Goal: Task Accomplishment & Management: Use online tool/utility

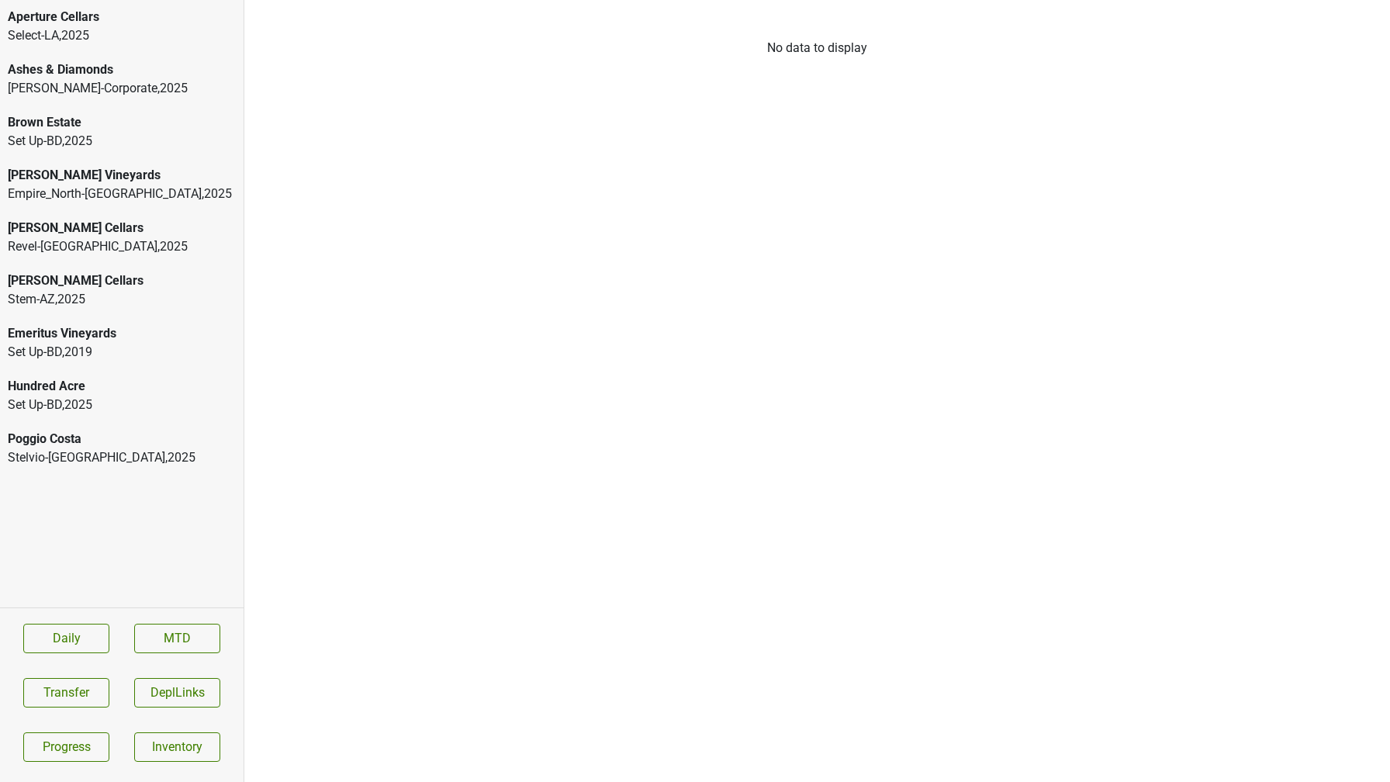
click at [48, 451] on div "Stelvio-OH , 2025" at bounding box center [122, 457] width 228 height 19
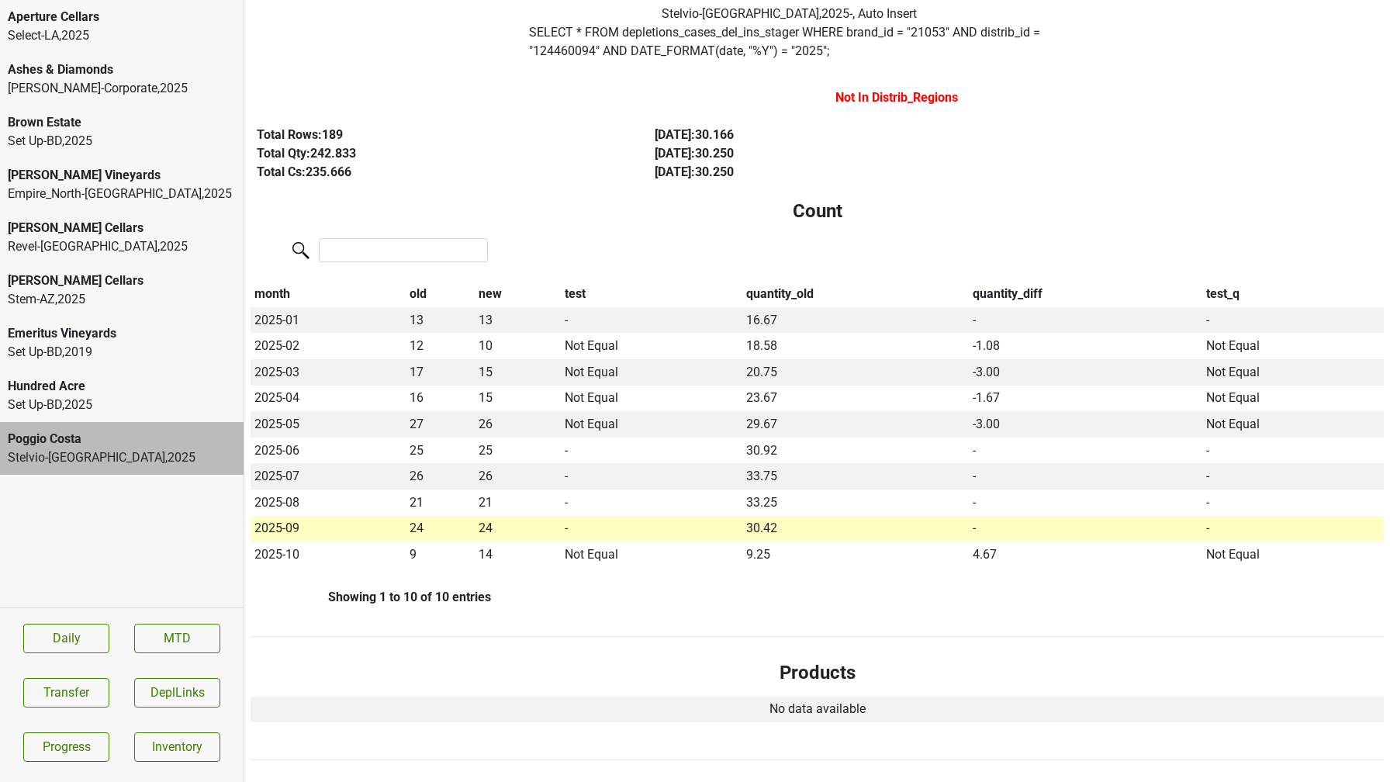
scroll to position [105, 0]
click at [103, 195] on div "Empire_North-NY , 2025" at bounding box center [122, 194] width 228 height 19
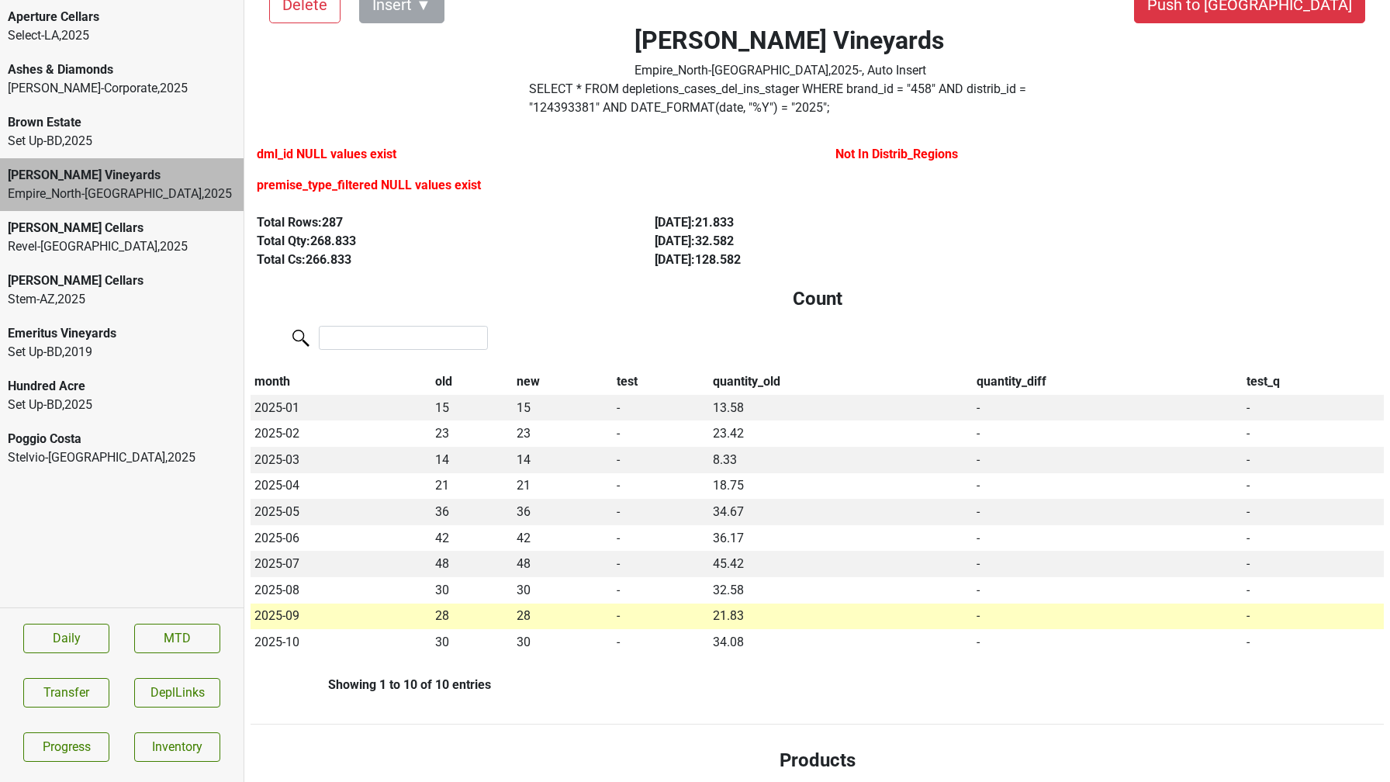
scroll to position [57, 0]
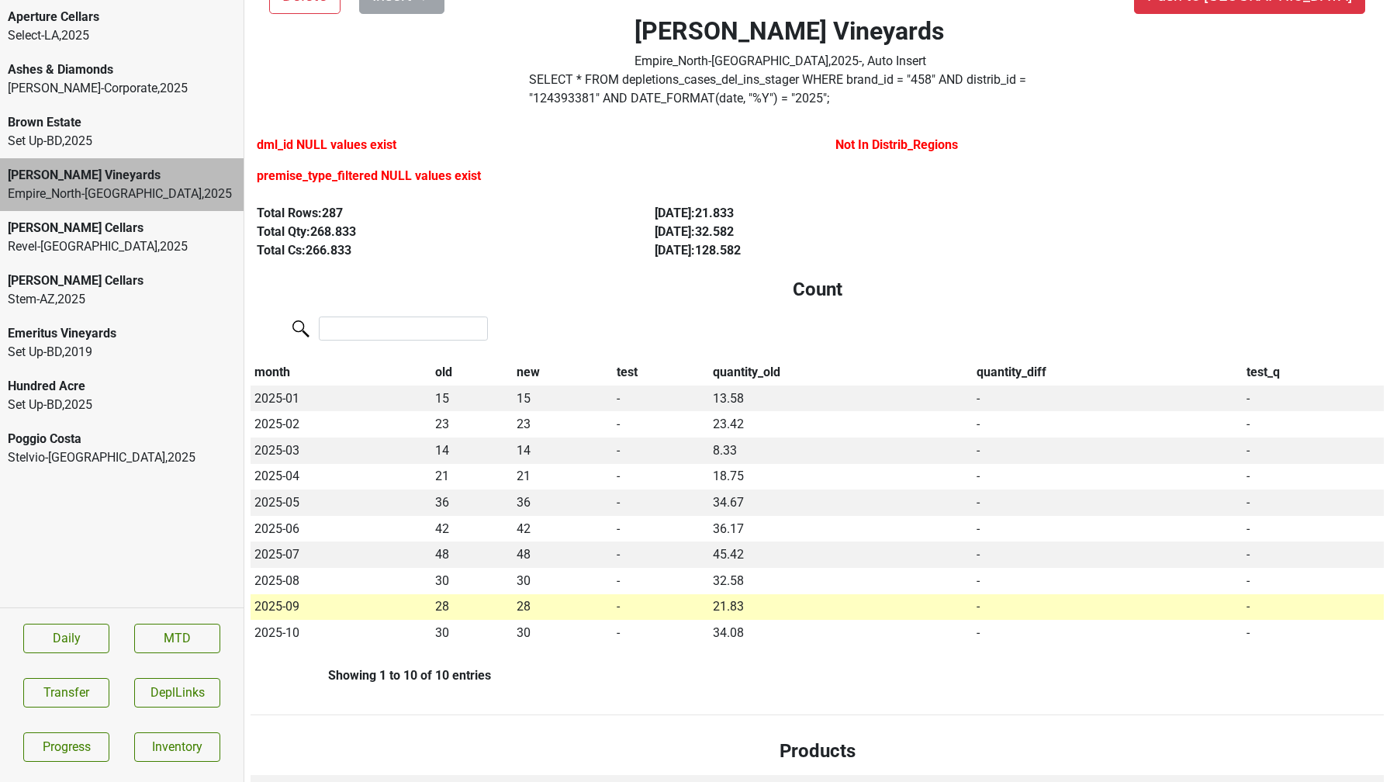
click at [99, 31] on div "Select-LA , 2025" at bounding box center [122, 35] width 228 height 19
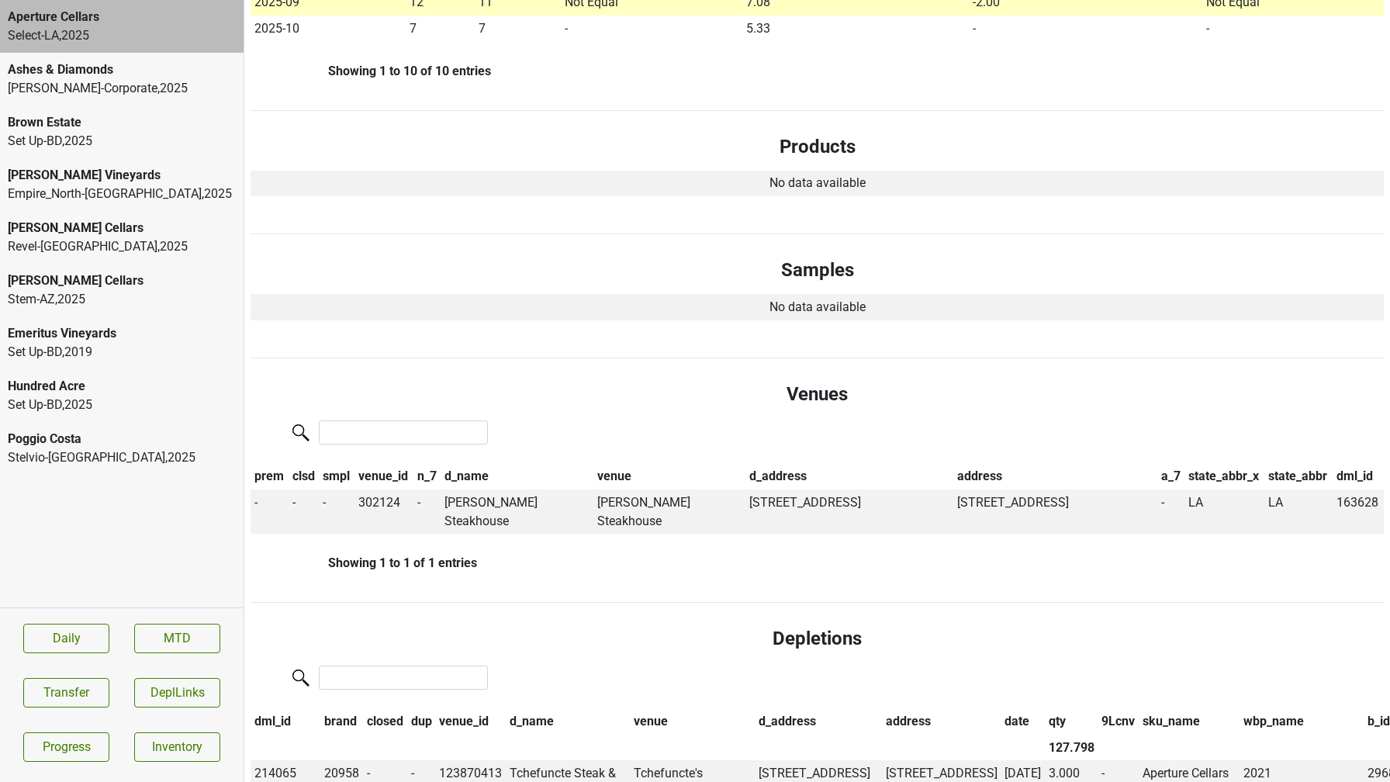
scroll to position [661, 0]
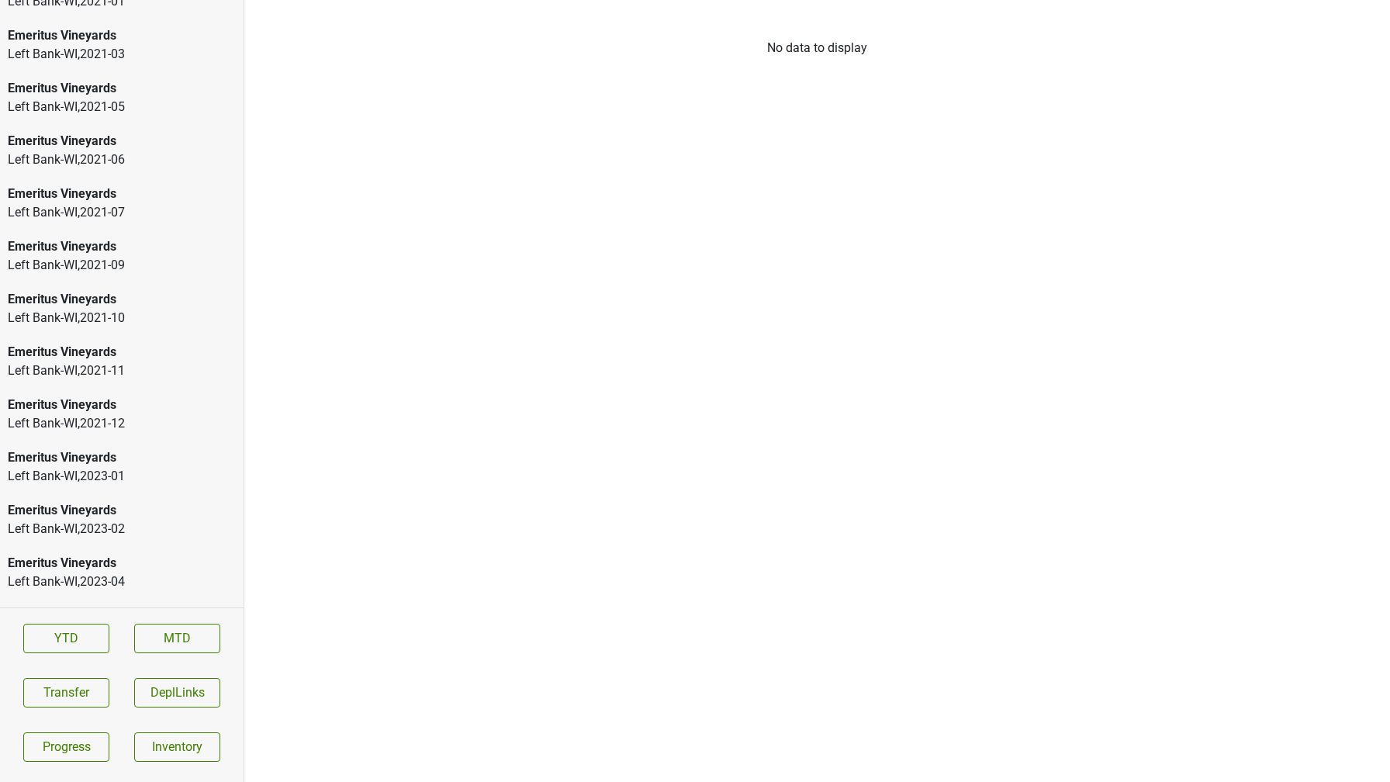
scroll to position [2874, 0]
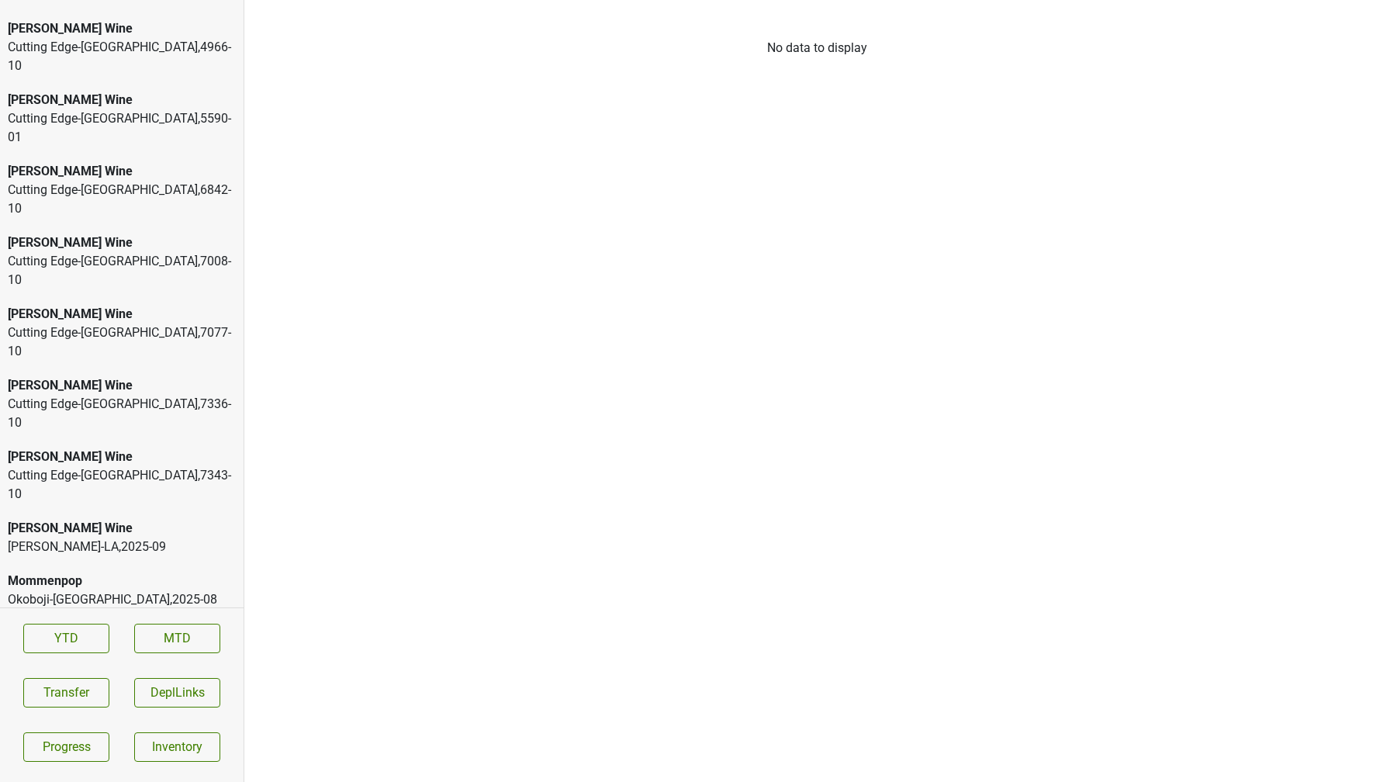
click at [94, 538] on div "Lirette-LA , 2025 - 09" at bounding box center [122, 547] width 228 height 19
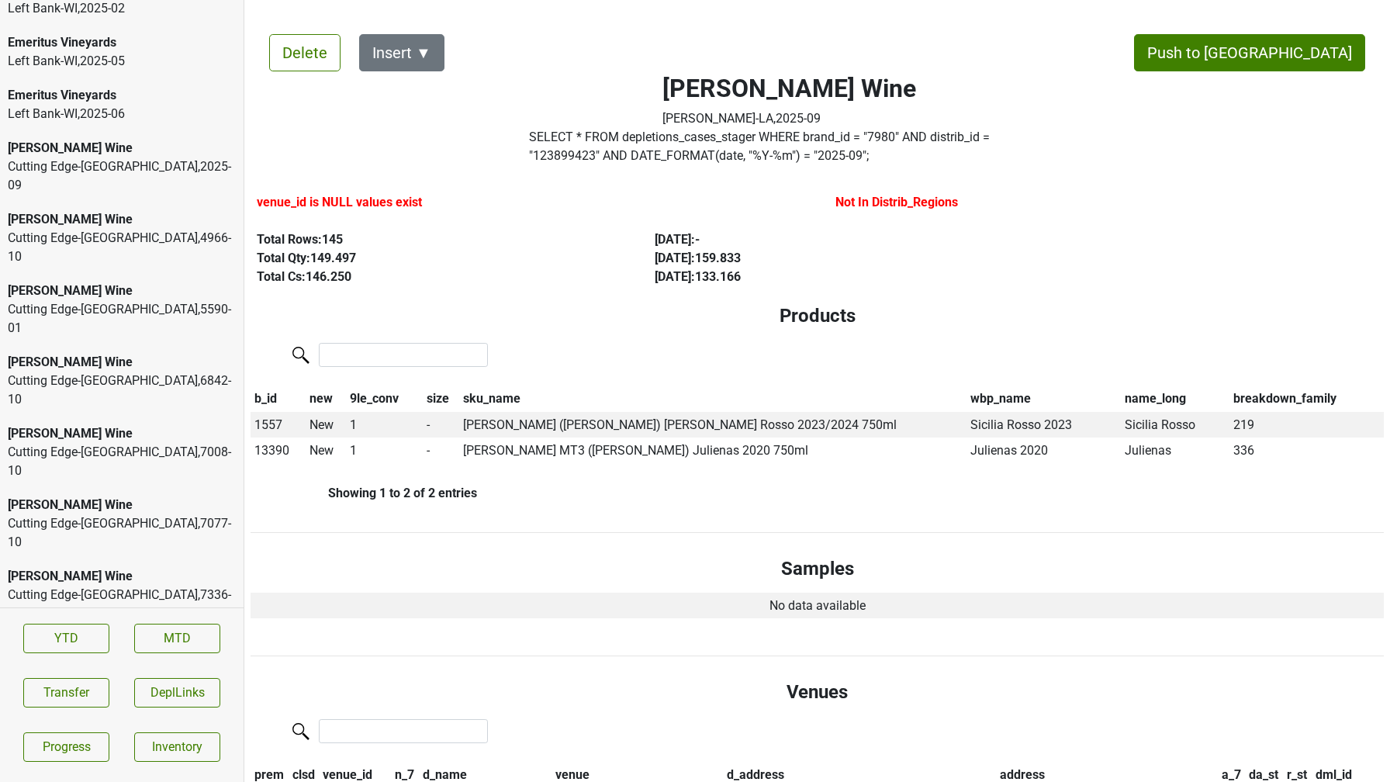
scroll to position [2679, 0]
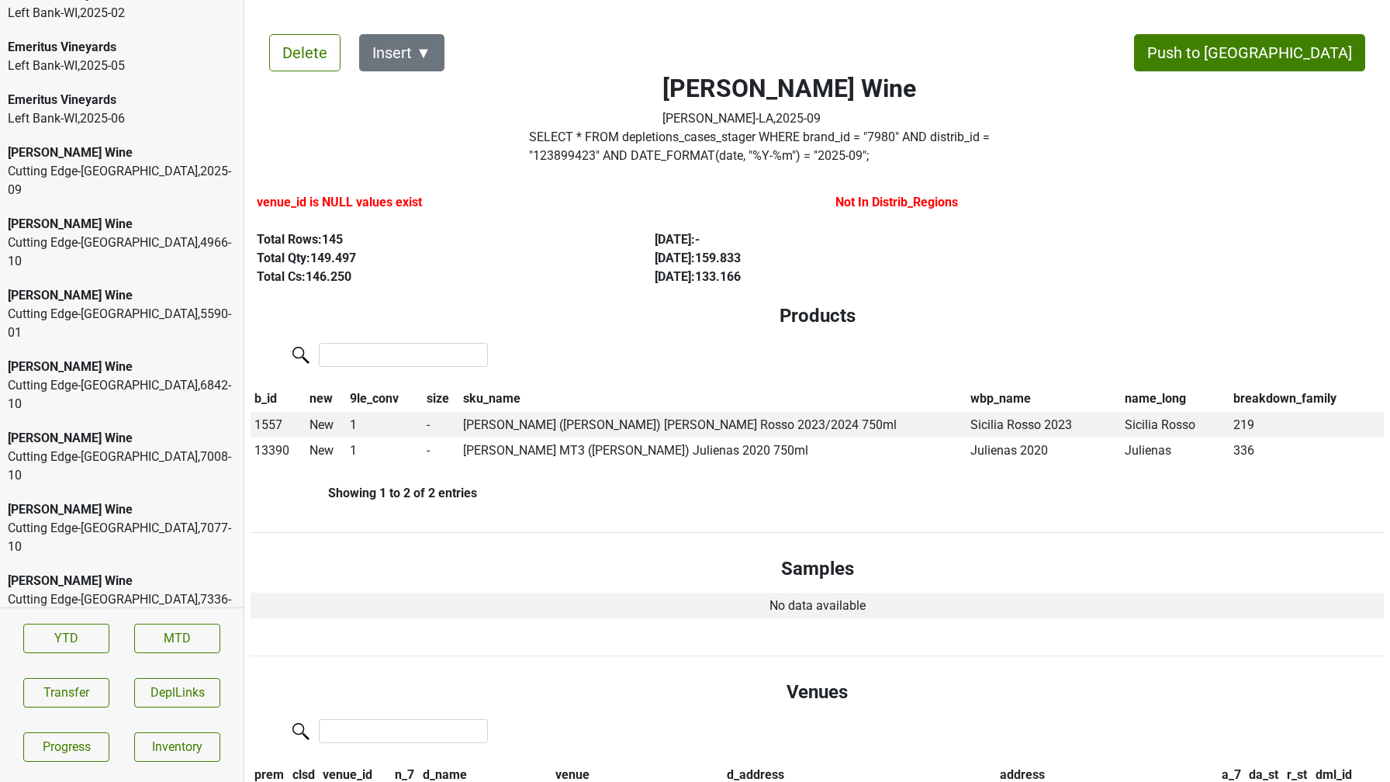
click at [123, 144] on div "Mary Taylor Wine" at bounding box center [122, 153] width 228 height 19
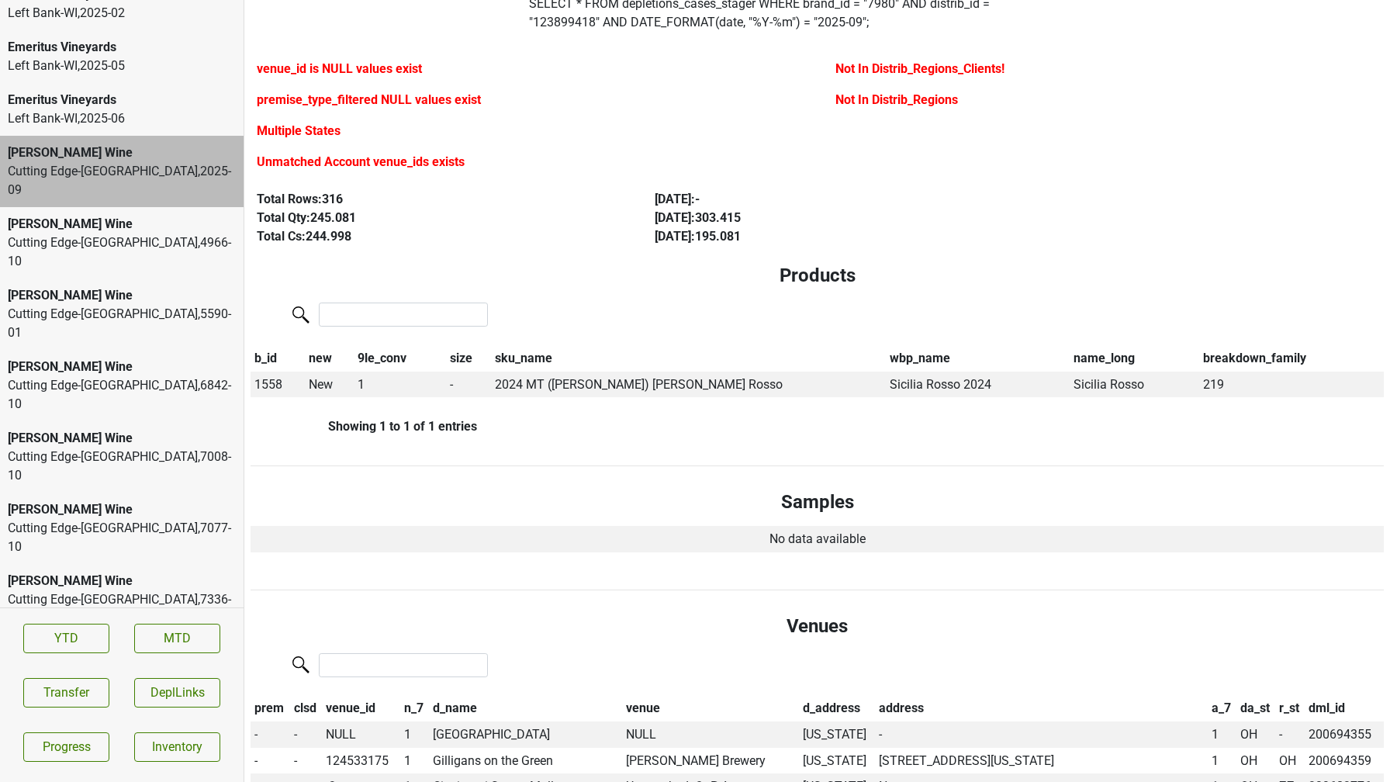
scroll to position [133, 0]
click at [86, 688] on button "Transfer" at bounding box center [66, 692] width 86 height 29
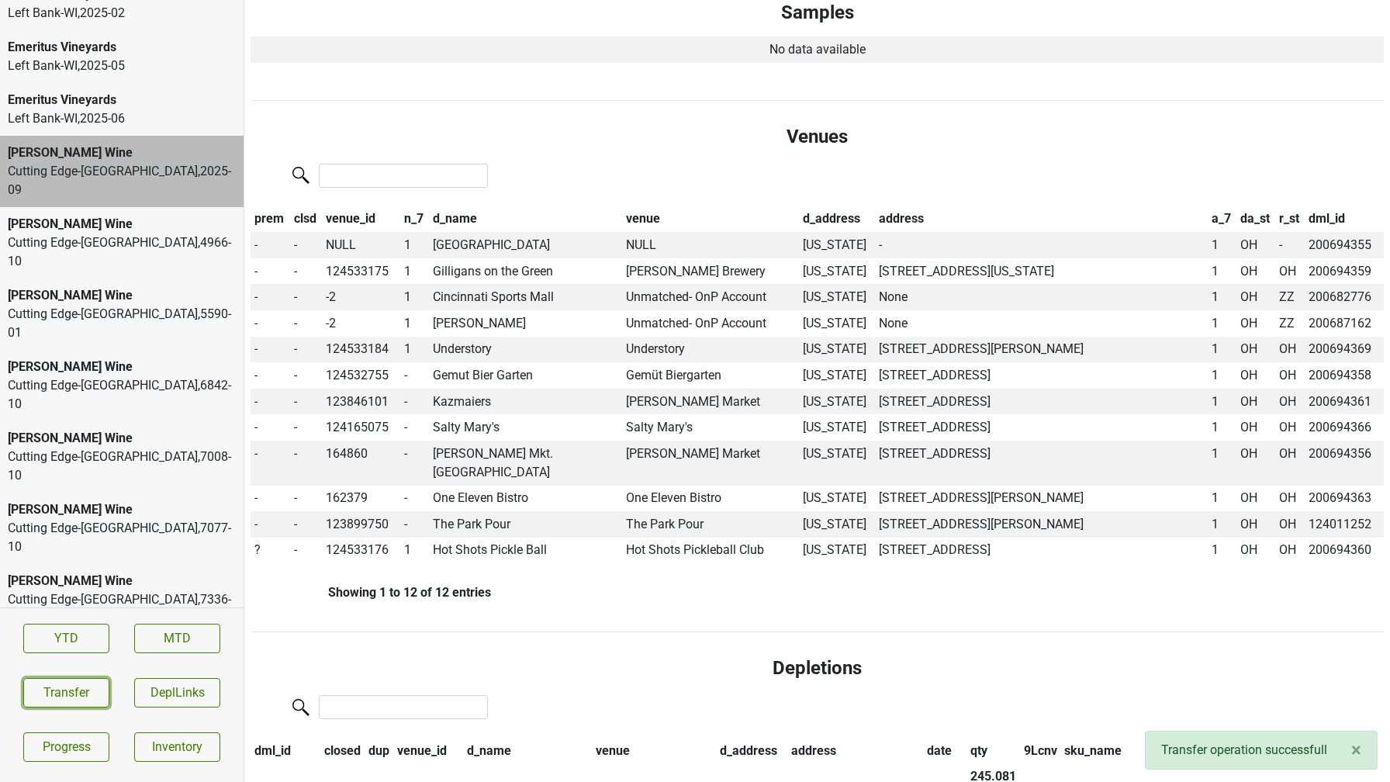
scroll to position [624, 0]
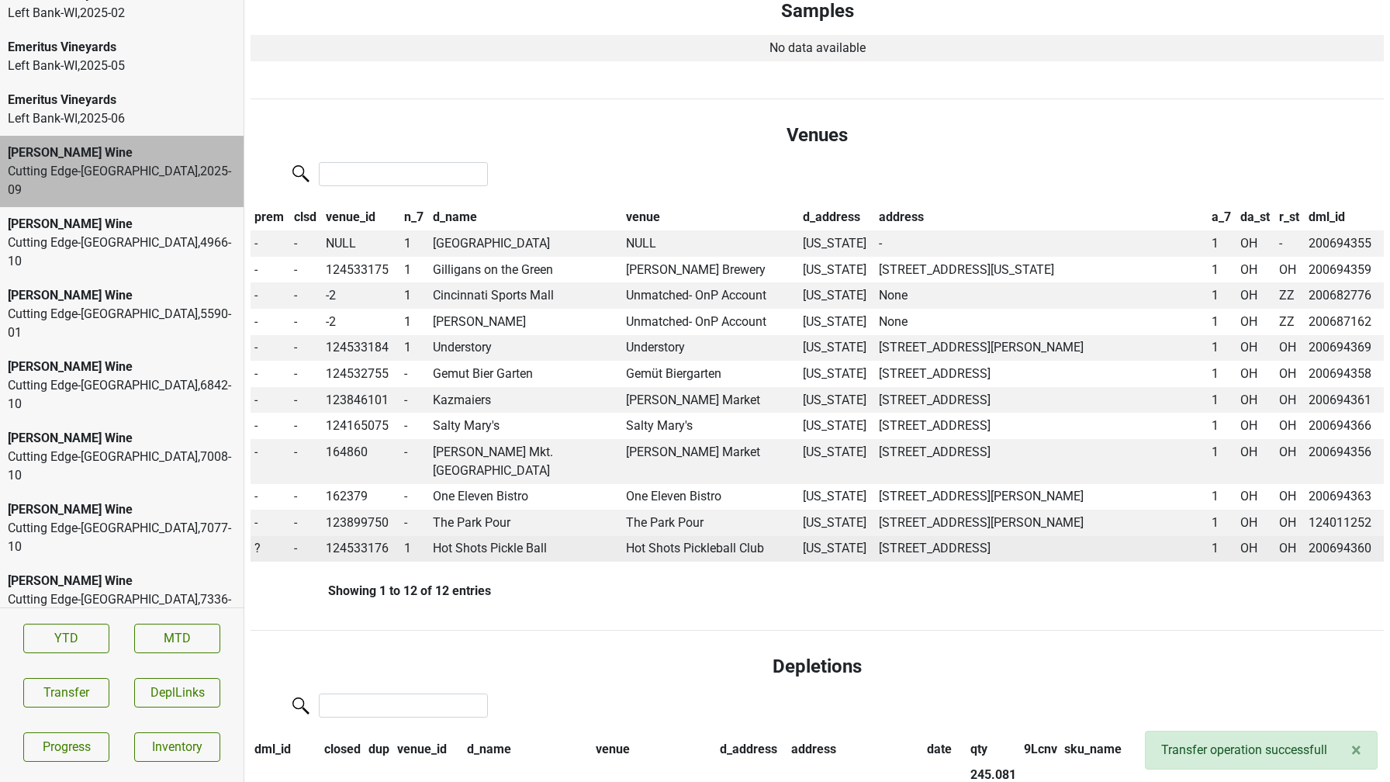
click at [257, 541] on span "?" at bounding box center [257, 548] width 6 height 15
click at [277, 563] on div "On" at bounding box center [313, 579] width 123 height 40
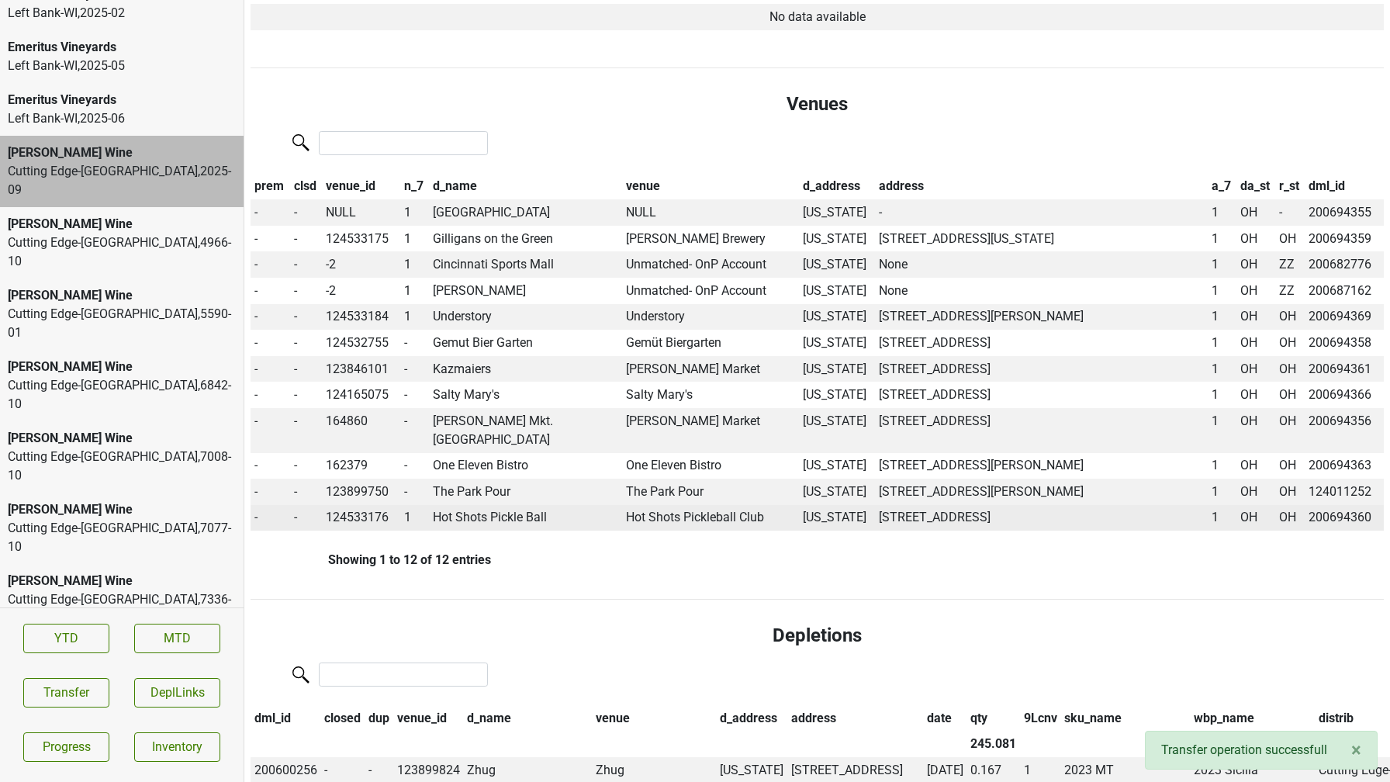
scroll to position [593, 0]
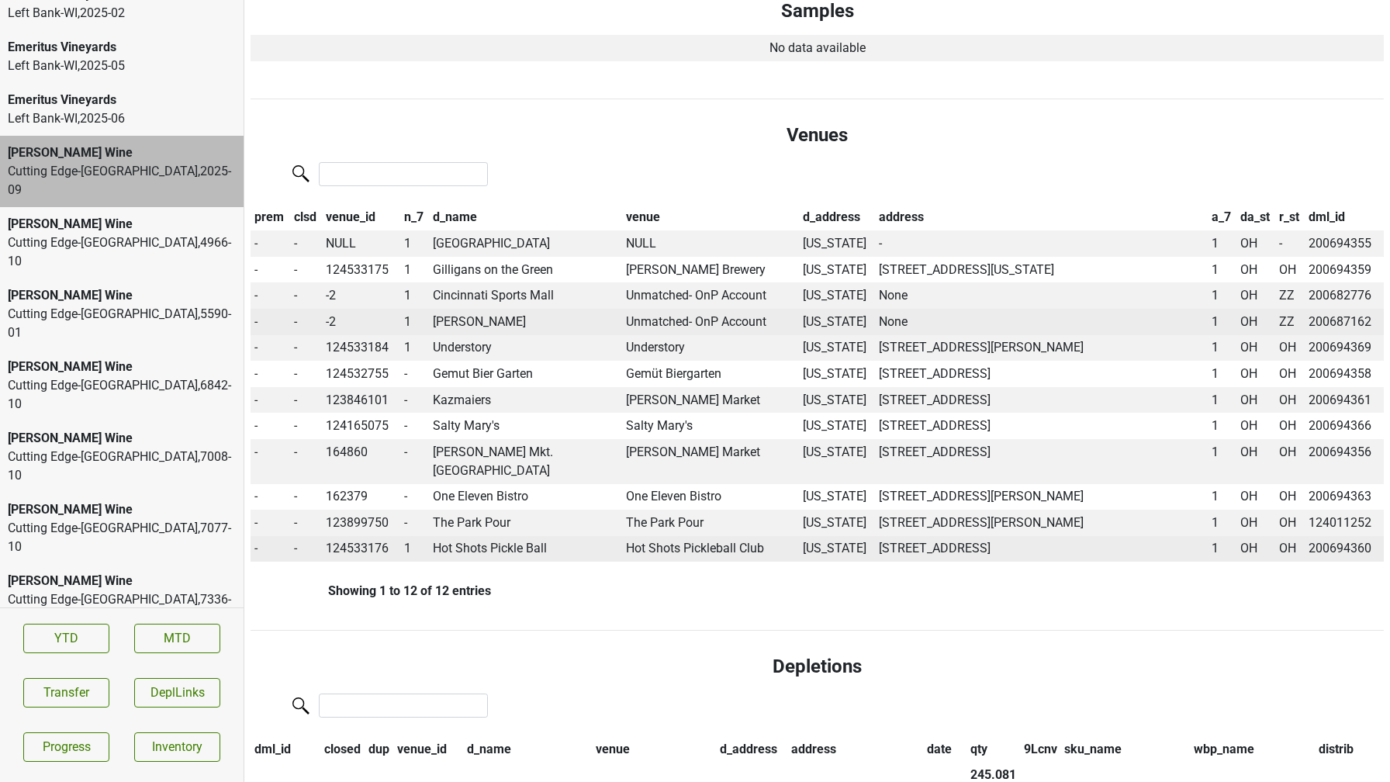
click at [460, 320] on td "Atwood" at bounding box center [525, 322] width 193 height 26
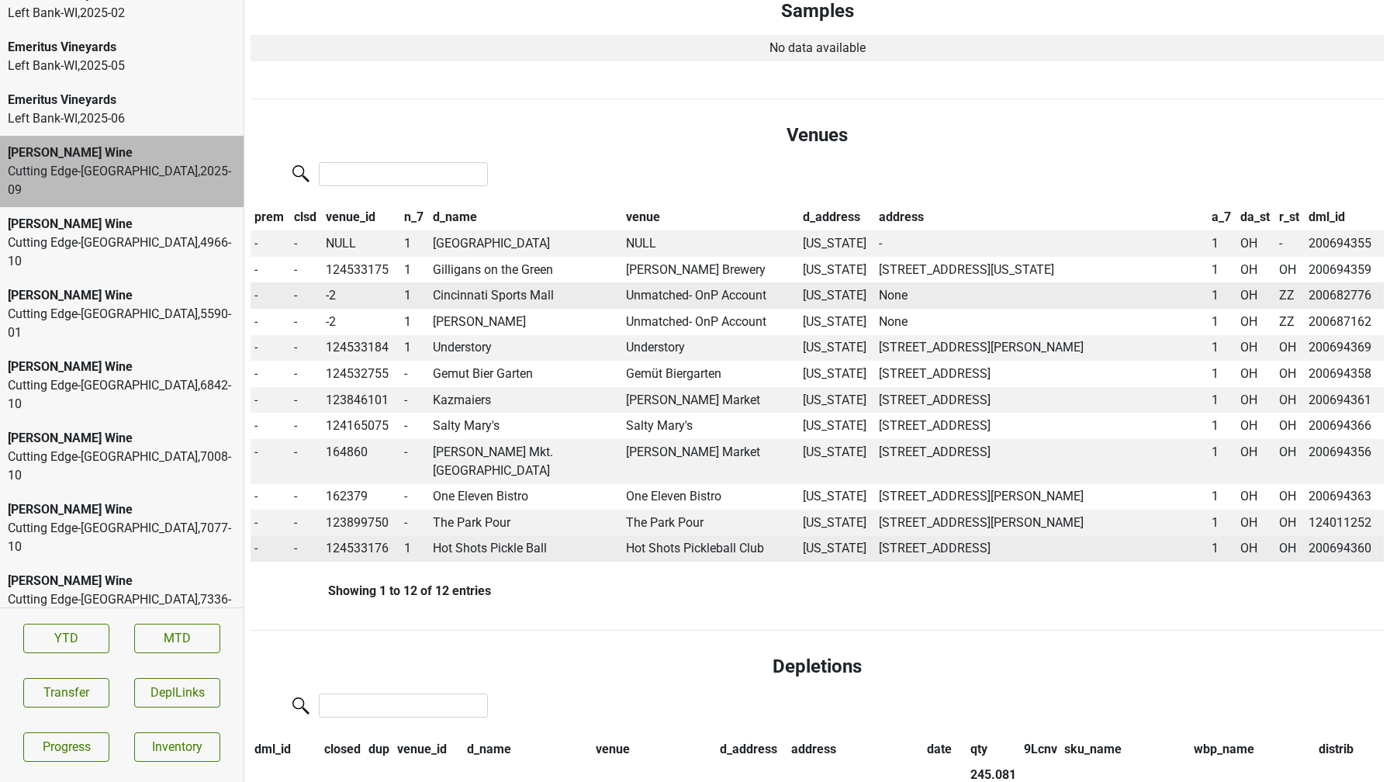
click at [520, 292] on td "Cincinnati Sports Mall" at bounding box center [525, 295] width 193 height 26
click at [48, 687] on button "Transfer" at bounding box center [66, 692] width 86 height 29
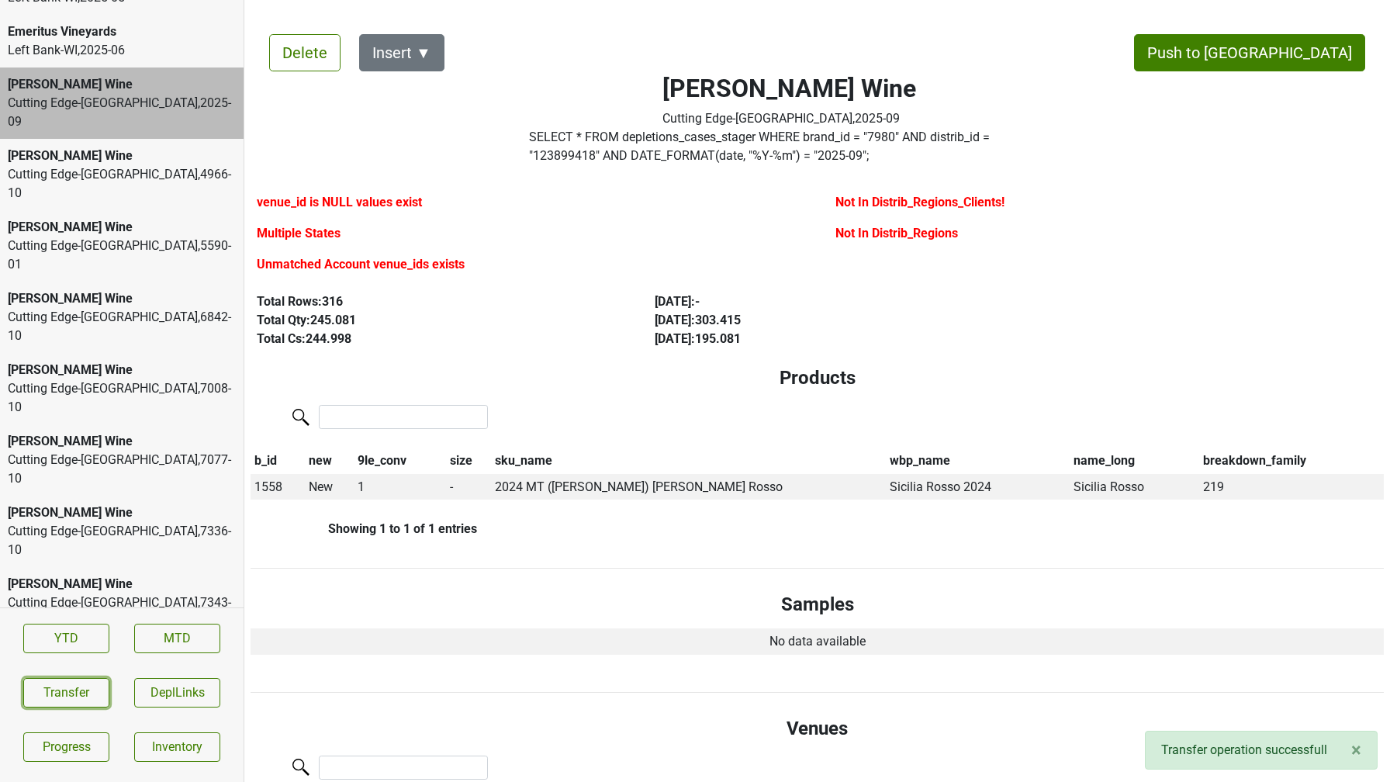
scroll to position [2776, 0]
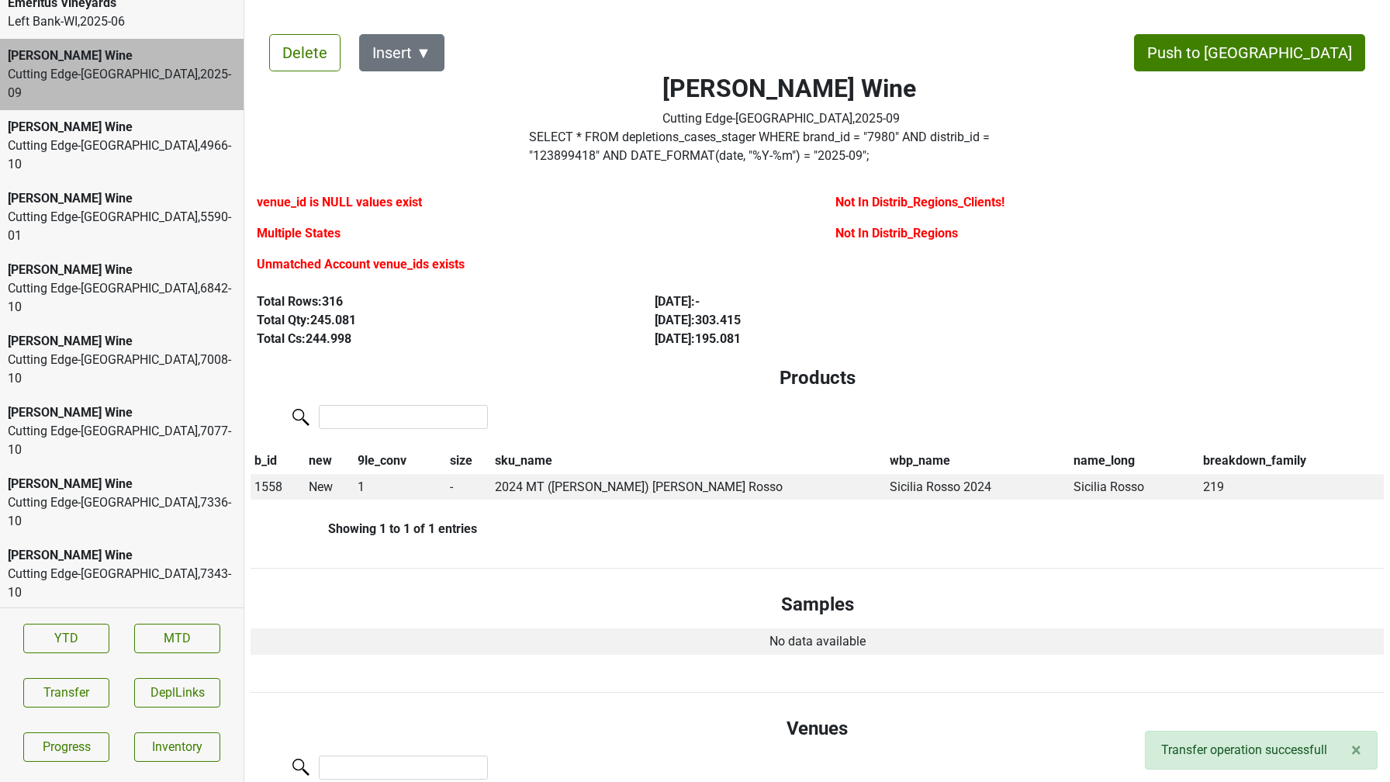
click at [69, 636] on div "Lirette-LA , 2025 - 09" at bounding box center [122, 645] width 228 height 19
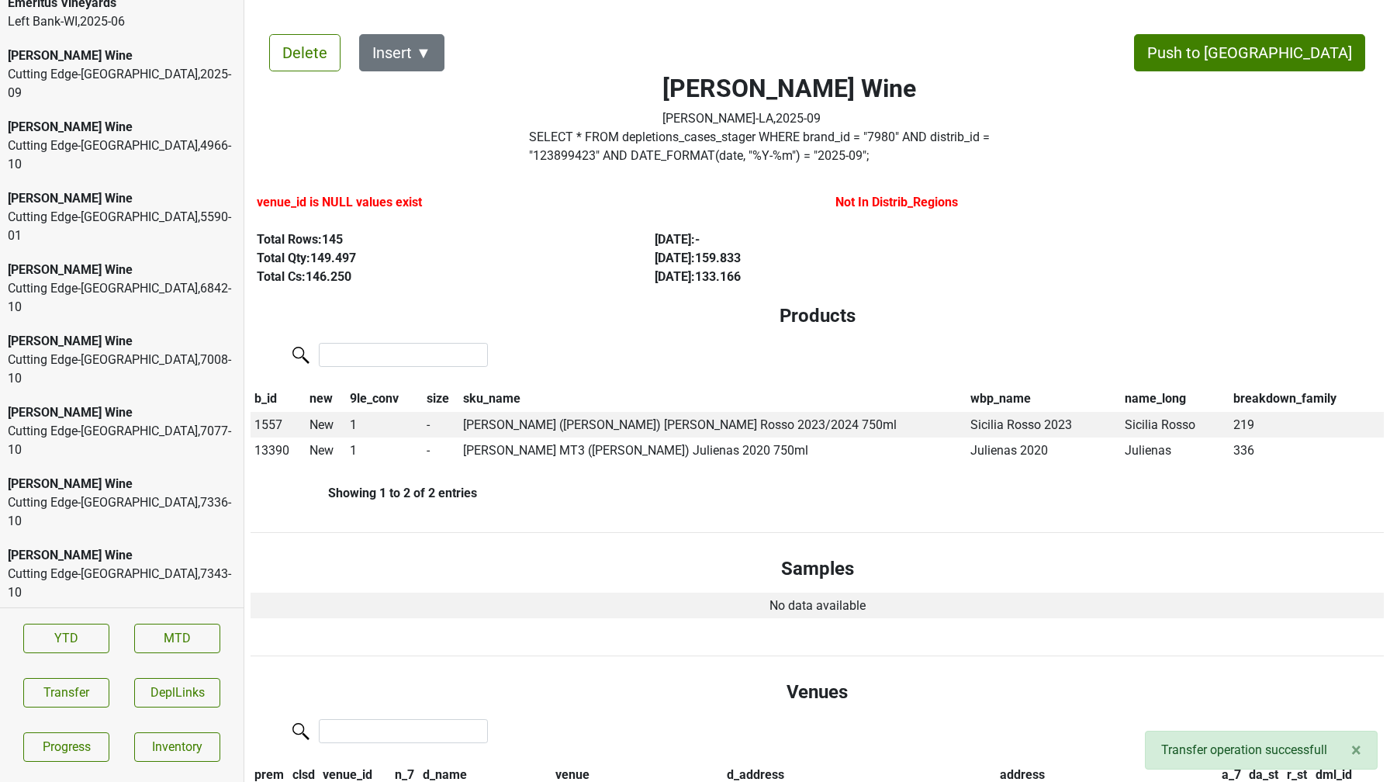
click at [67, 742] on div "MS Walker-NJ , 2025 - 09" at bounding box center [122, 760] width 228 height 37
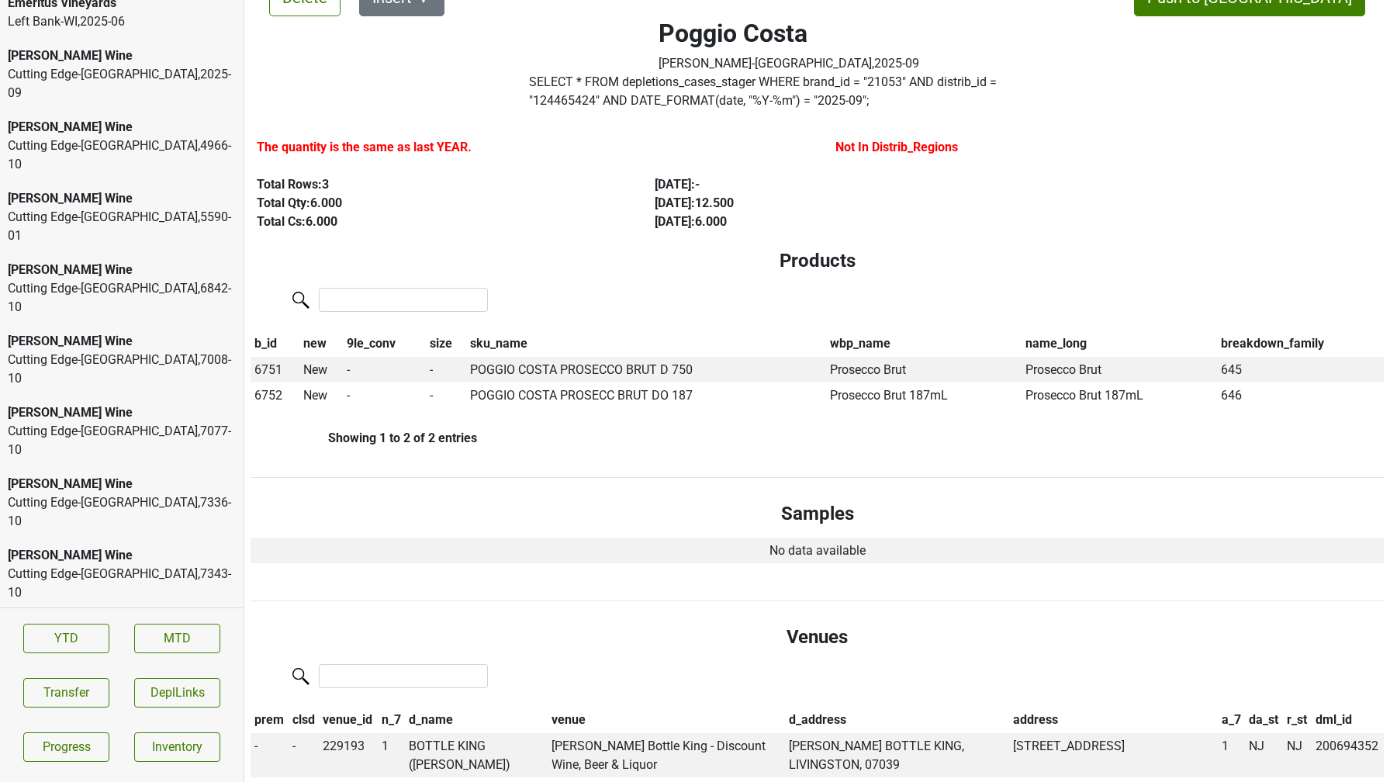
scroll to position [0, 0]
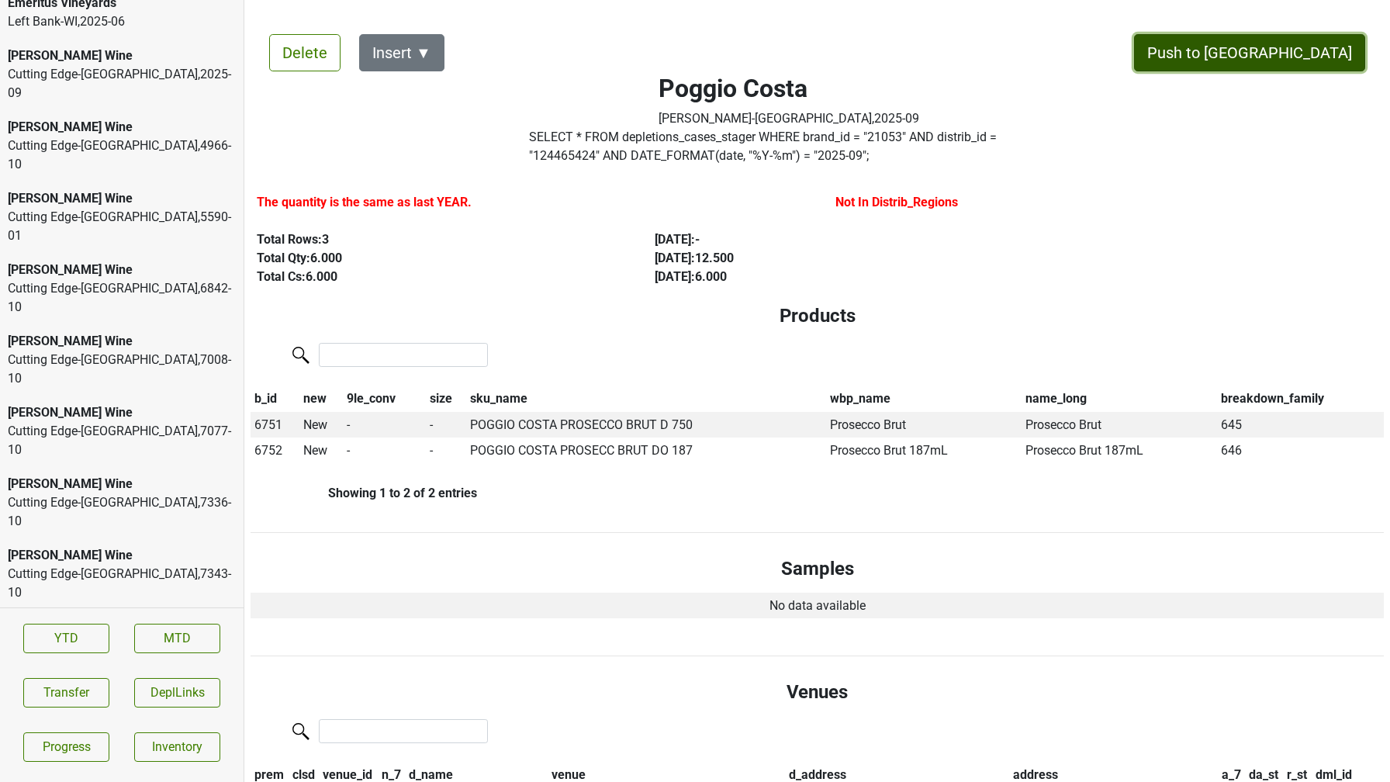
click at [1292, 46] on button "Push to [GEOGRAPHIC_DATA]" at bounding box center [1249, 52] width 231 height 37
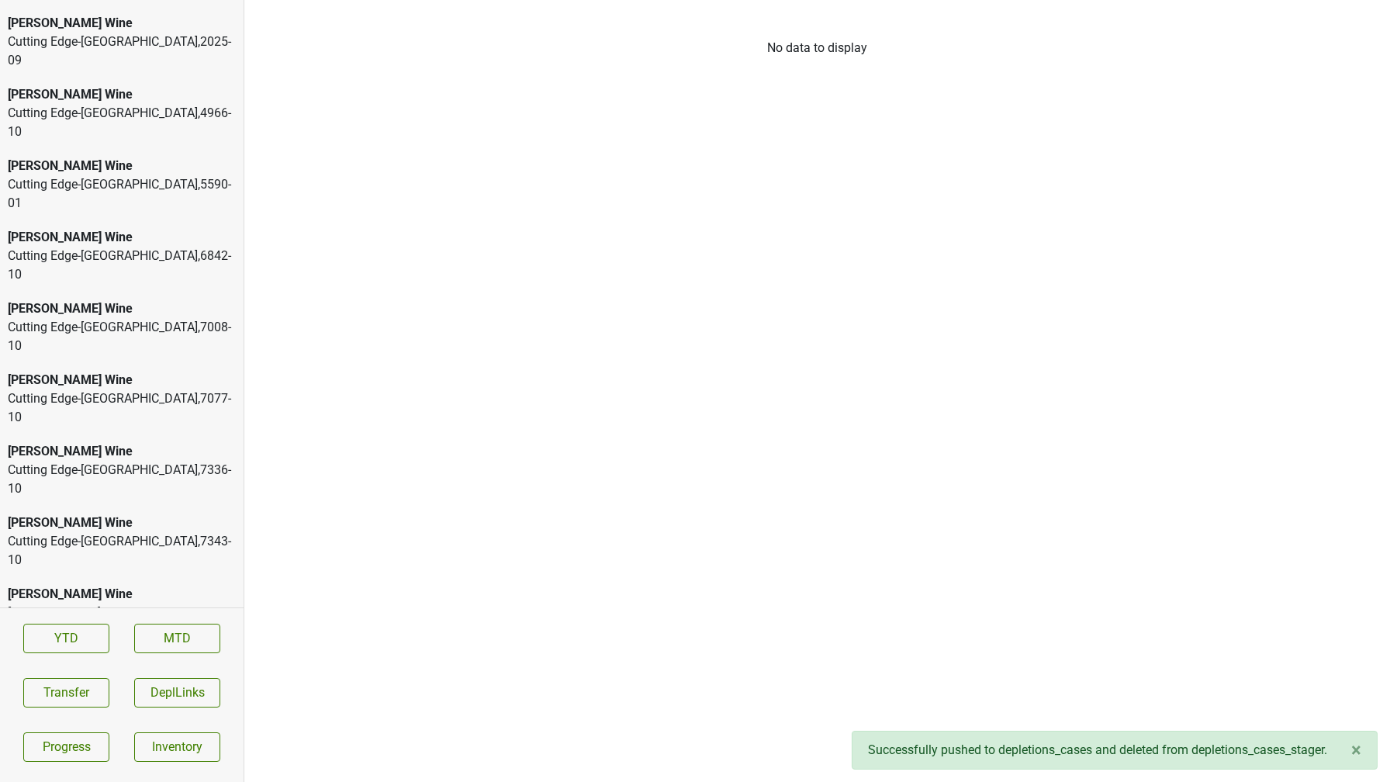
scroll to position [2821, 0]
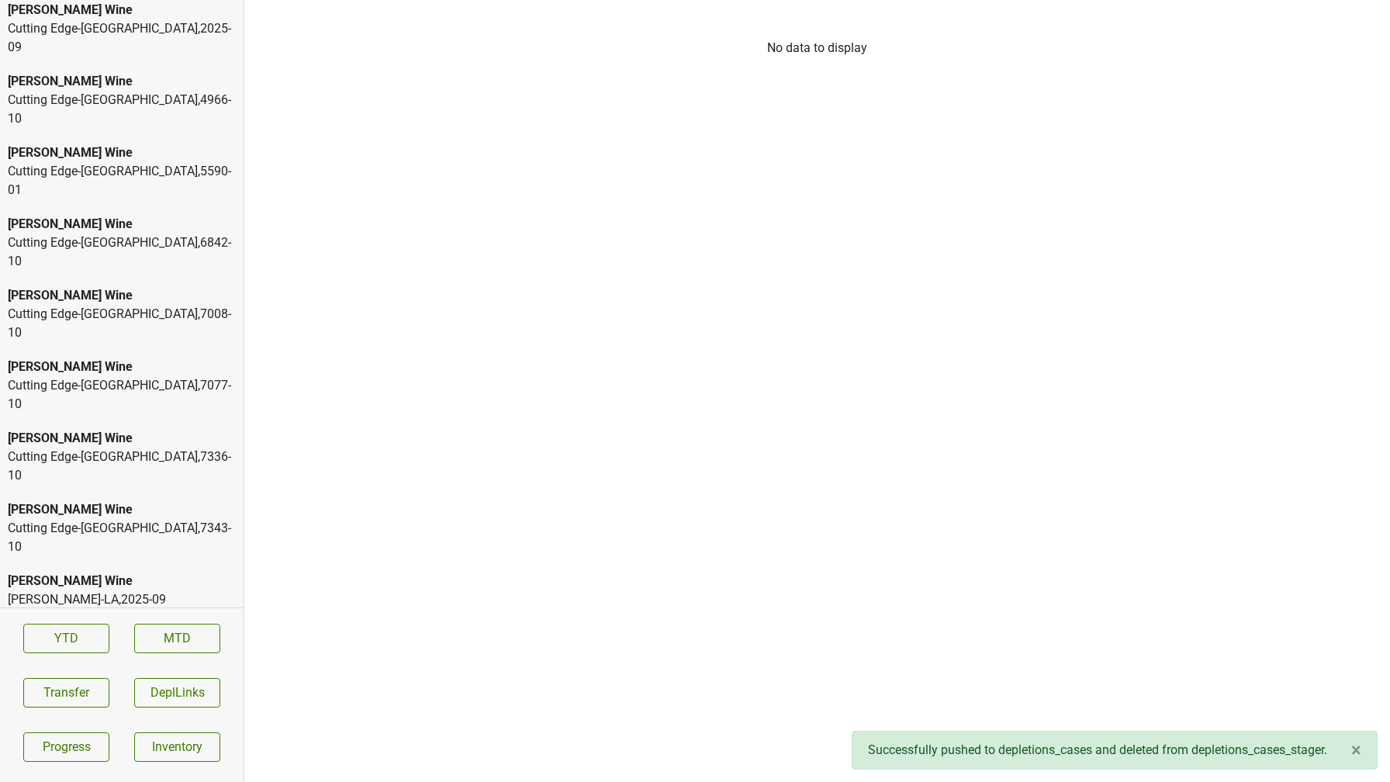
click at [94, 696] on div "Cutting Edge-OH , 2025 - 09" at bounding box center [122, 714] width 228 height 37
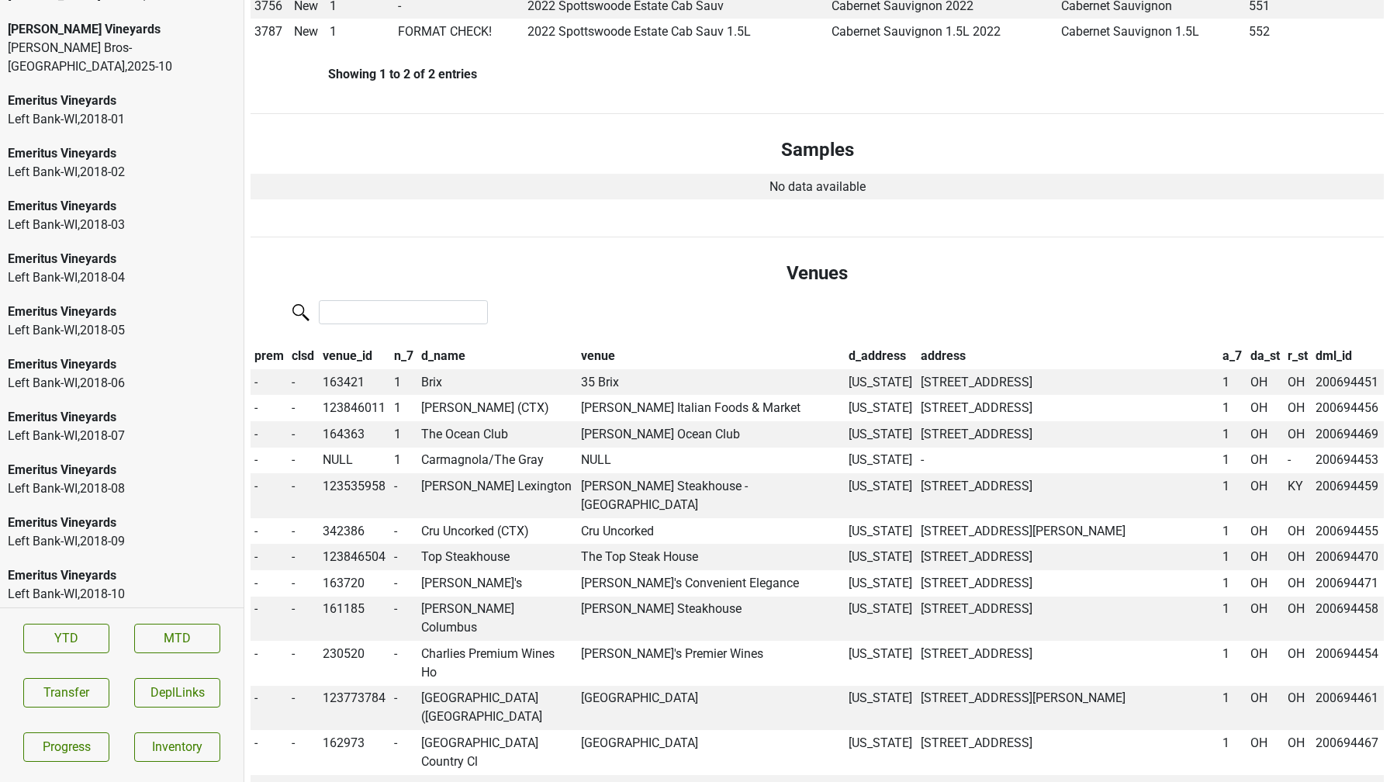
scroll to position [0, 0]
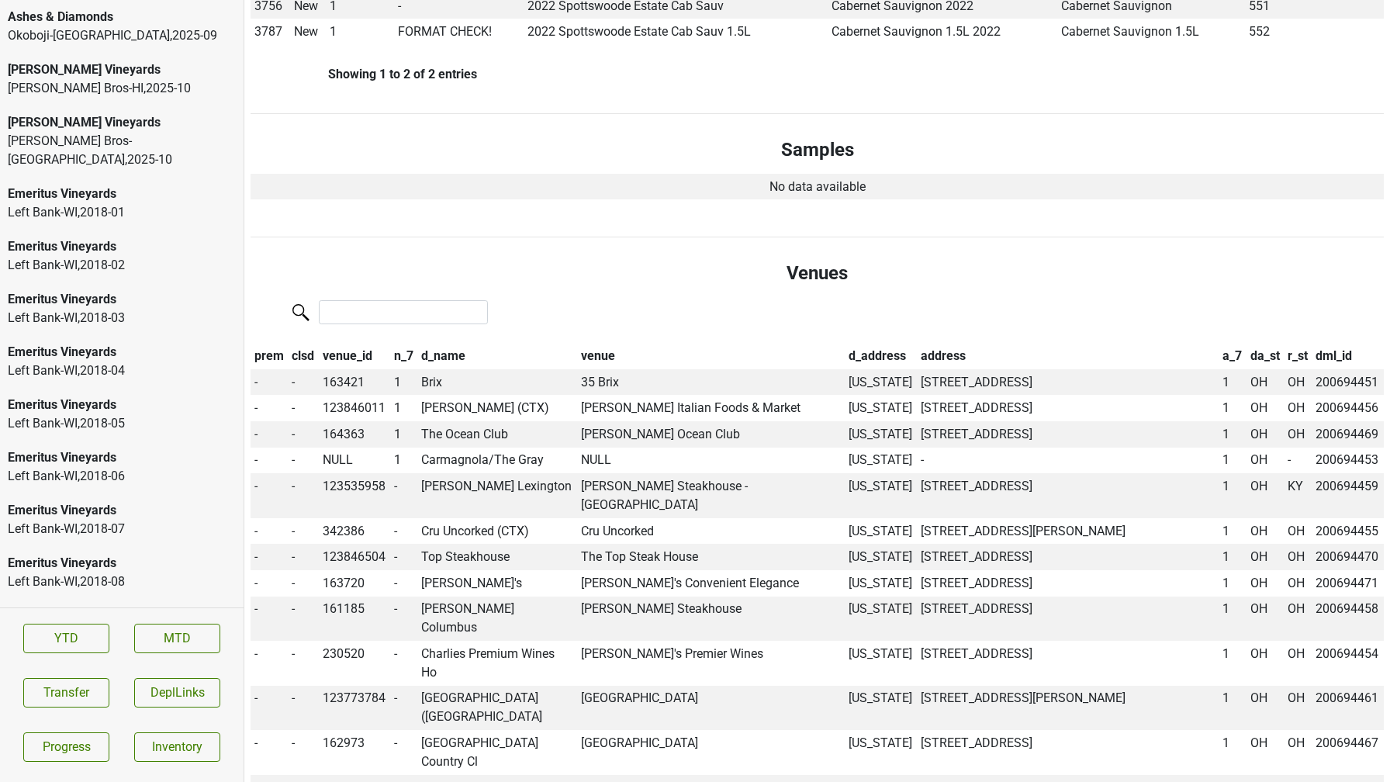
click at [103, 88] on div "Johnson Bros-HI , 2025 - 10" at bounding box center [122, 88] width 228 height 19
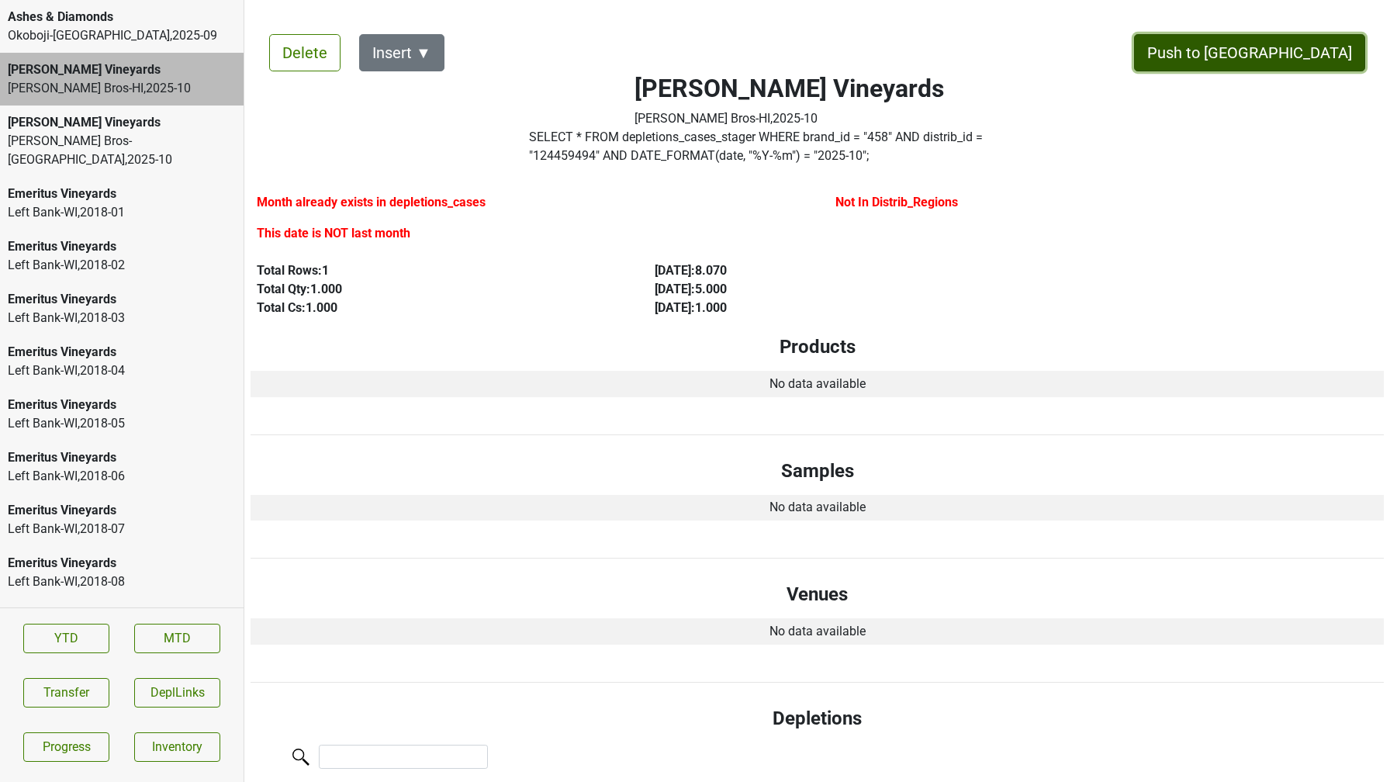
click at [1281, 53] on button "Push to [GEOGRAPHIC_DATA]" at bounding box center [1249, 52] width 231 height 37
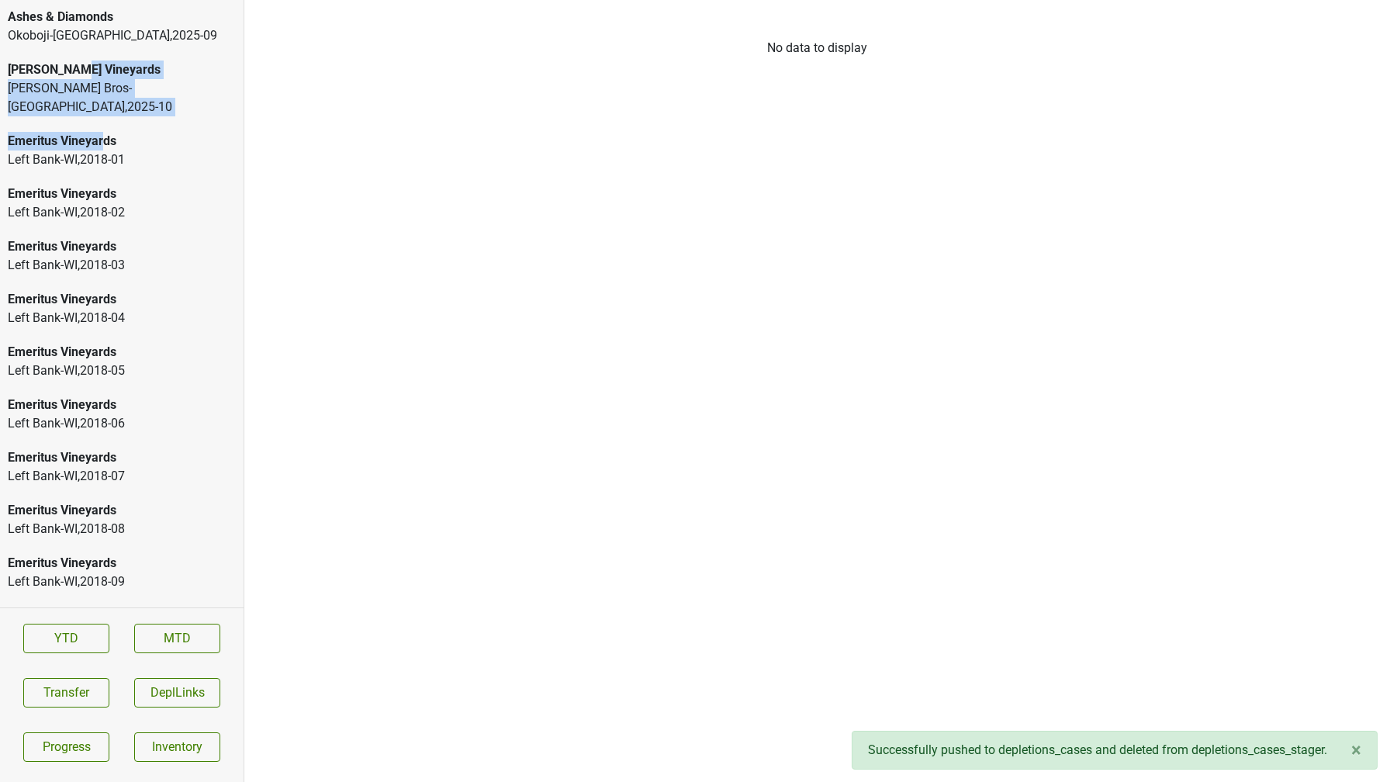
drag, startPoint x: 102, startPoint y: 125, endPoint x: 70, endPoint y: 78, distance: 56.4
click at [70, 78] on div "Ashes & Diamonds Okoboji-IA , 2025 - 09 Buehler Vineyards Johnson Bros-MN , 202…" at bounding box center [122, 303] width 244 height 607
click at [70, 79] on div "Johnson Bros-MN , 2025 - 10" at bounding box center [122, 97] width 228 height 37
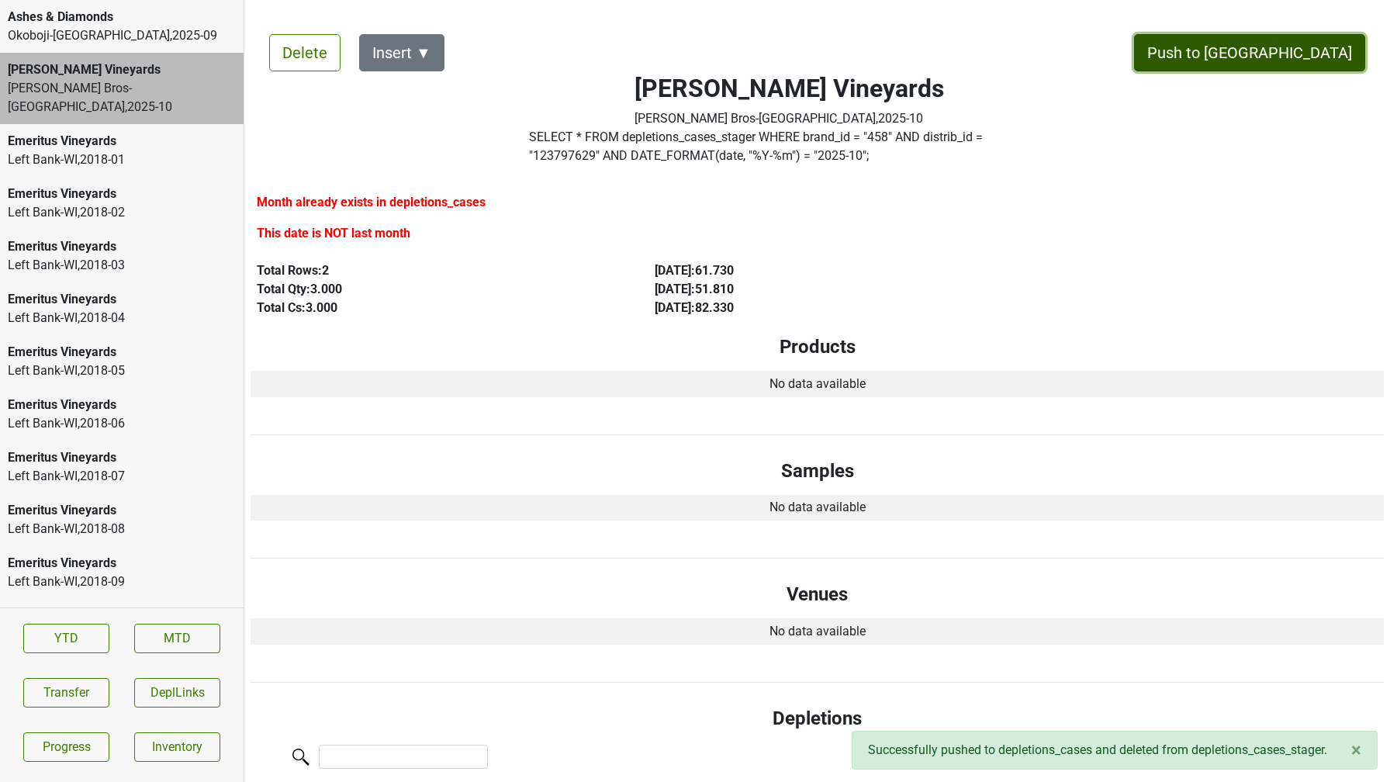
click at [1323, 47] on button "Push to [GEOGRAPHIC_DATA]" at bounding box center [1249, 52] width 231 height 37
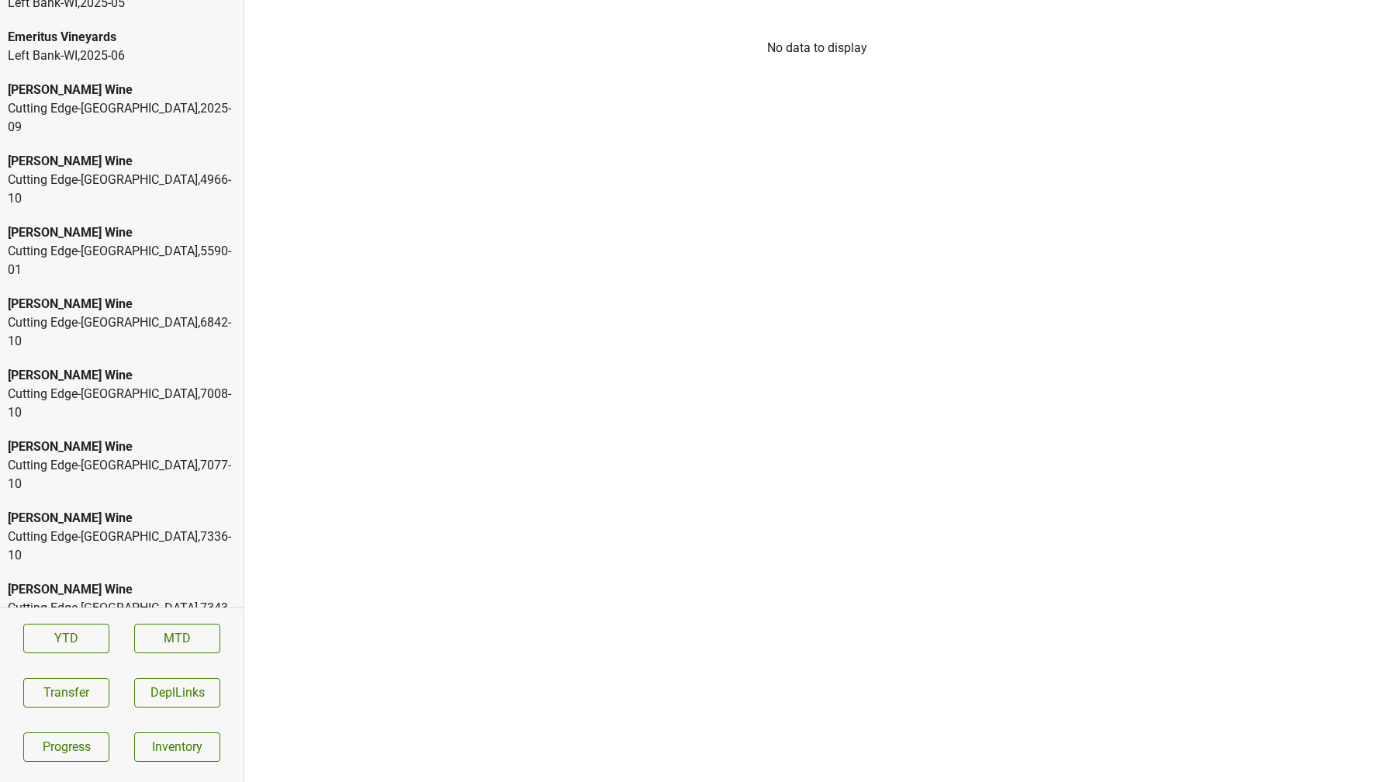
scroll to position [2618, 0]
click at [119, 111] on div "Cutting Edge-OH , 2025 - 09" at bounding box center [122, 117] width 228 height 37
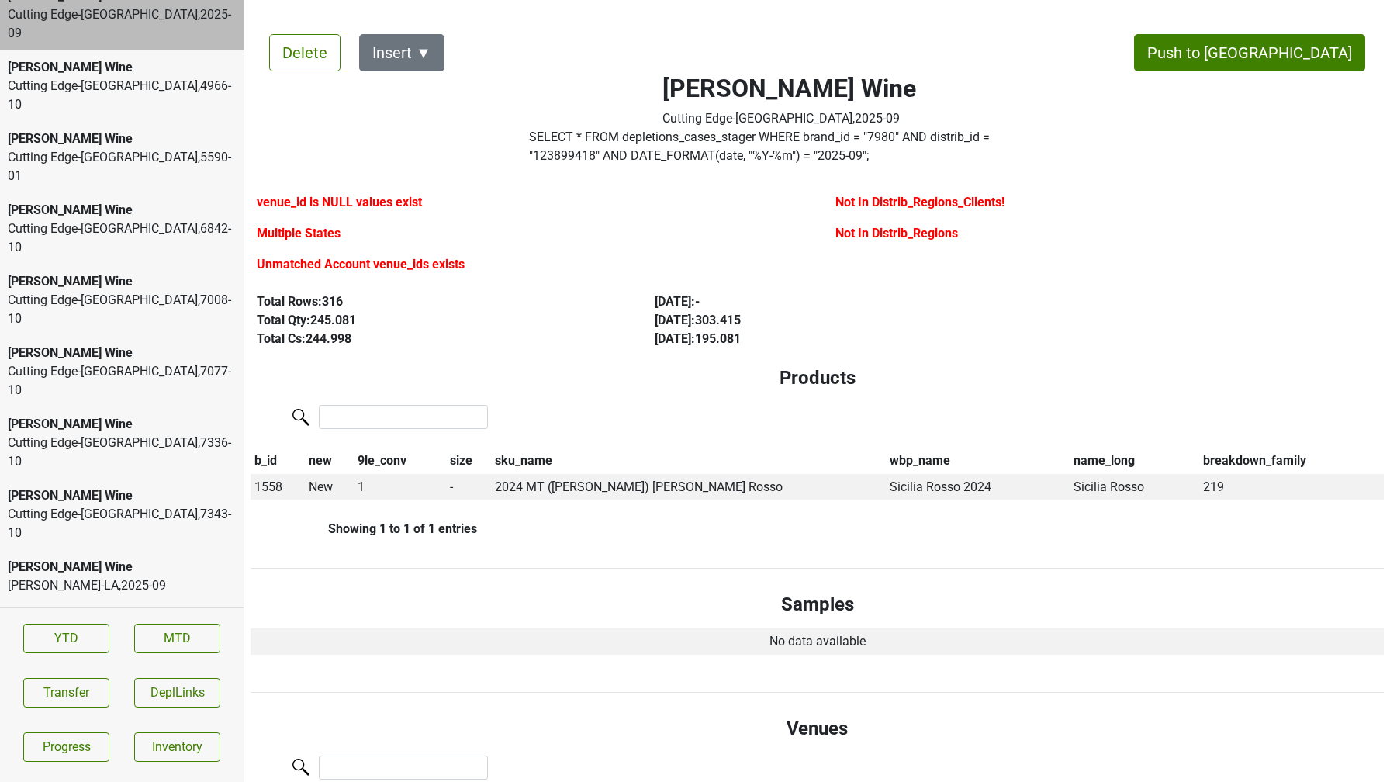
scroll to position [2716, 0]
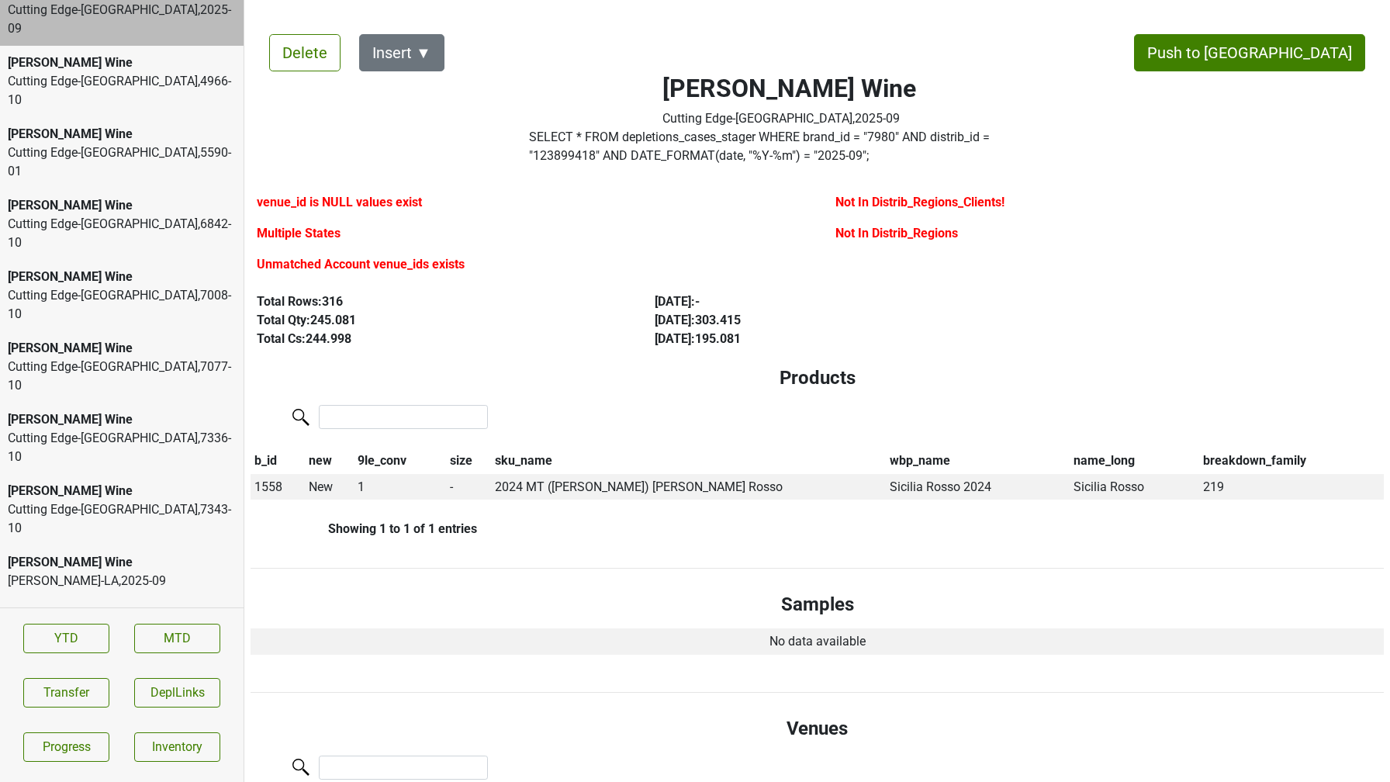
click at [642, 144] on label "SELECT * FROM depletions_cases_stager WHERE brand_id = " 7980 " AND distrib_id …" at bounding box center [789, 146] width 521 height 37
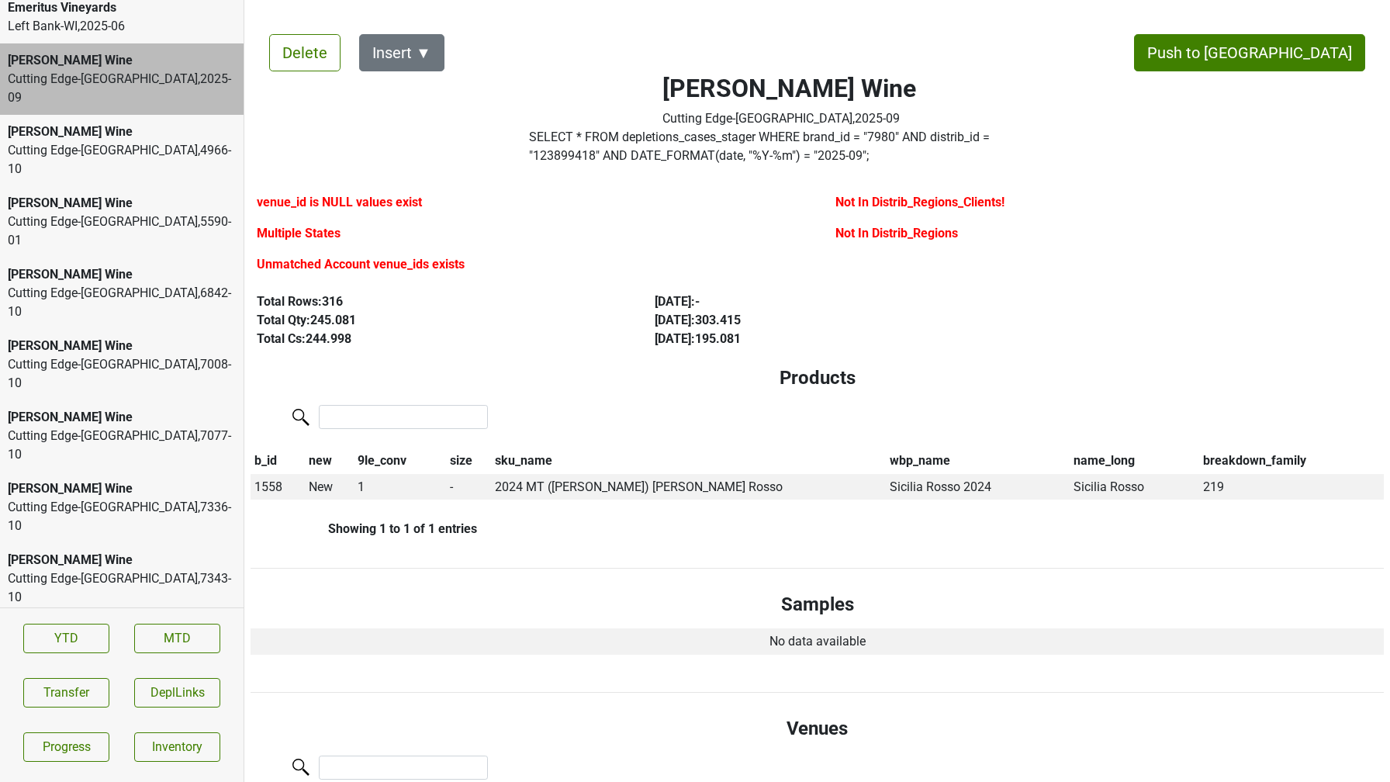
scroll to position [2641, 0]
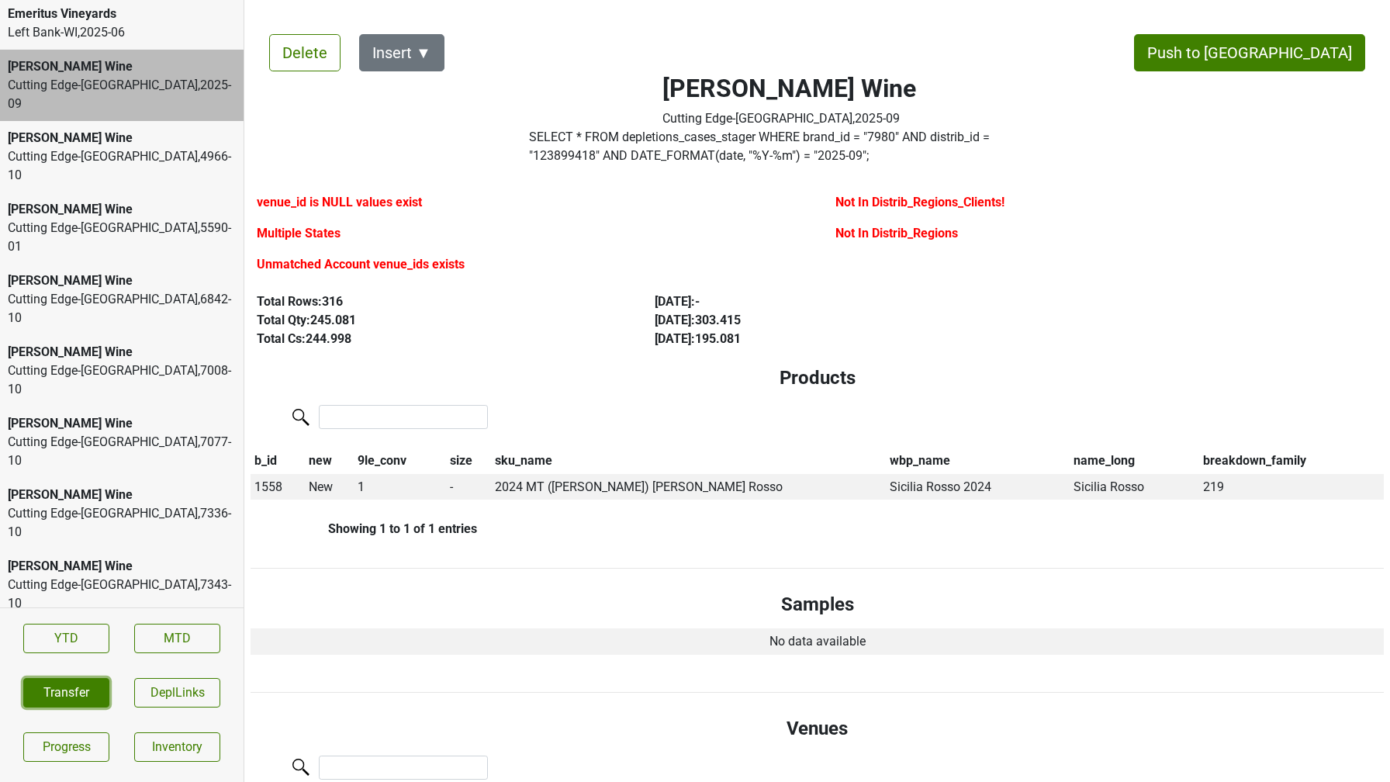
click at [64, 692] on button "Transfer" at bounding box center [66, 692] width 86 height 29
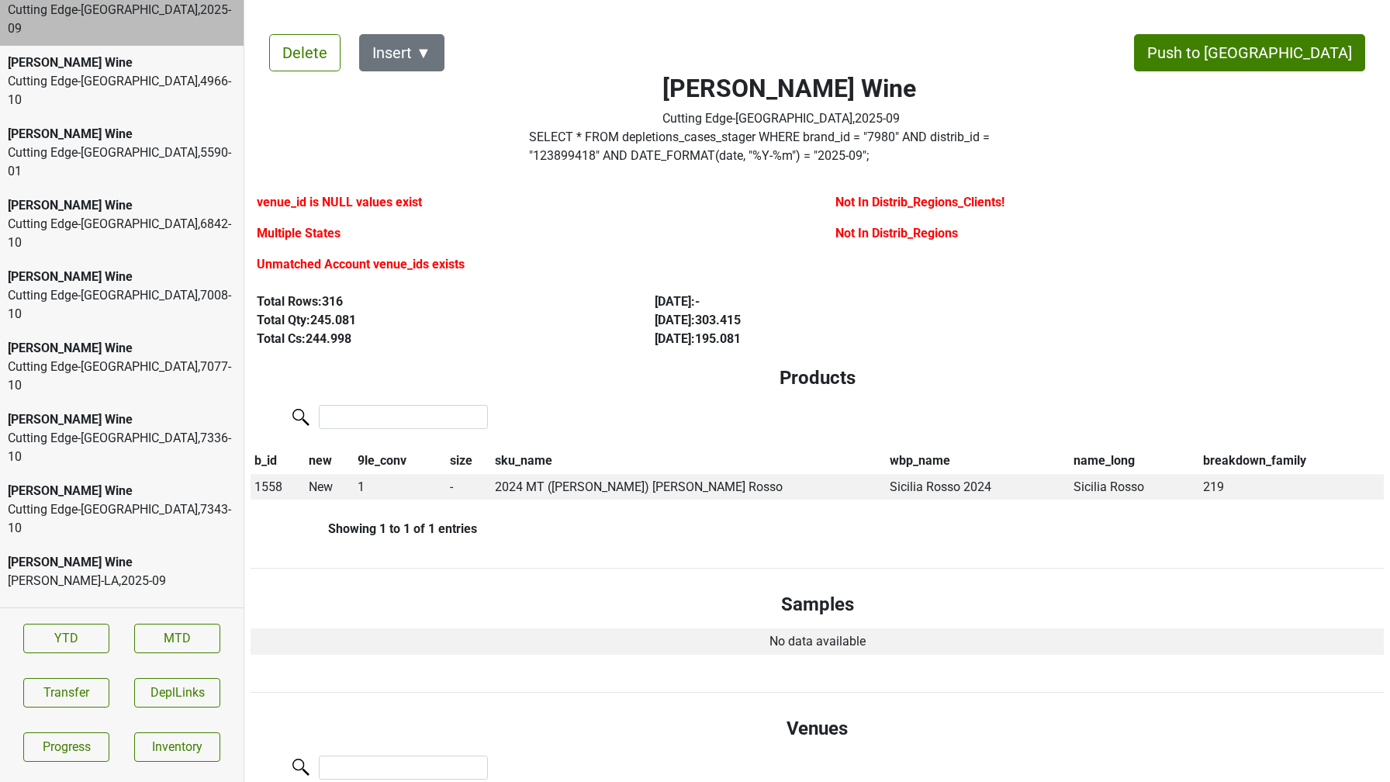
click at [105, 677] on div "Cutting Edge-OH , 2025 - 09" at bounding box center [122, 695] width 228 height 37
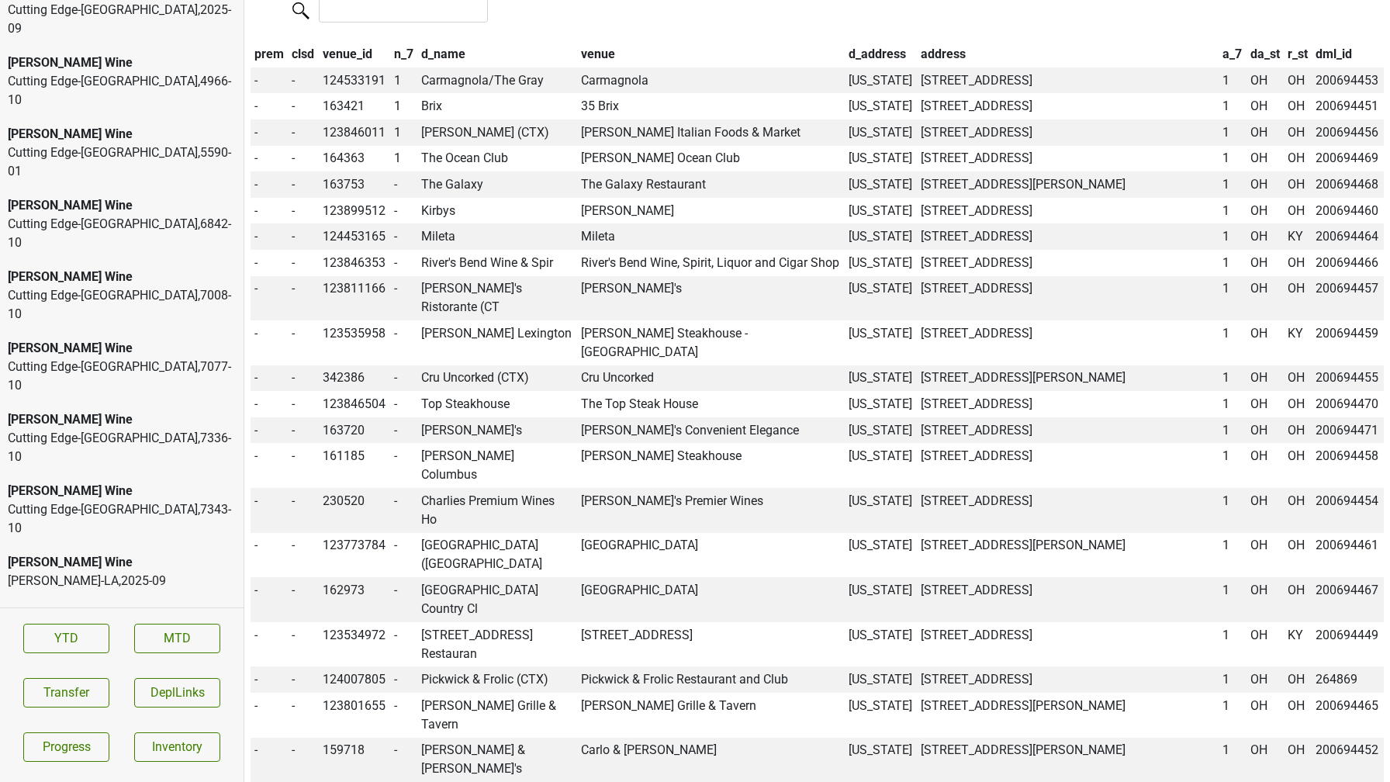
scroll to position [0, 0]
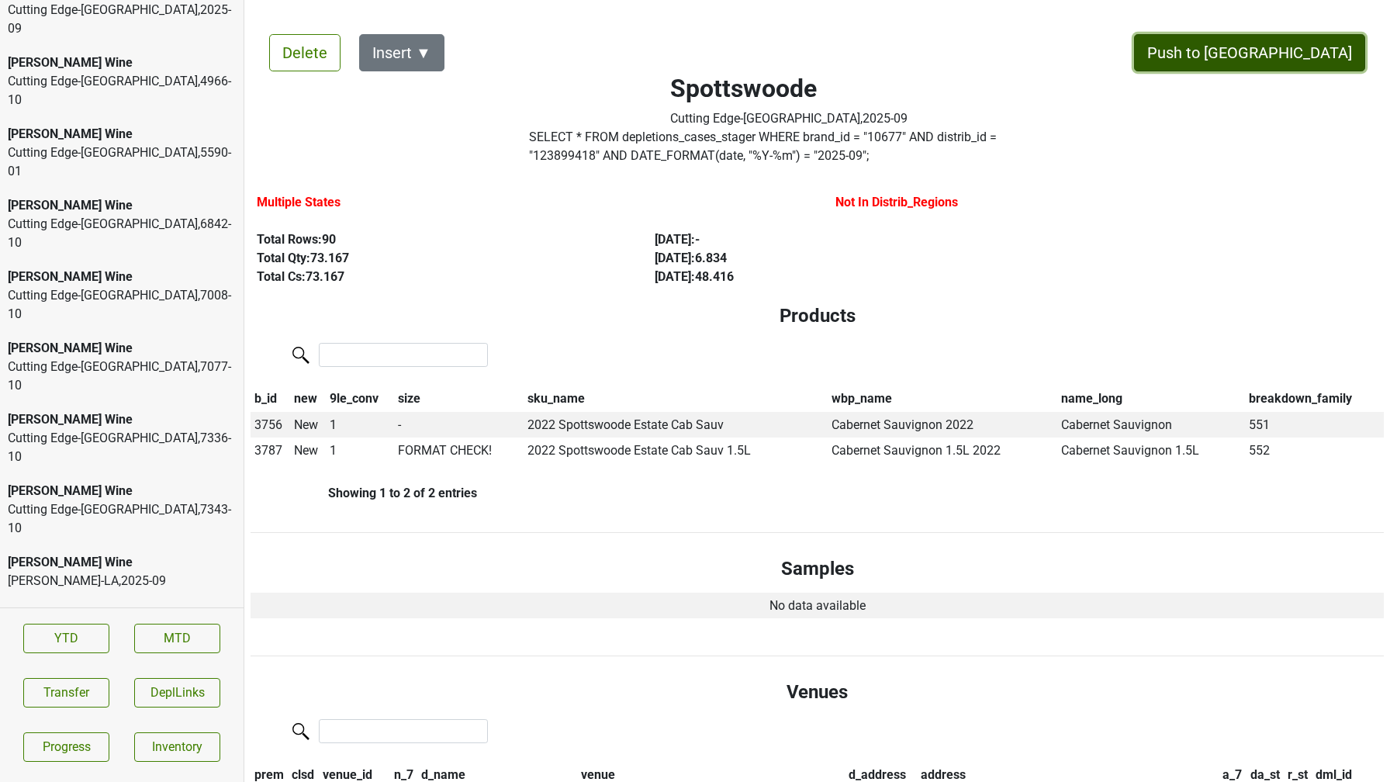
click at [1292, 63] on button "Push to [GEOGRAPHIC_DATA]" at bounding box center [1249, 52] width 231 height 37
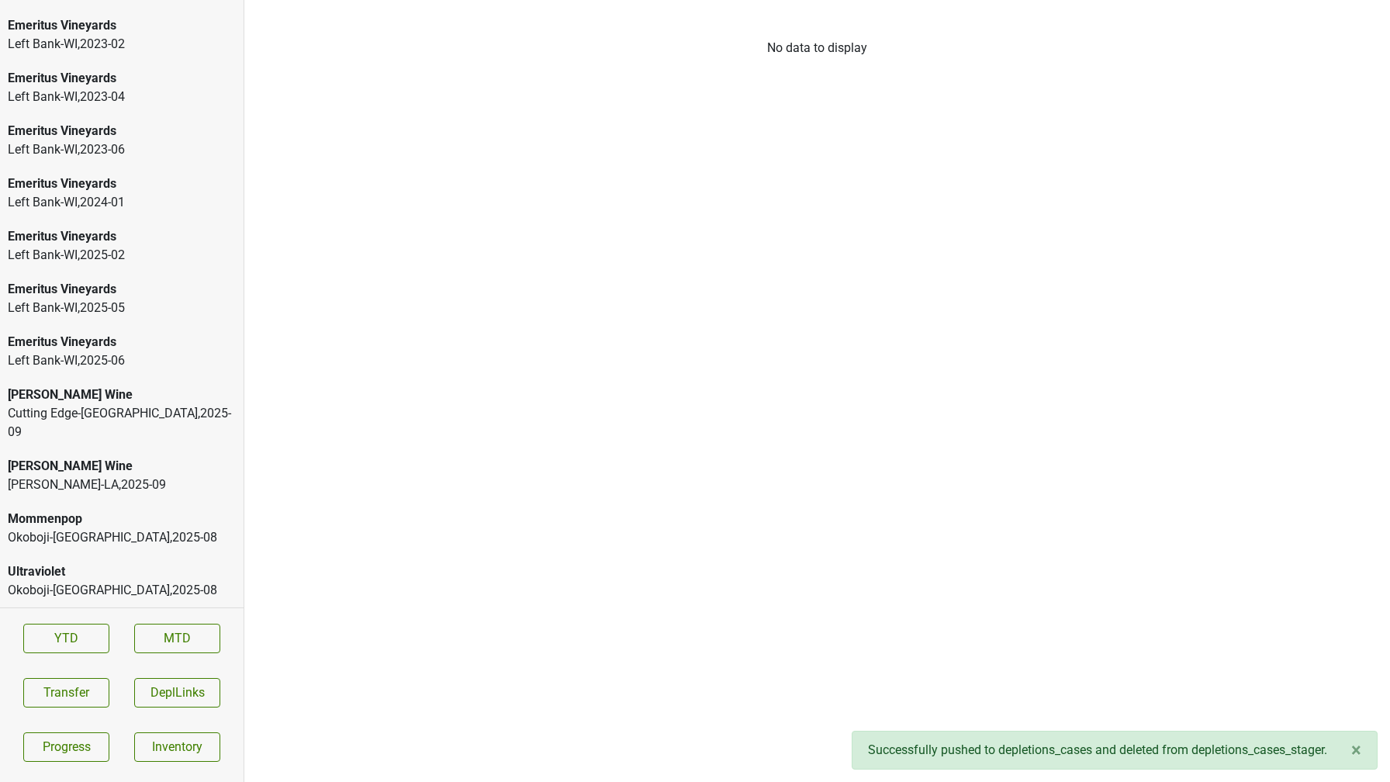
scroll to position [2294, 0]
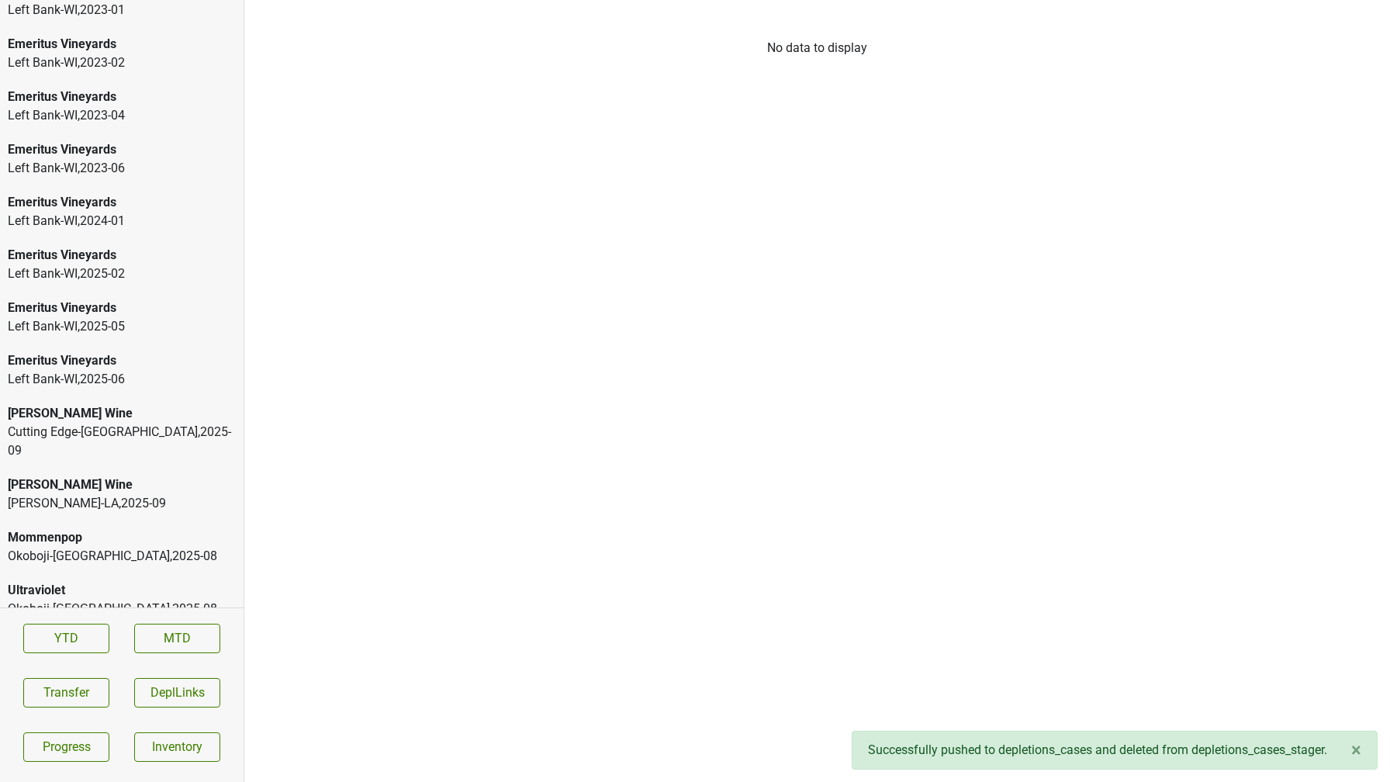
click at [134, 494] on div "Lirette-LA , 2025 - 09" at bounding box center [122, 503] width 228 height 19
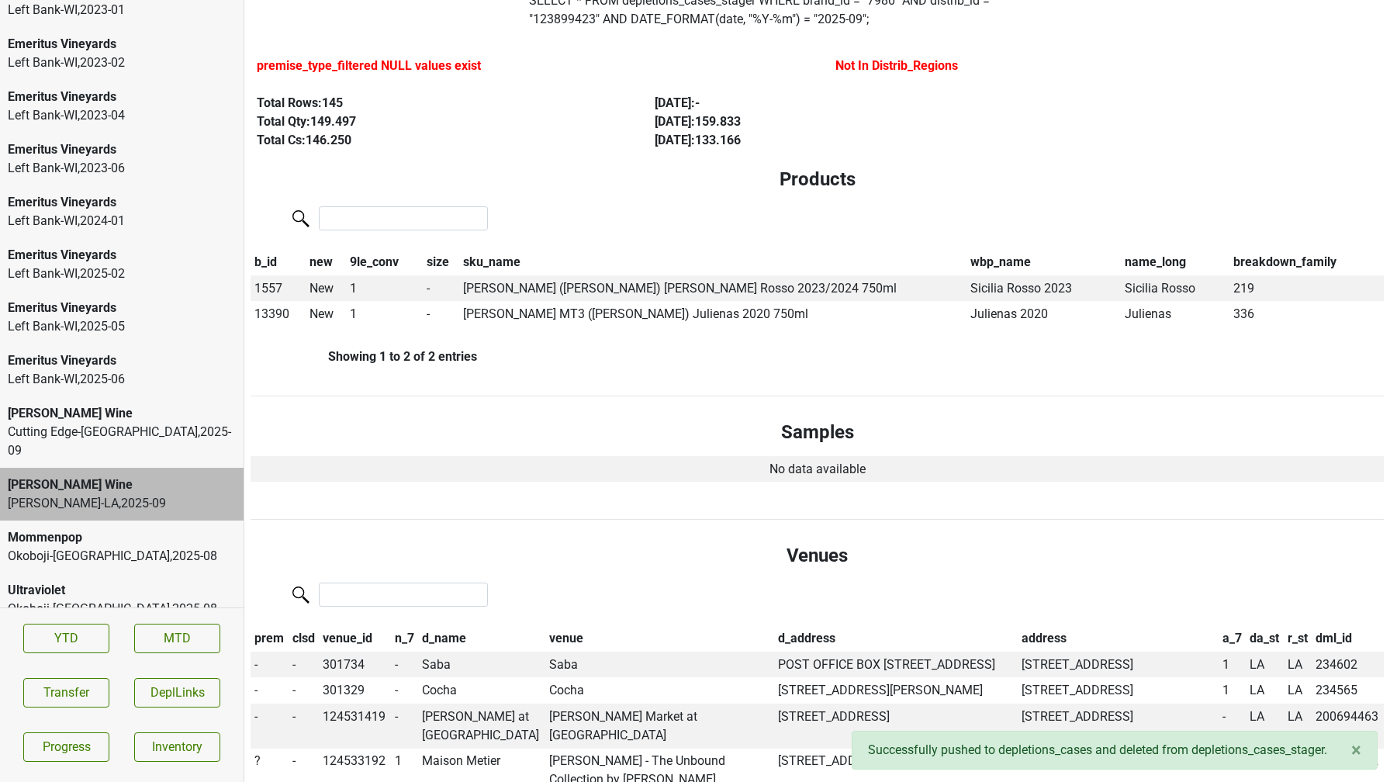
scroll to position [137, 0]
click at [271, 287] on span "1557" at bounding box center [268, 287] width 28 height 15
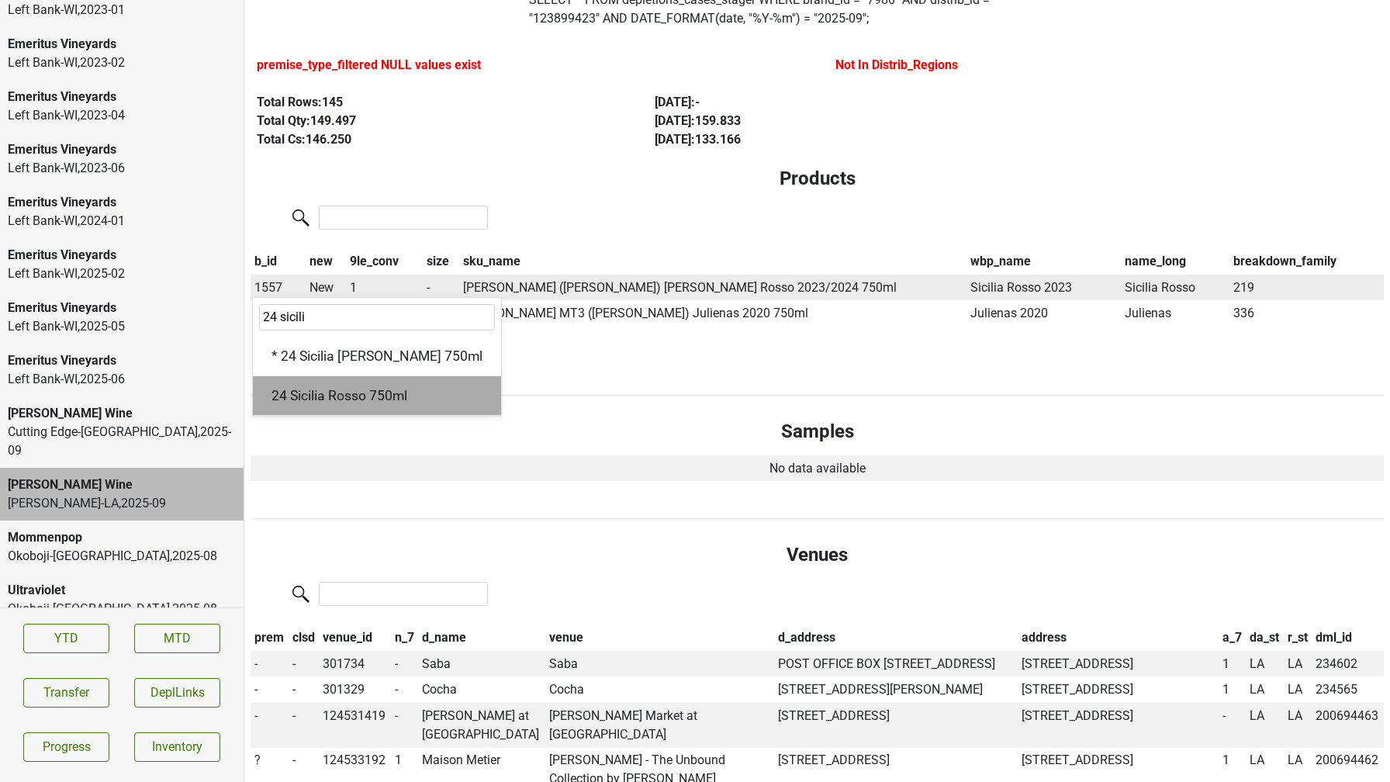
type input "24 sicili"
click at [303, 396] on div "24 Sicilia Rosso 750ml" at bounding box center [377, 396] width 248 height 40
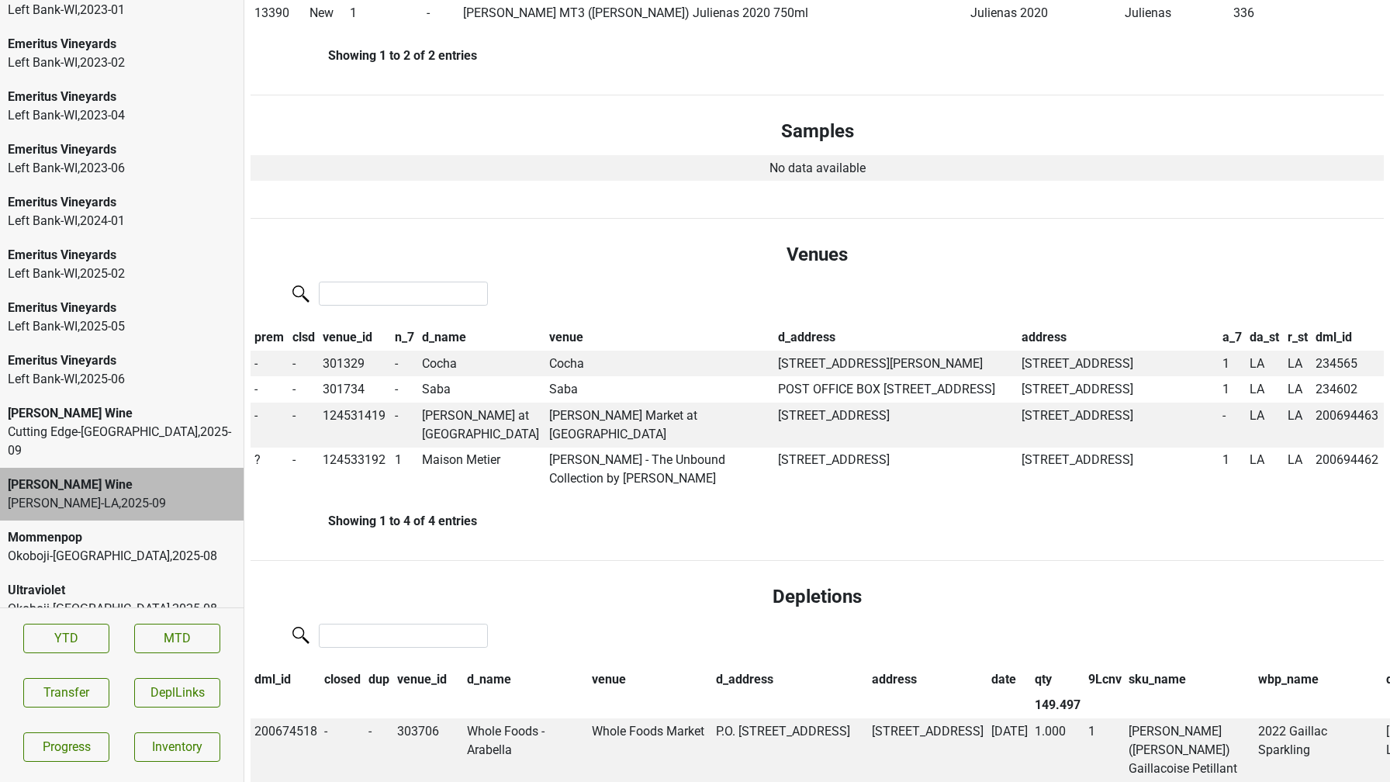
scroll to position [438, 0]
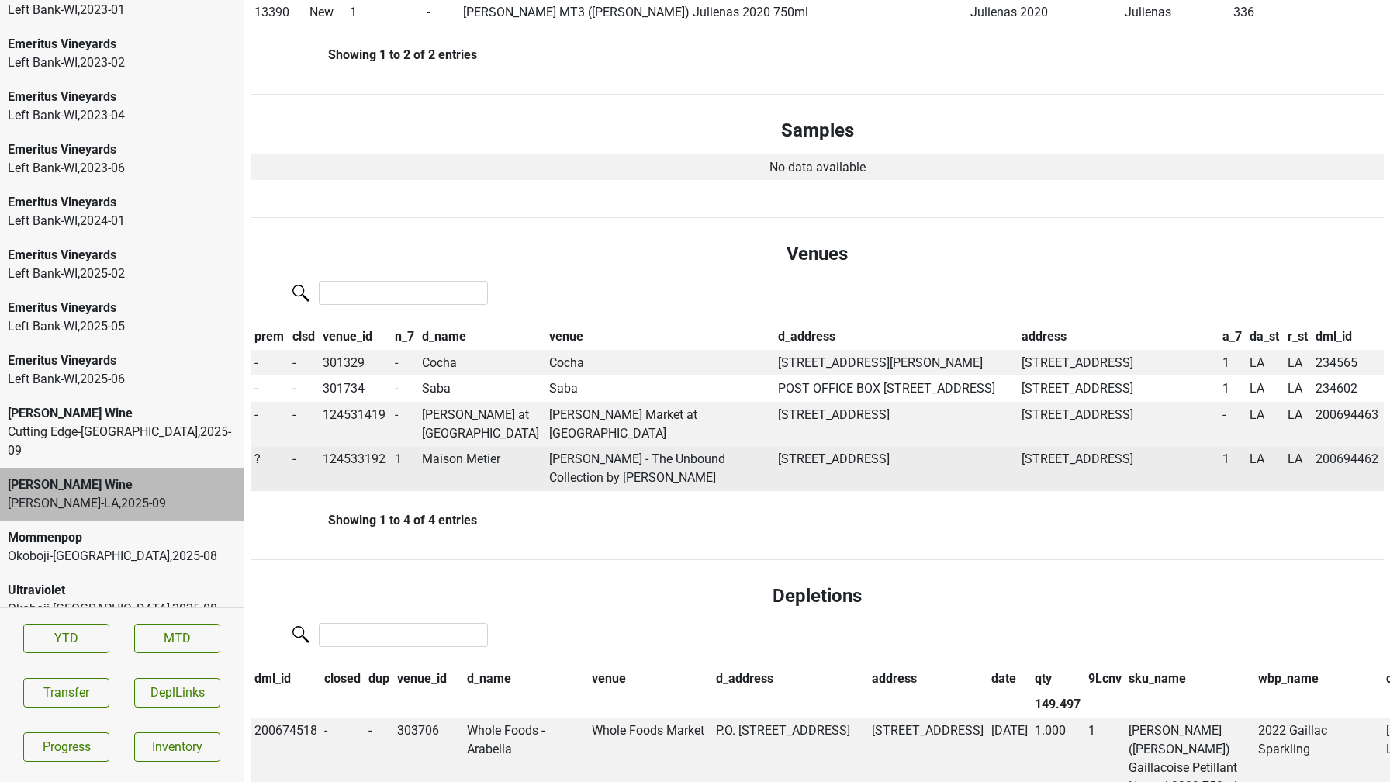
click at [259, 466] on span "?" at bounding box center [257, 458] width 6 height 15
click at [274, 509] on div "On" at bounding box center [313, 489] width 123 height 40
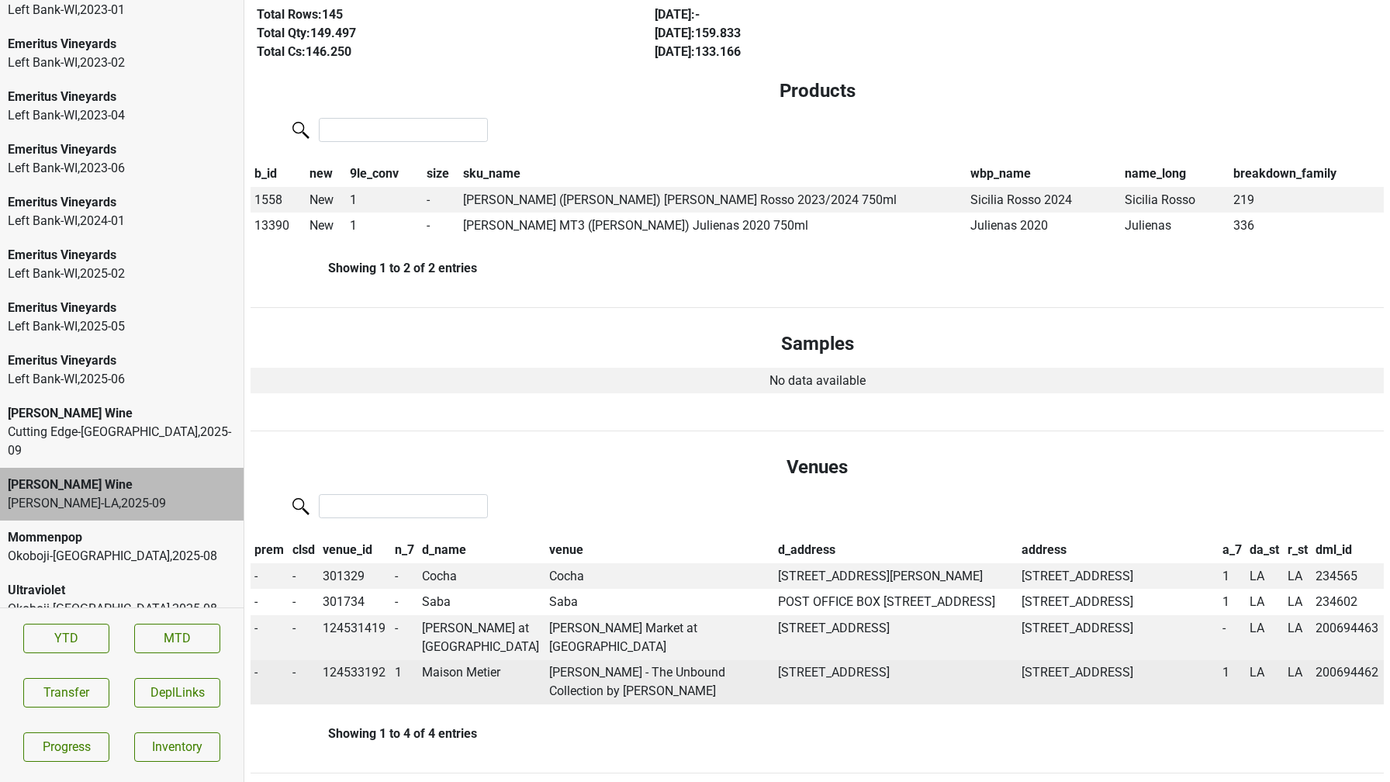
scroll to position [284, 0]
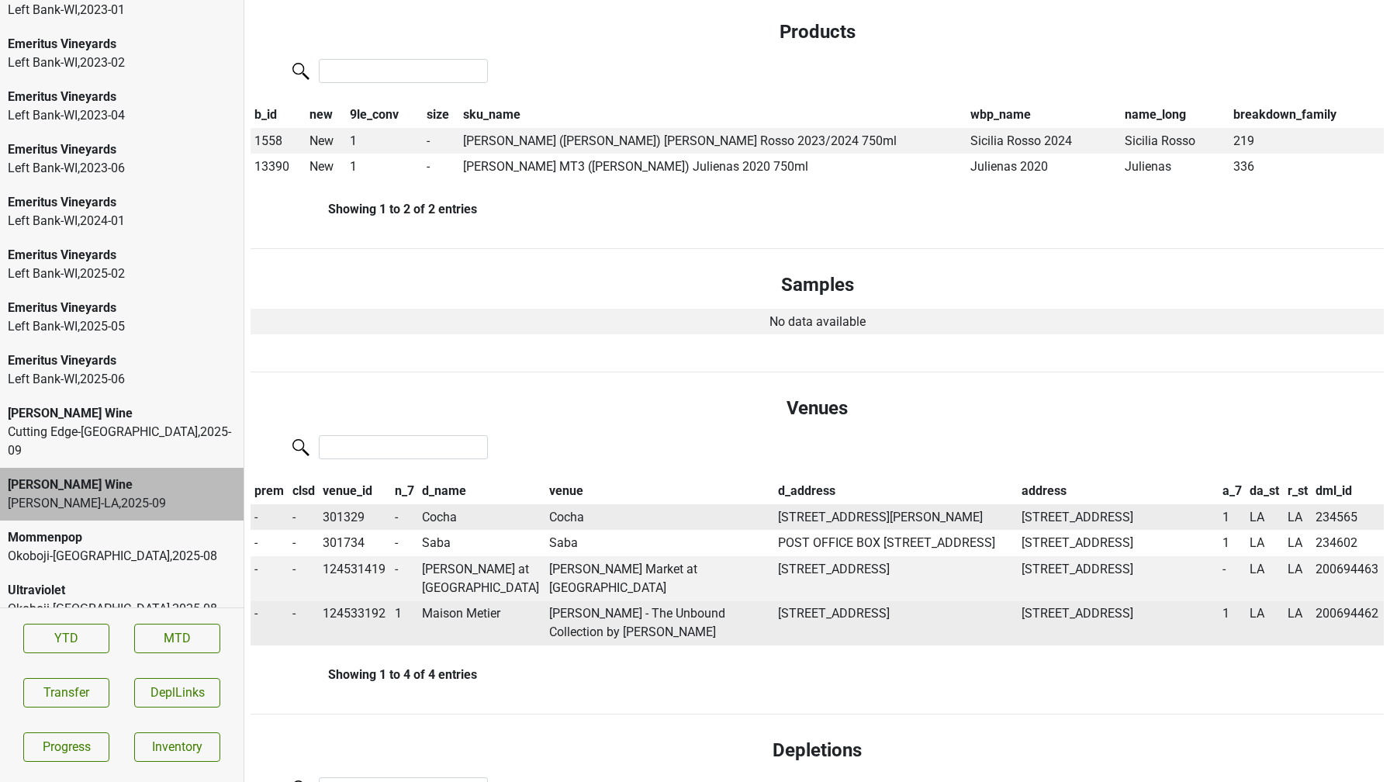
click at [431, 521] on td "Cocha" at bounding box center [481, 517] width 127 height 26
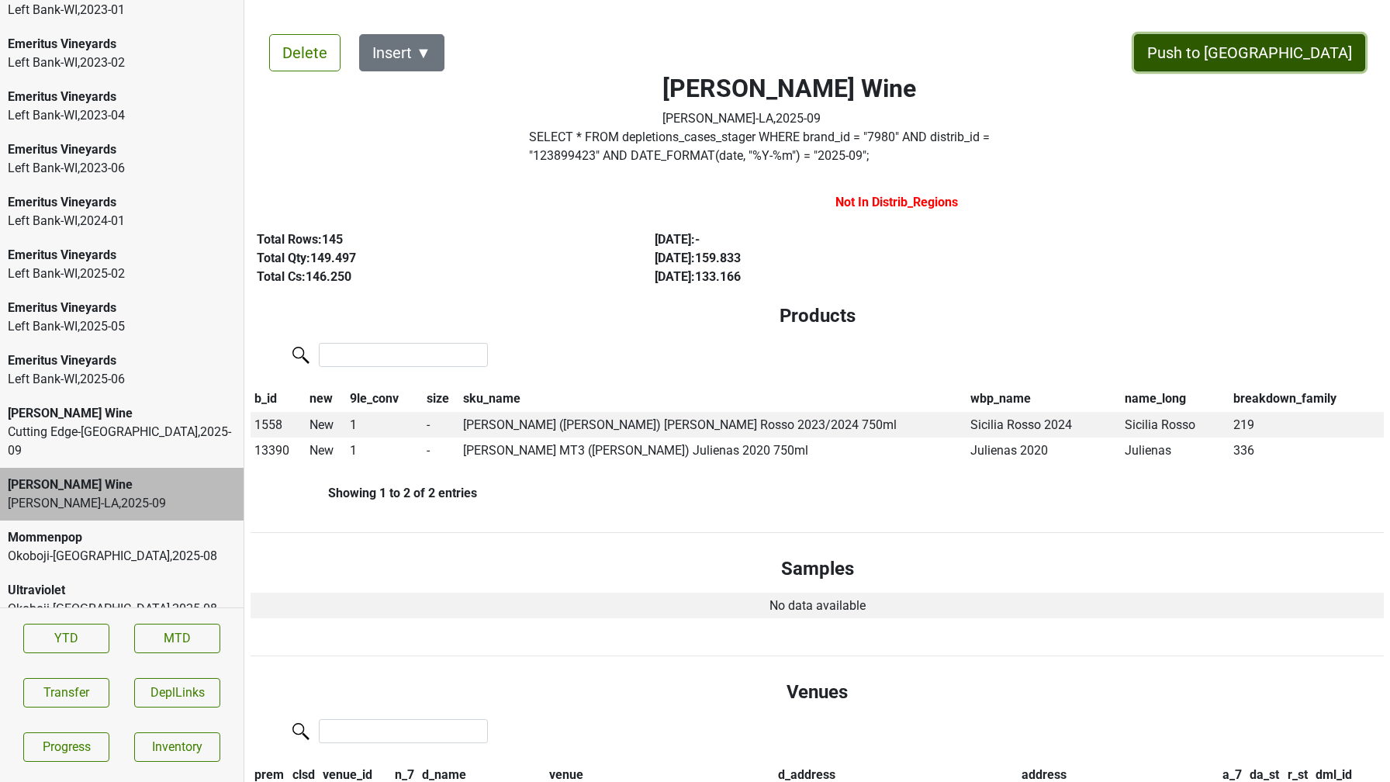
click at [1299, 51] on button "Push to [GEOGRAPHIC_DATA]" at bounding box center [1249, 52] width 231 height 37
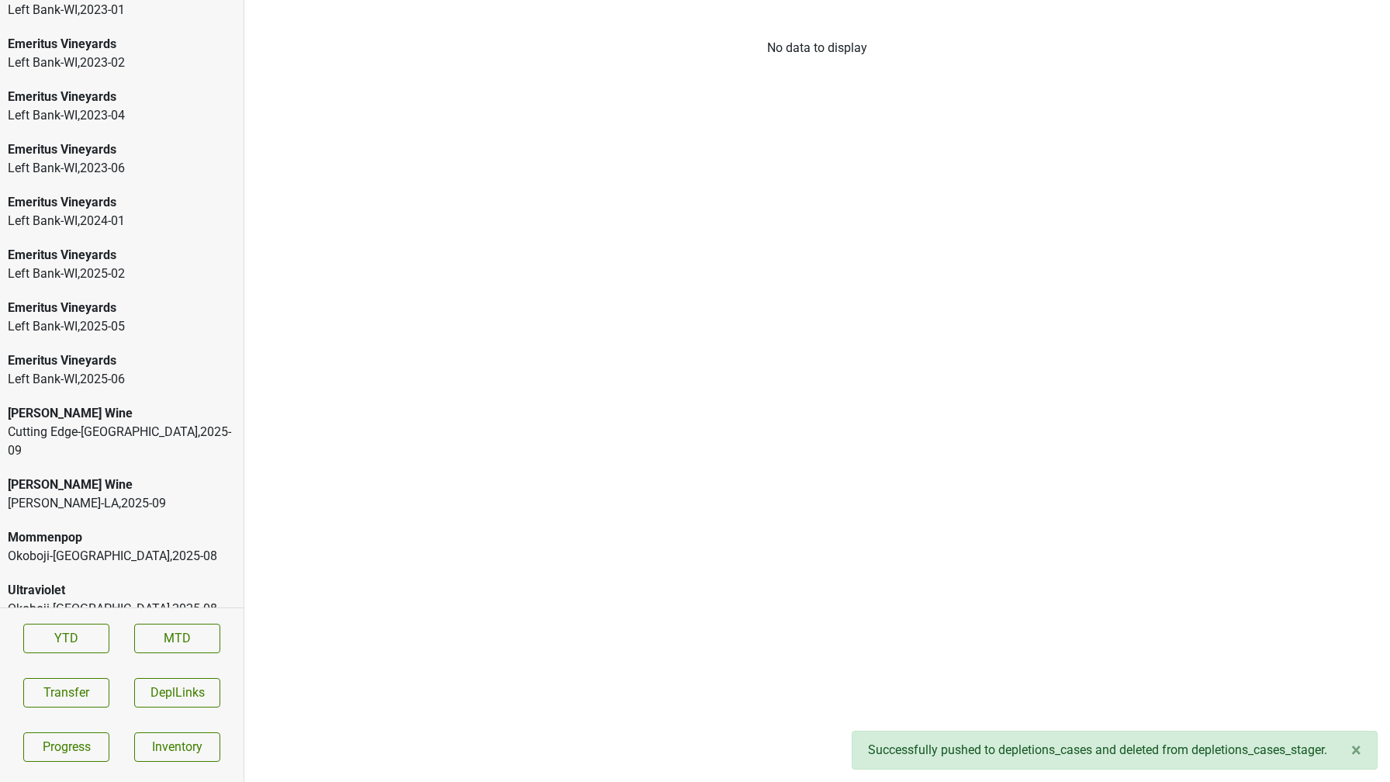
scroll to position [2241, 0]
click at [157, 478] on div "Cutting Edge-OH , 2025 - 09" at bounding box center [122, 494] width 228 height 37
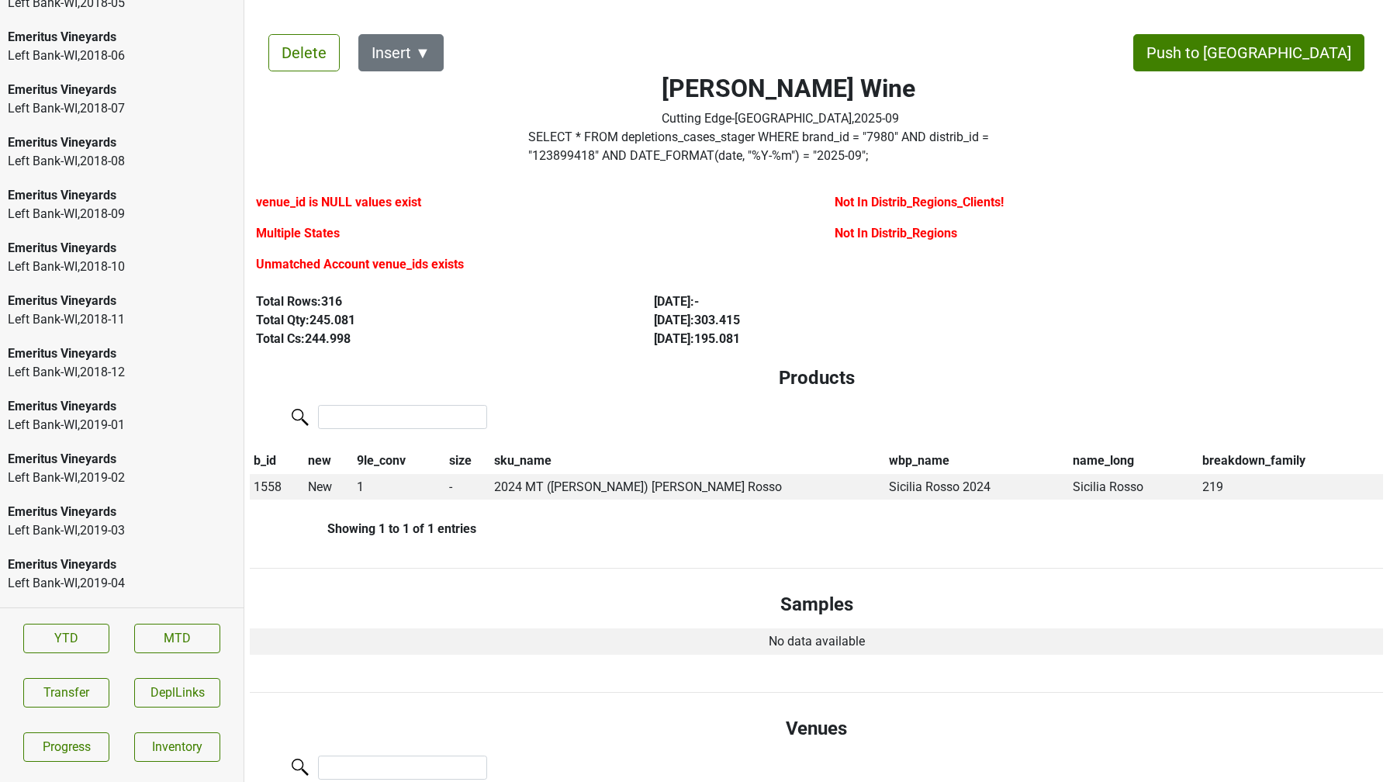
scroll to position [0, 0]
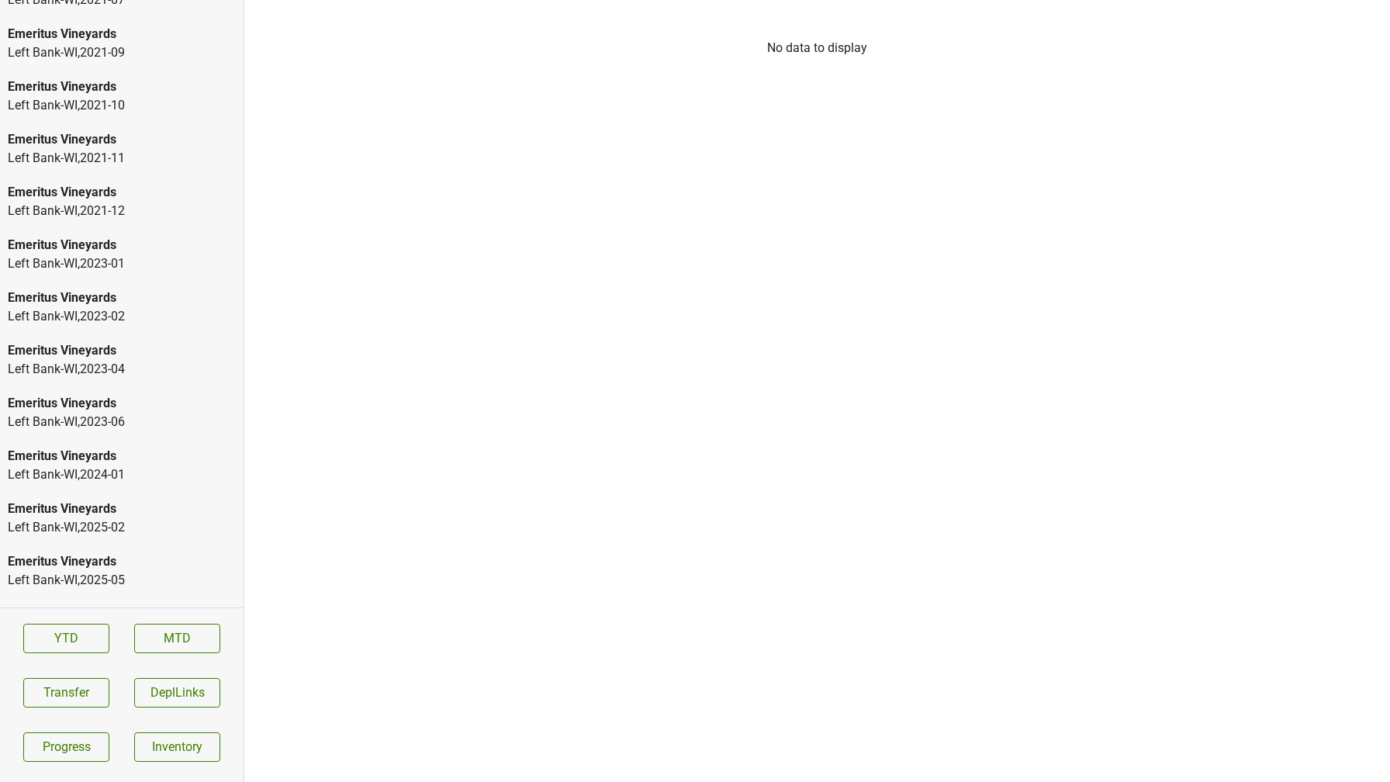
scroll to position [2241, 0]
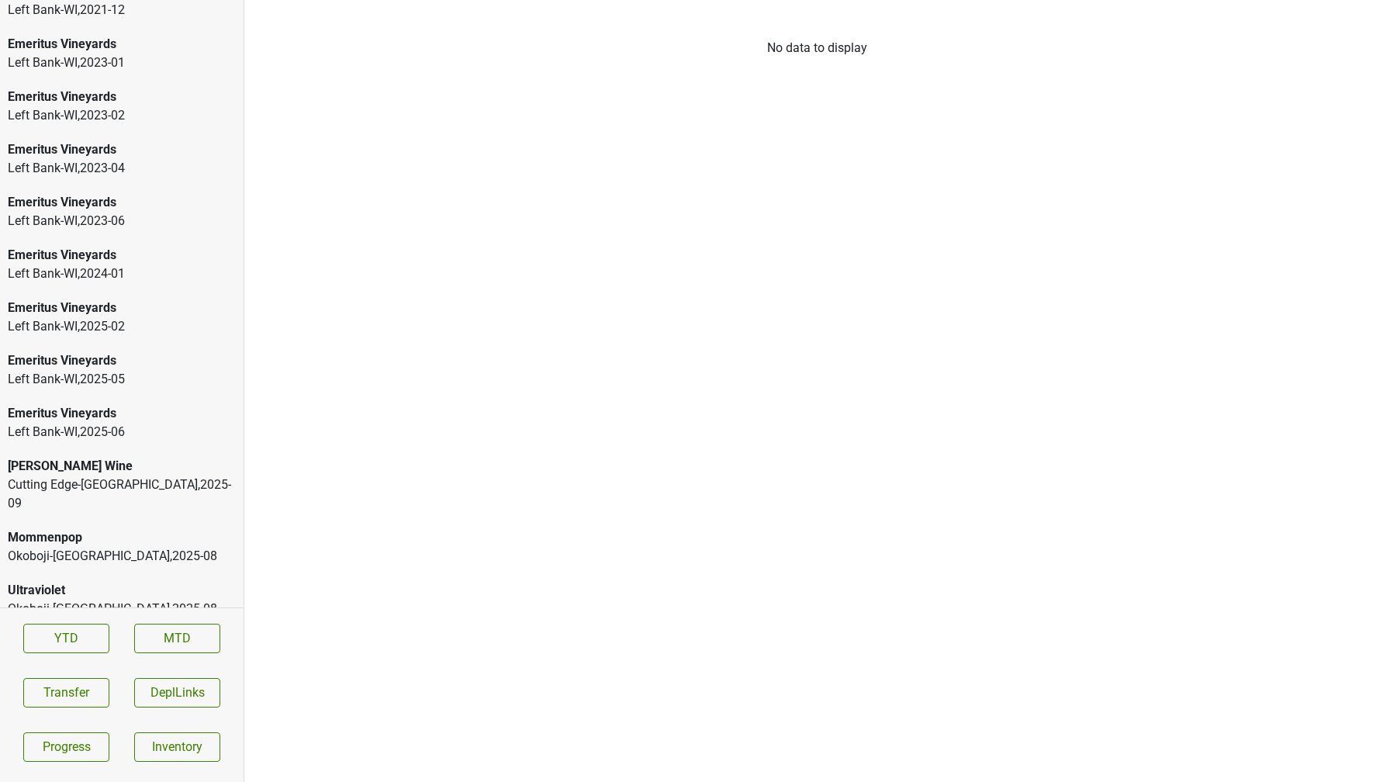
click at [72, 498] on div "[PERSON_NAME] Wine Cutting Edge-[GEOGRAPHIC_DATA] , 2025 - 09" at bounding box center [122, 484] width 244 height 71
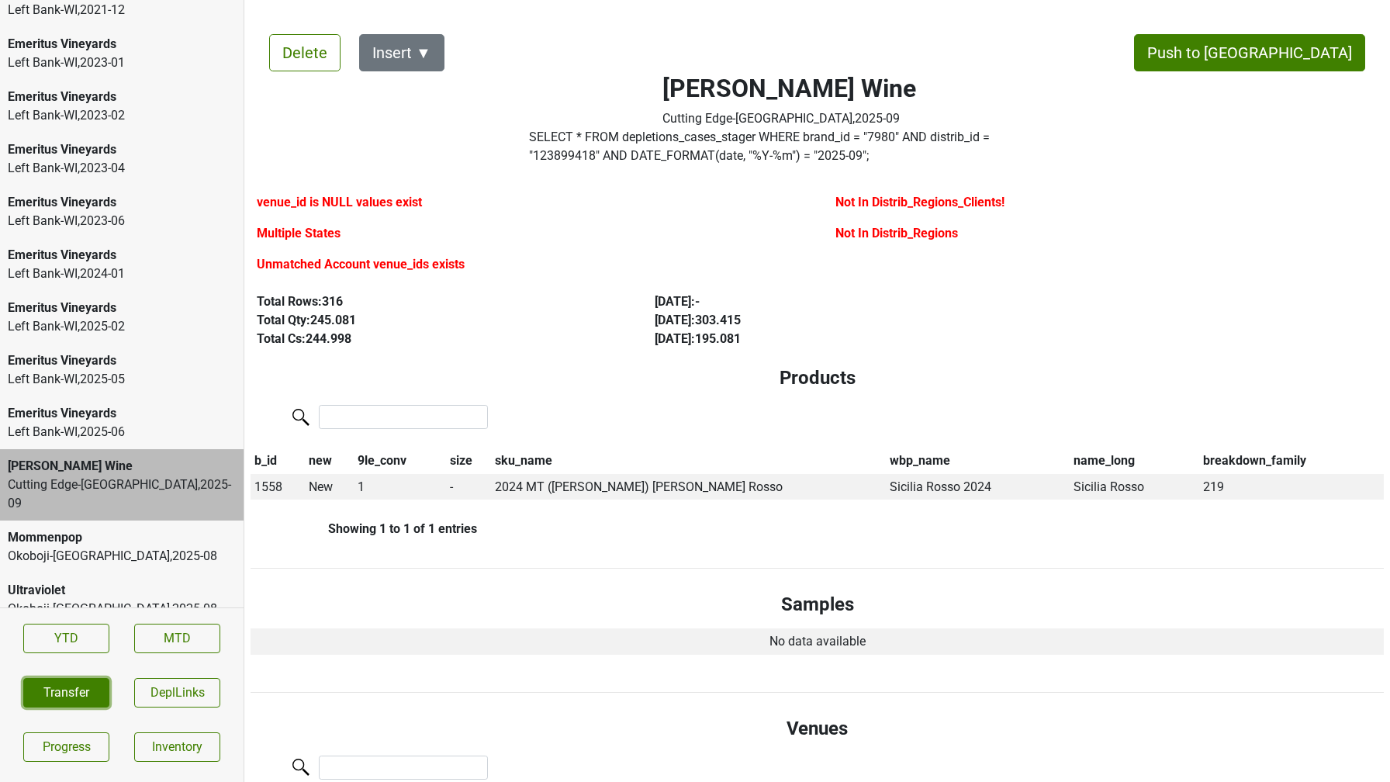
click at [51, 694] on button "Transfer" at bounding box center [66, 692] width 86 height 29
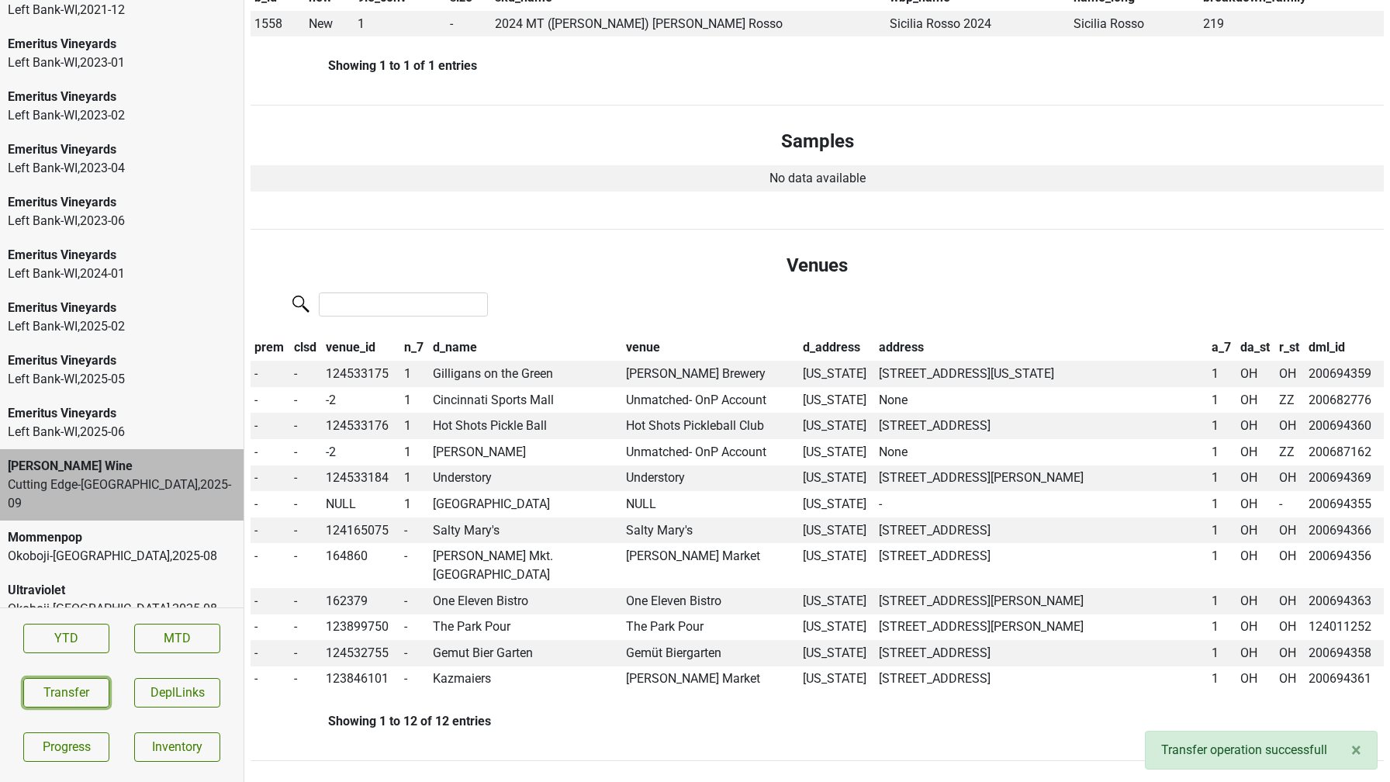
scroll to position [468, 0]
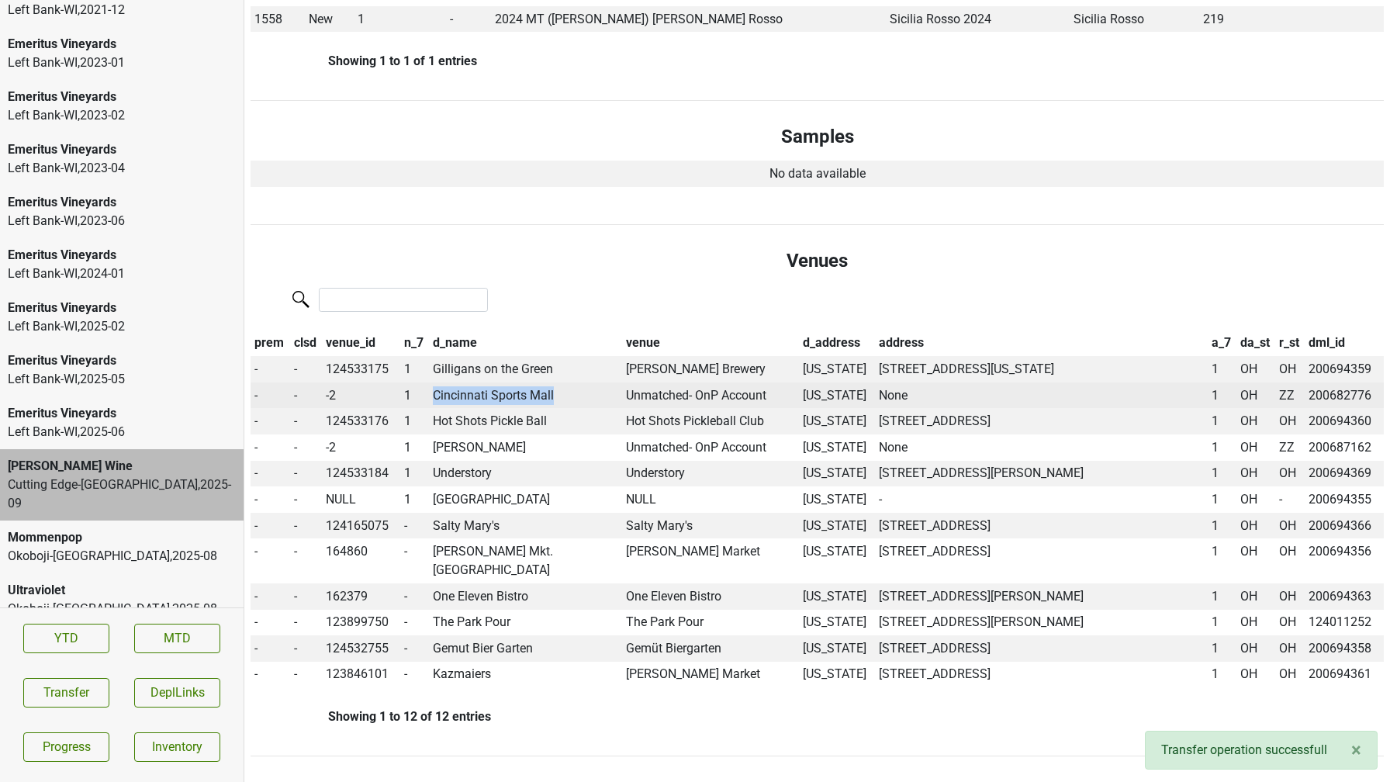
drag, startPoint x: 559, startPoint y: 395, endPoint x: 434, endPoint y: 401, distance: 125.0
click at [434, 401] on td "Cincinnati Sports Mall" at bounding box center [525, 395] width 193 height 26
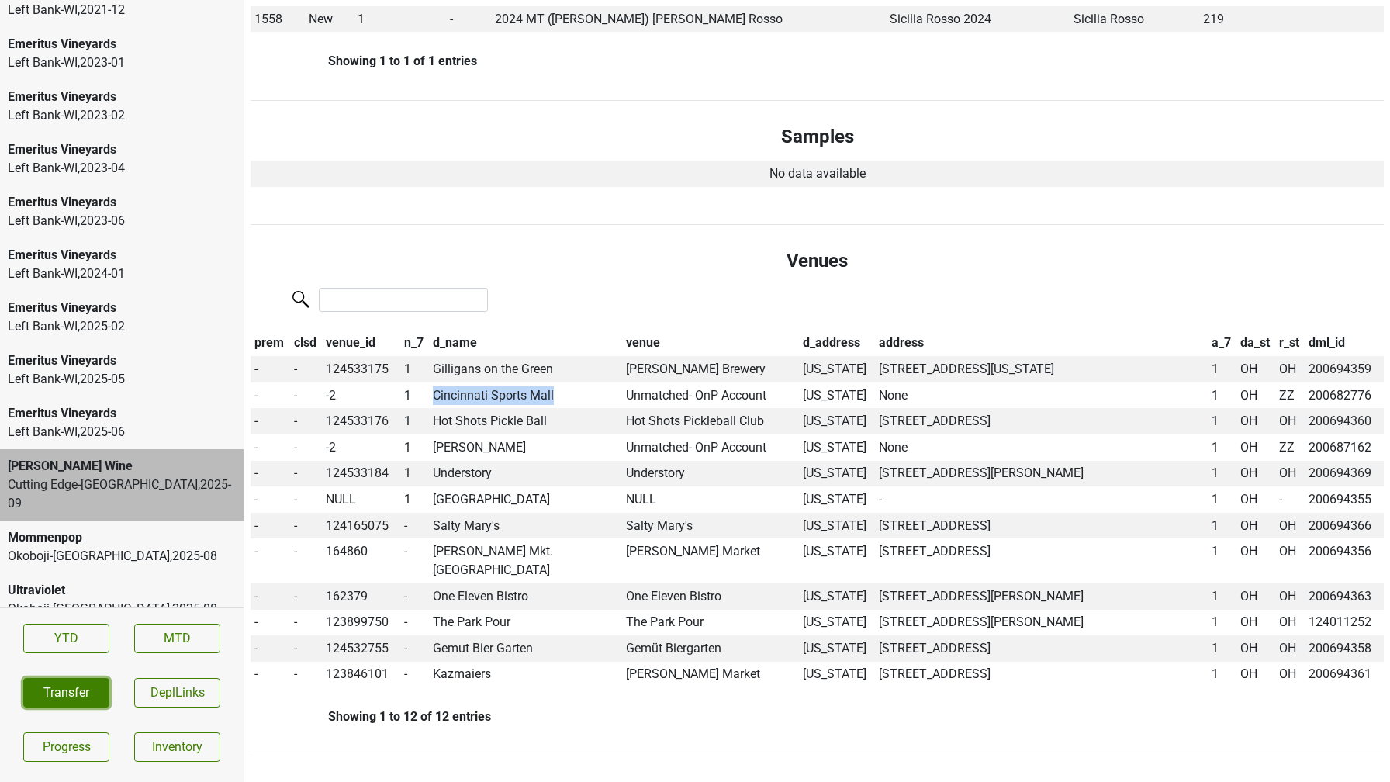
click at [62, 690] on button "Transfer" at bounding box center [66, 692] width 86 height 29
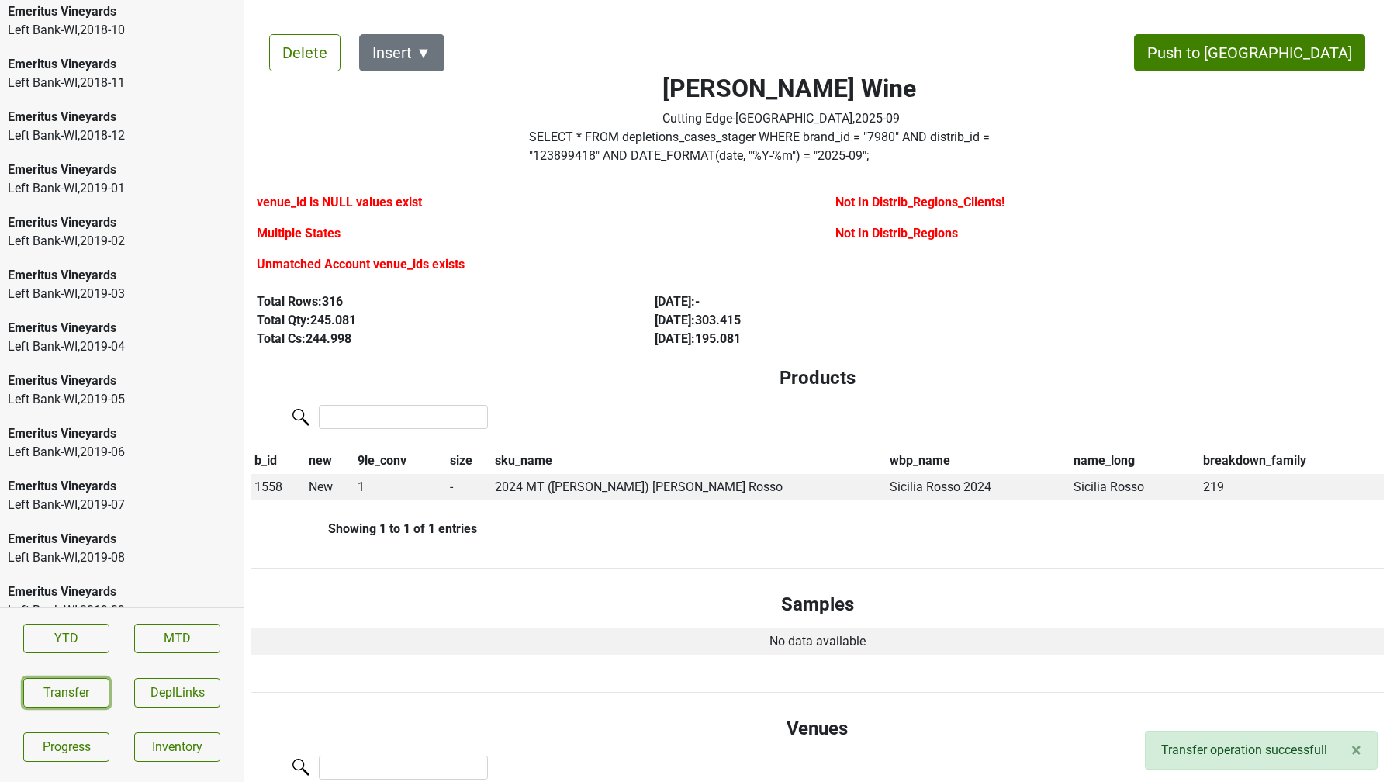
scroll to position [0, 0]
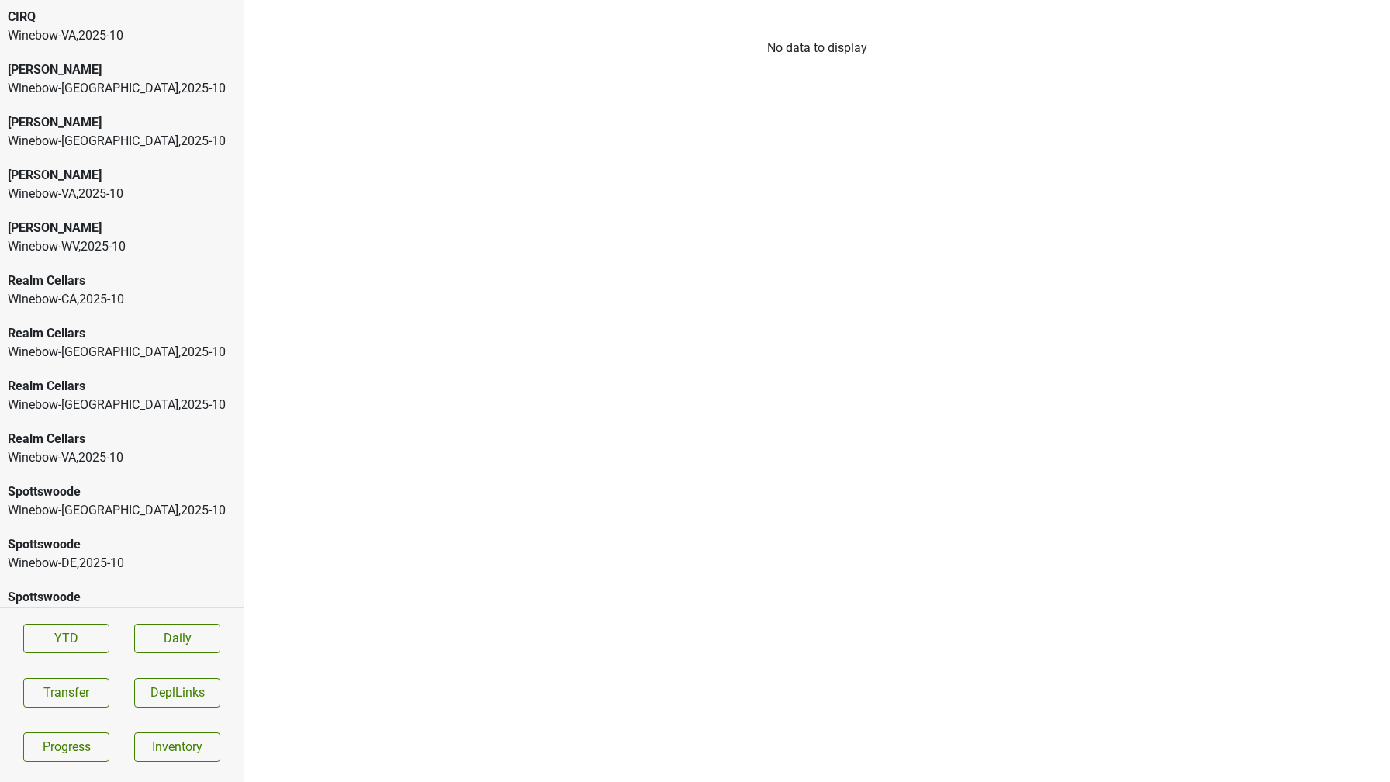
scroll to position [26, 0]
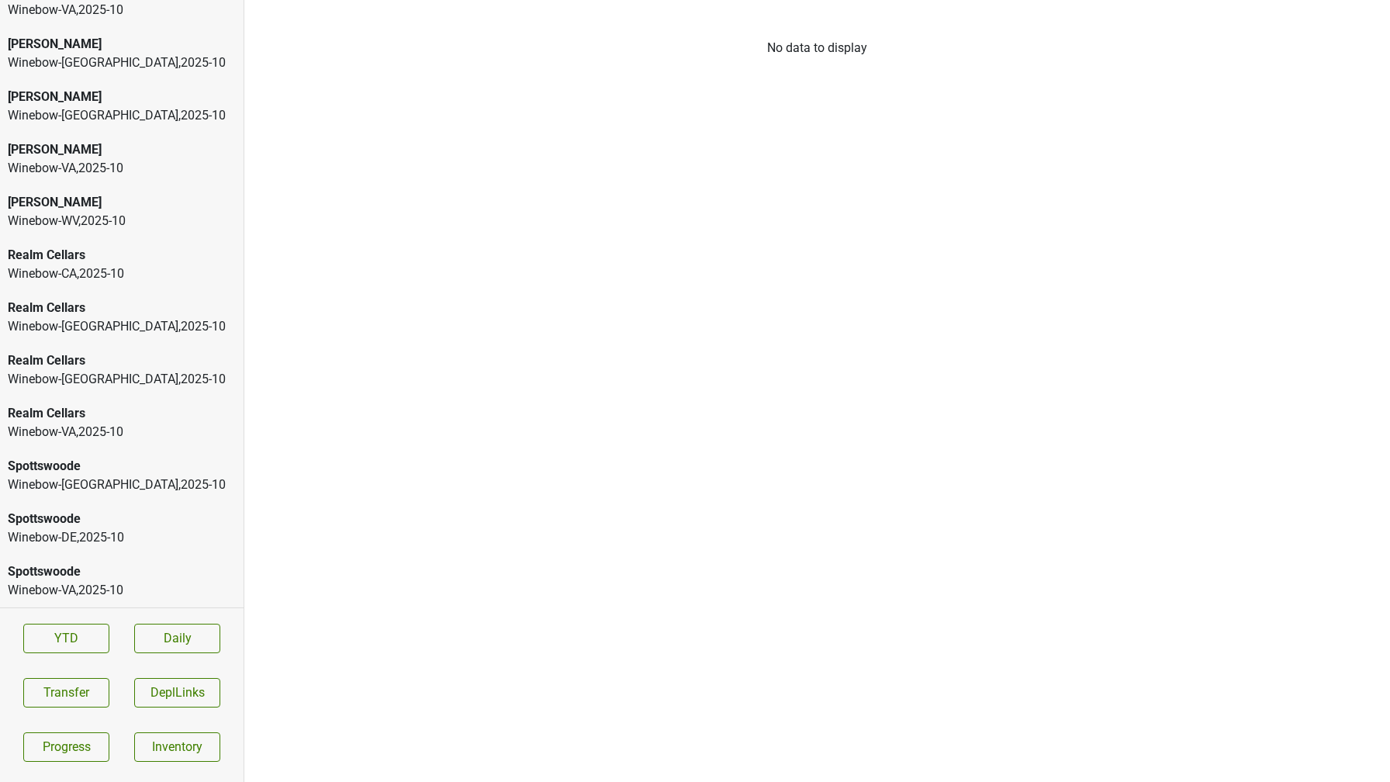
click at [78, 578] on div "Spottswoode" at bounding box center [122, 571] width 228 height 19
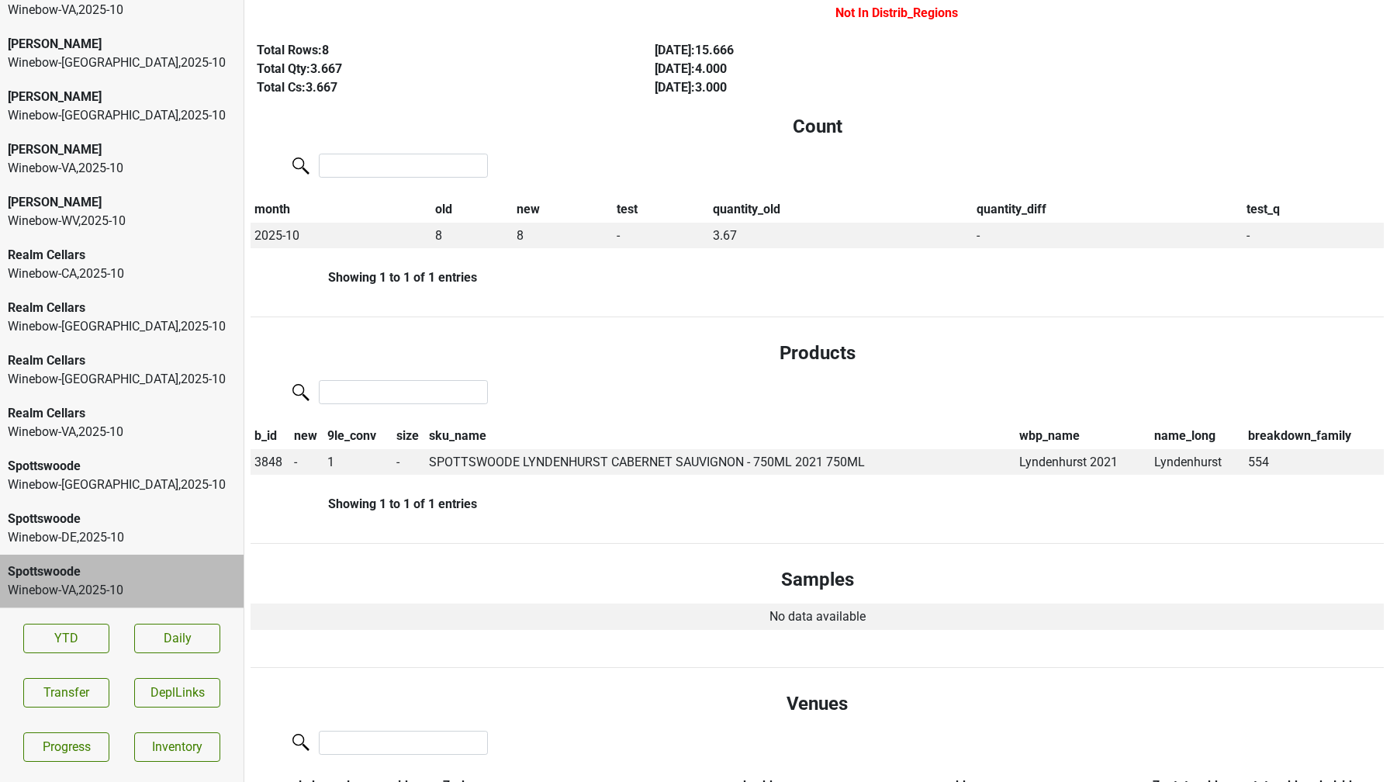
scroll to position [0, 0]
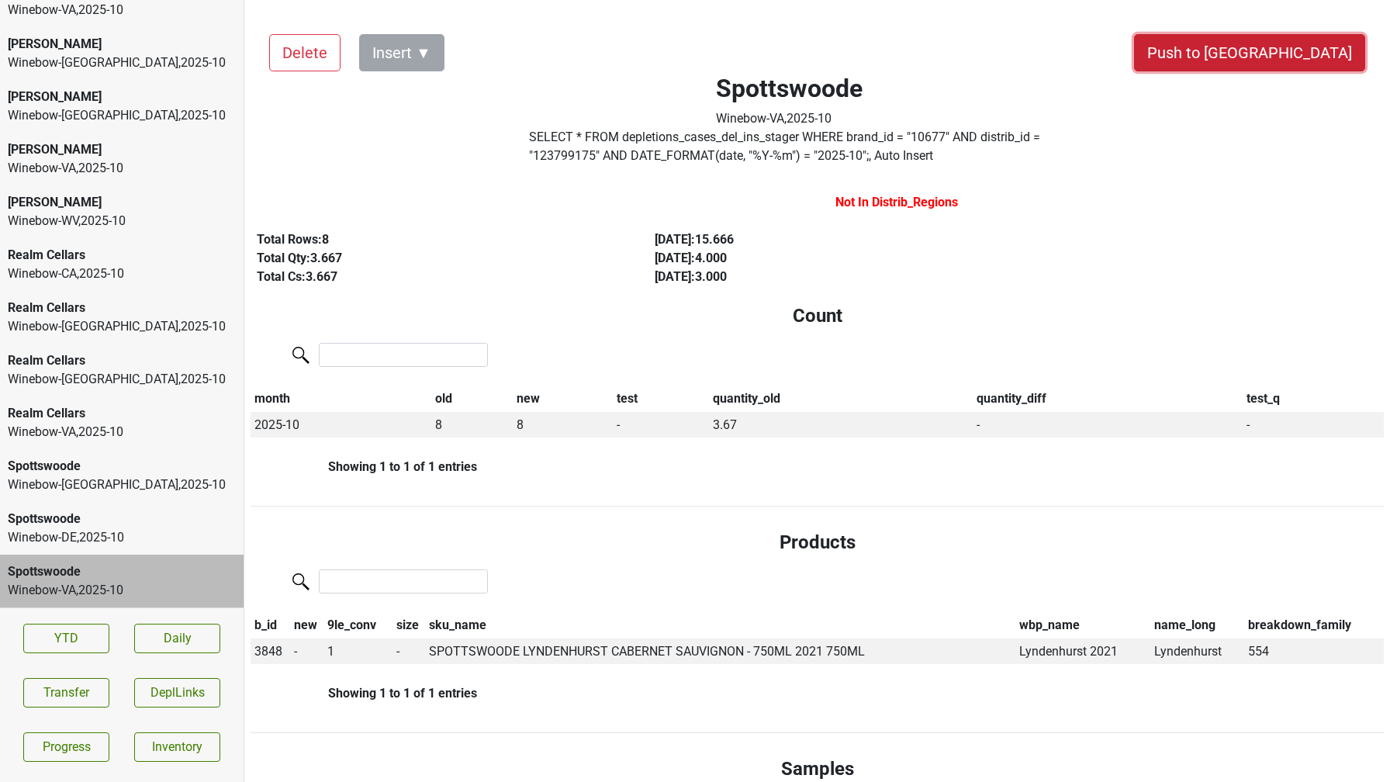
click at [1265, 64] on button "Push to [GEOGRAPHIC_DATA]" at bounding box center [1249, 52] width 231 height 37
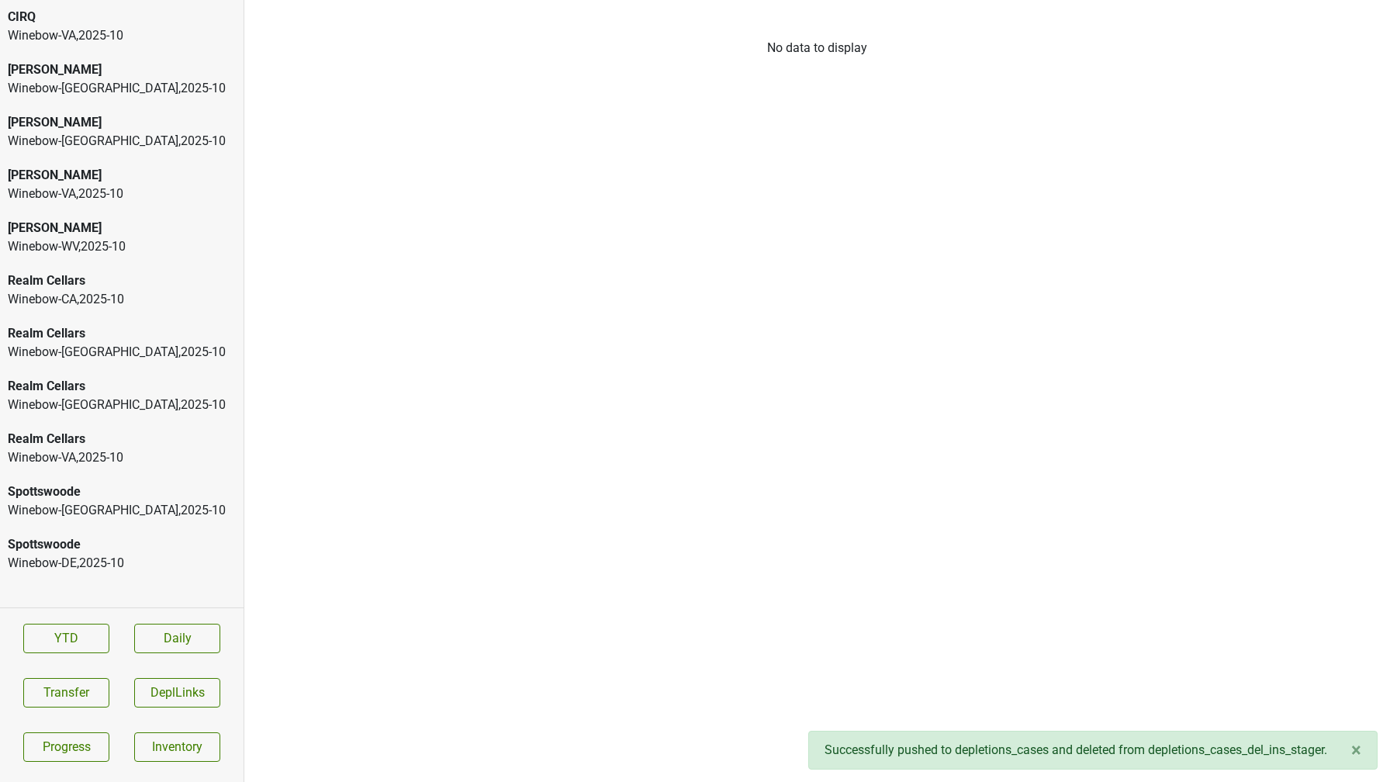
click at [132, 559] on div "Winebow-DE , 2025 - 10" at bounding box center [122, 563] width 228 height 19
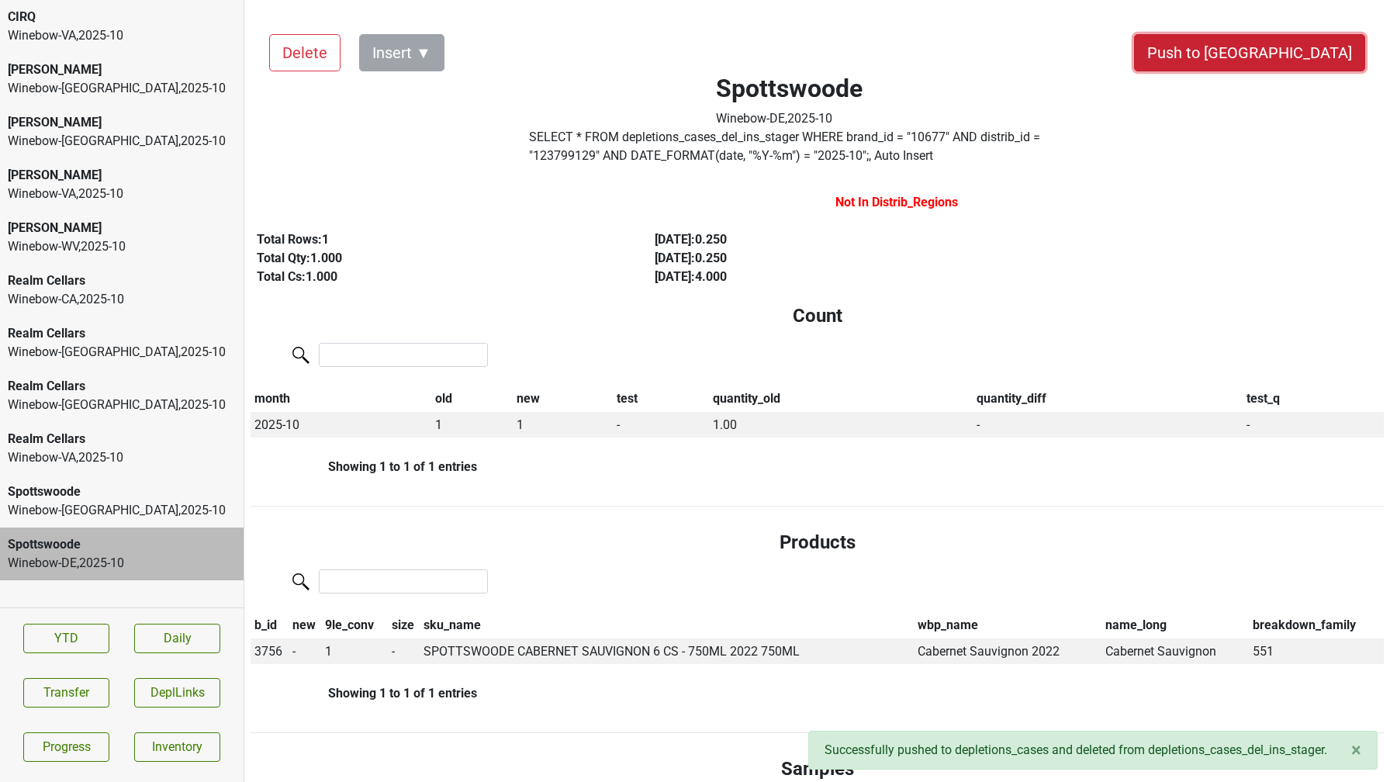
click at [1288, 47] on button "Push to [GEOGRAPHIC_DATA]" at bounding box center [1249, 52] width 231 height 37
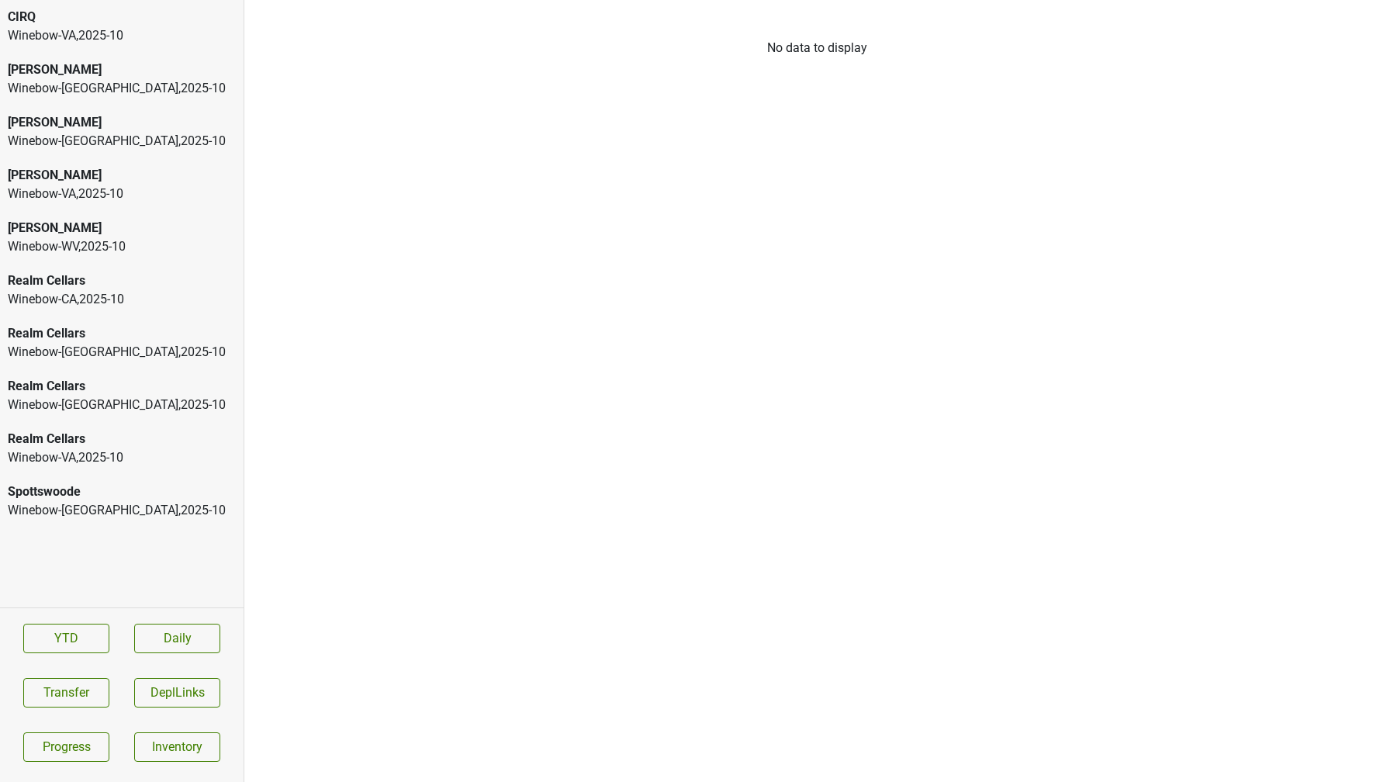
click at [131, 514] on div "Winebow-[GEOGRAPHIC_DATA] , 2025 - 10" at bounding box center [122, 510] width 228 height 19
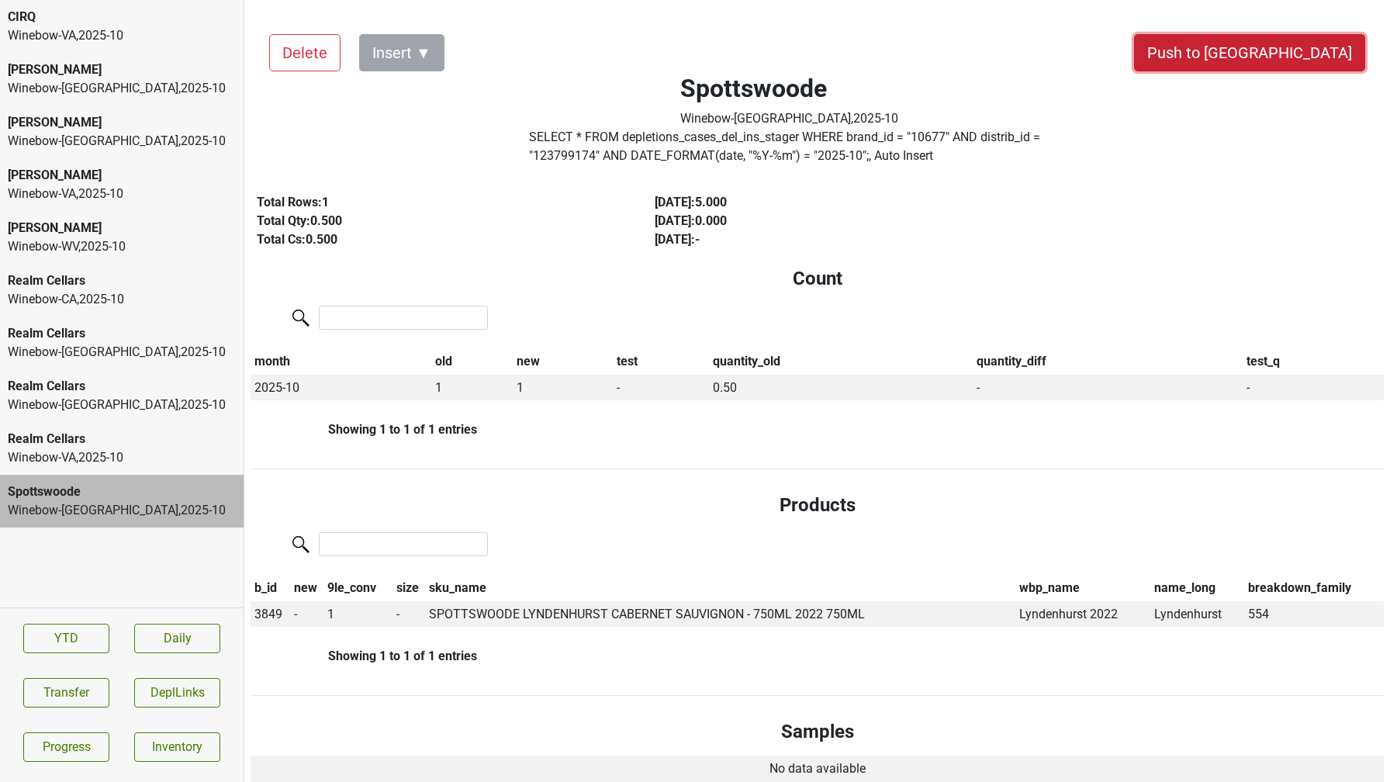
click at [1297, 54] on button "Push to [GEOGRAPHIC_DATA]" at bounding box center [1249, 52] width 231 height 37
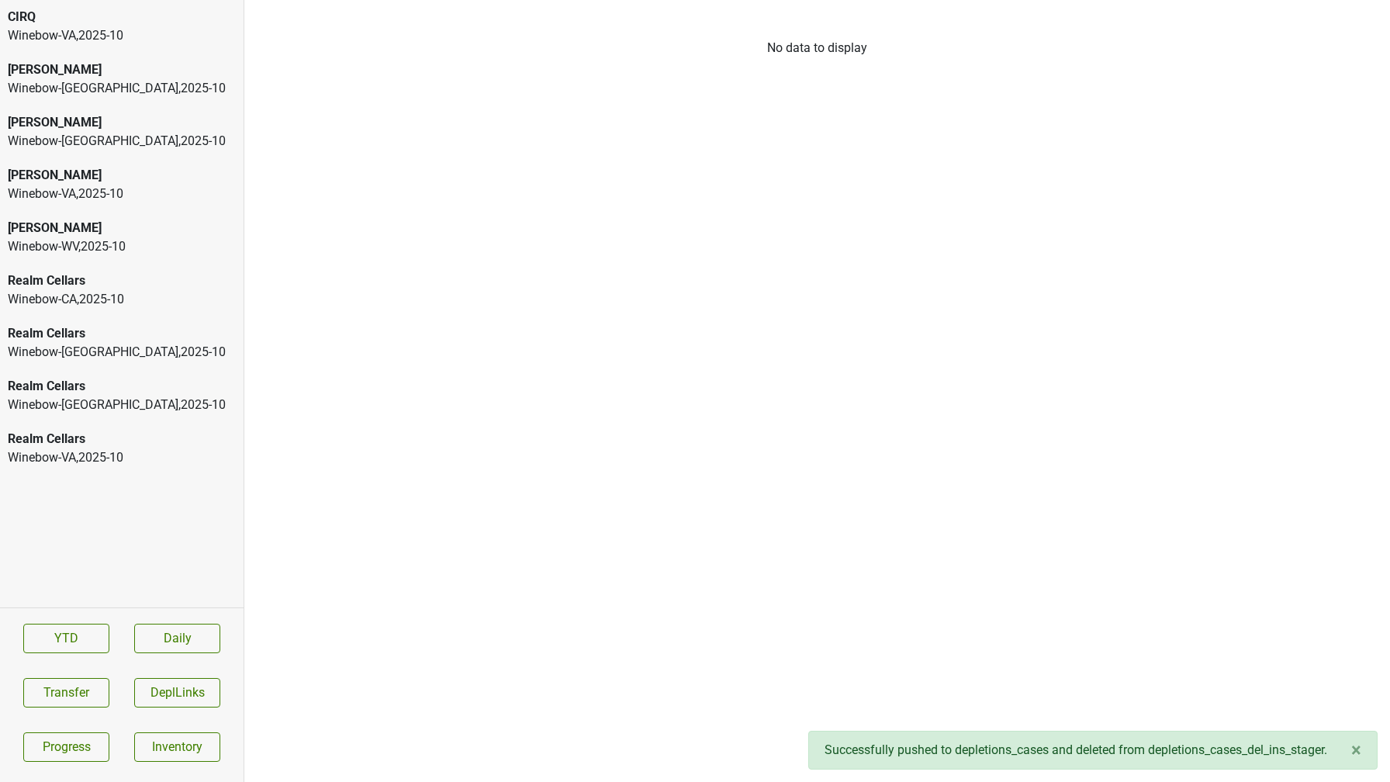
click at [111, 458] on div "Winebow-[GEOGRAPHIC_DATA] , 2025 - 10" at bounding box center [122, 457] width 228 height 19
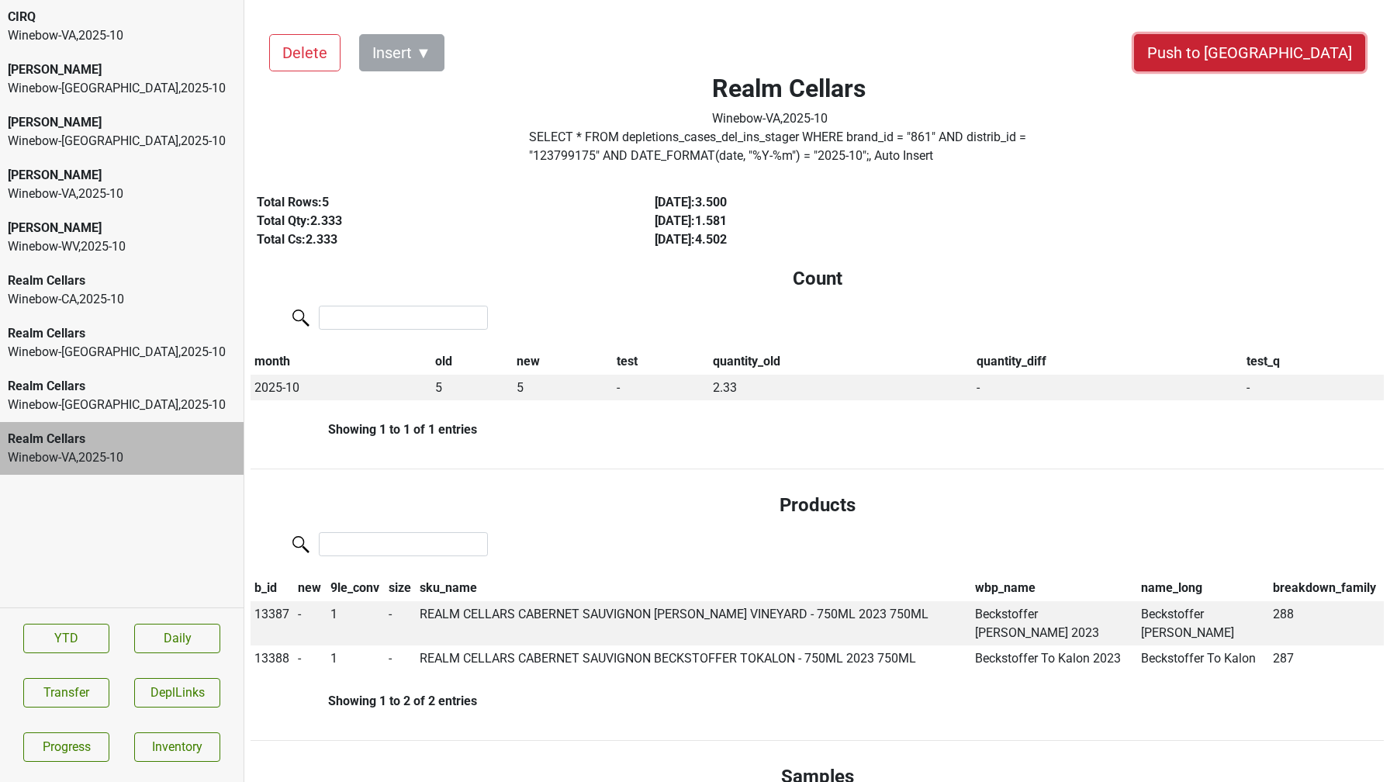
click at [1291, 36] on button "Push to [GEOGRAPHIC_DATA]" at bounding box center [1249, 52] width 231 height 37
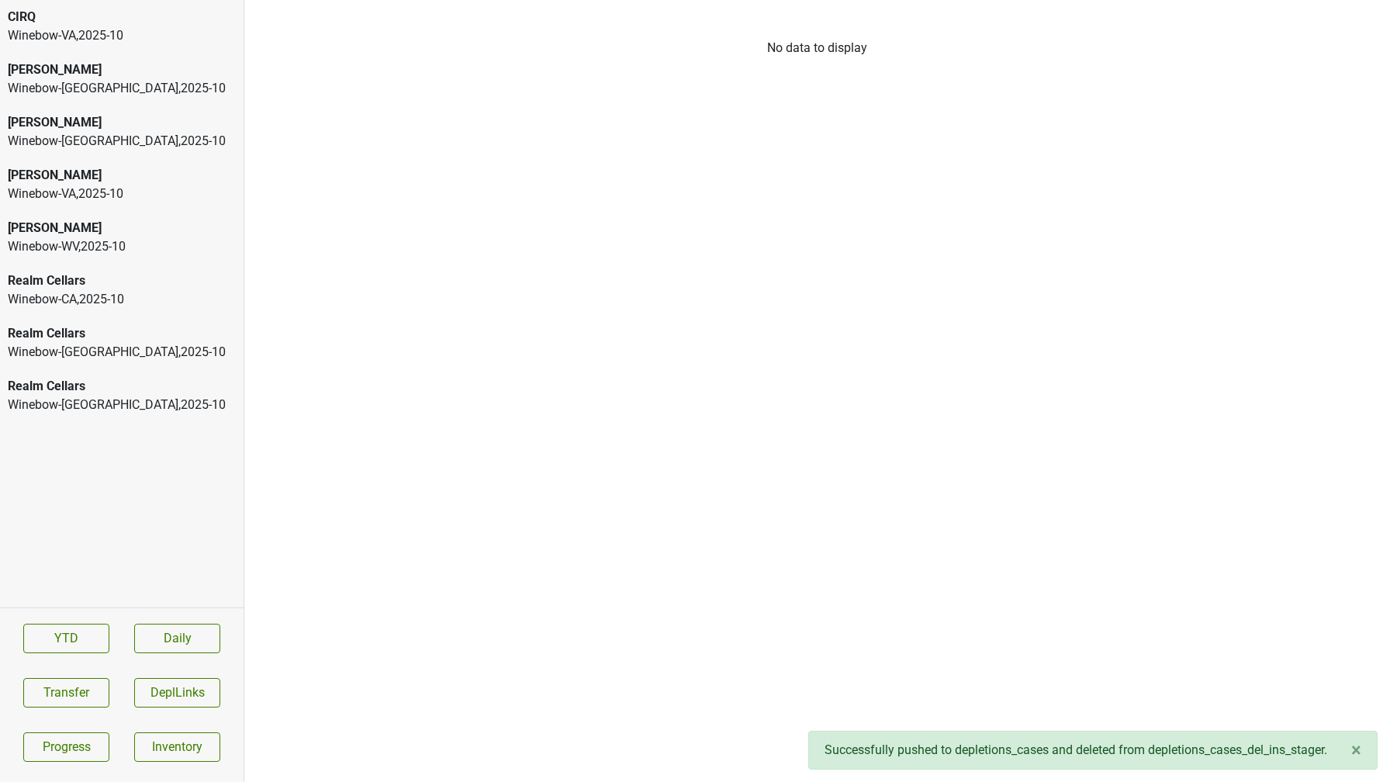
click at [140, 407] on div "Winebow-[GEOGRAPHIC_DATA] , 2025 - 10" at bounding box center [122, 405] width 228 height 19
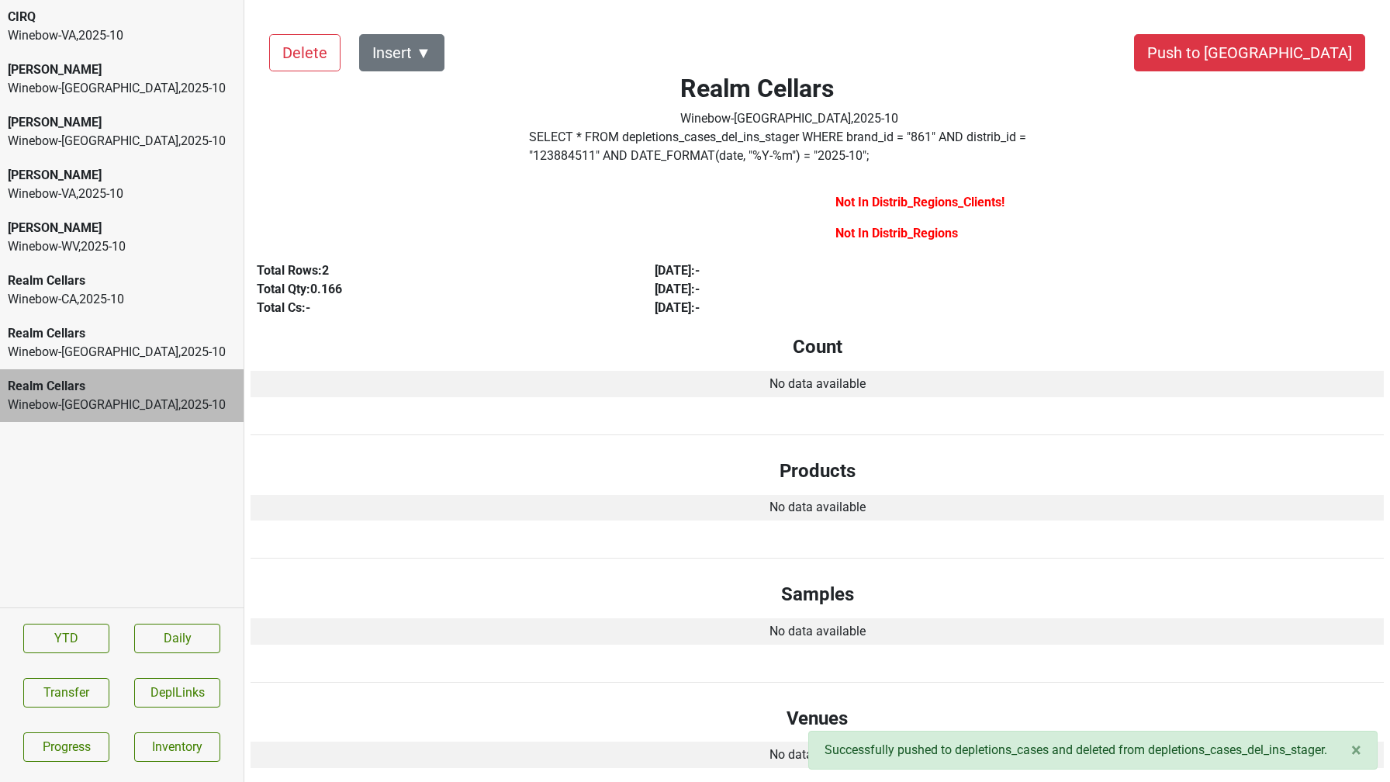
click at [95, 354] on div "Winebow-[GEOGRAPHIC_DATA] , 2025 - 10" at bounding box center [122, 352] width 228 height 19
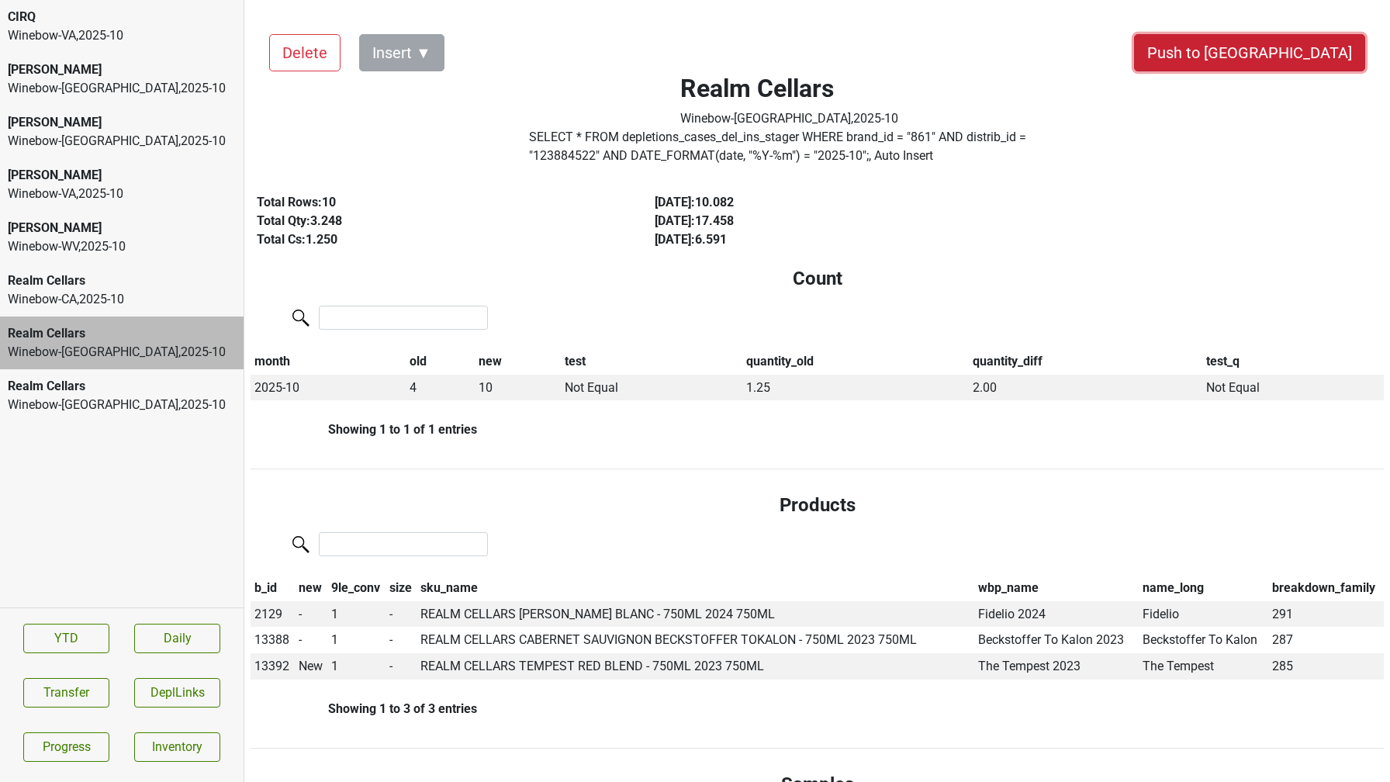
click at [1323, 50] on button "Push to [GEOGRAPHIC_DATA]" at bounding box center [1249, 52] width 231 height 37
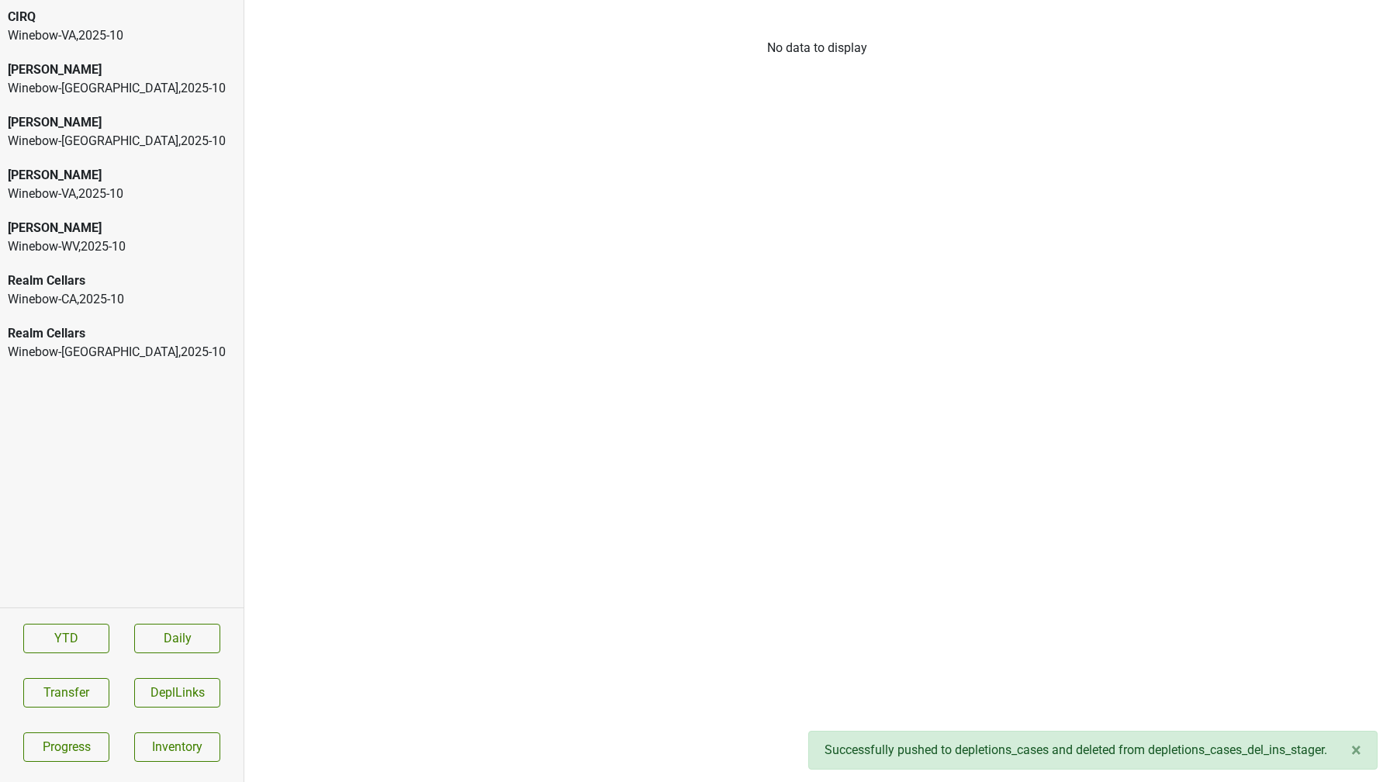
click at [99, 289] on div "Realm Cellars" at bounding box center [122, 281] width 228 height 19
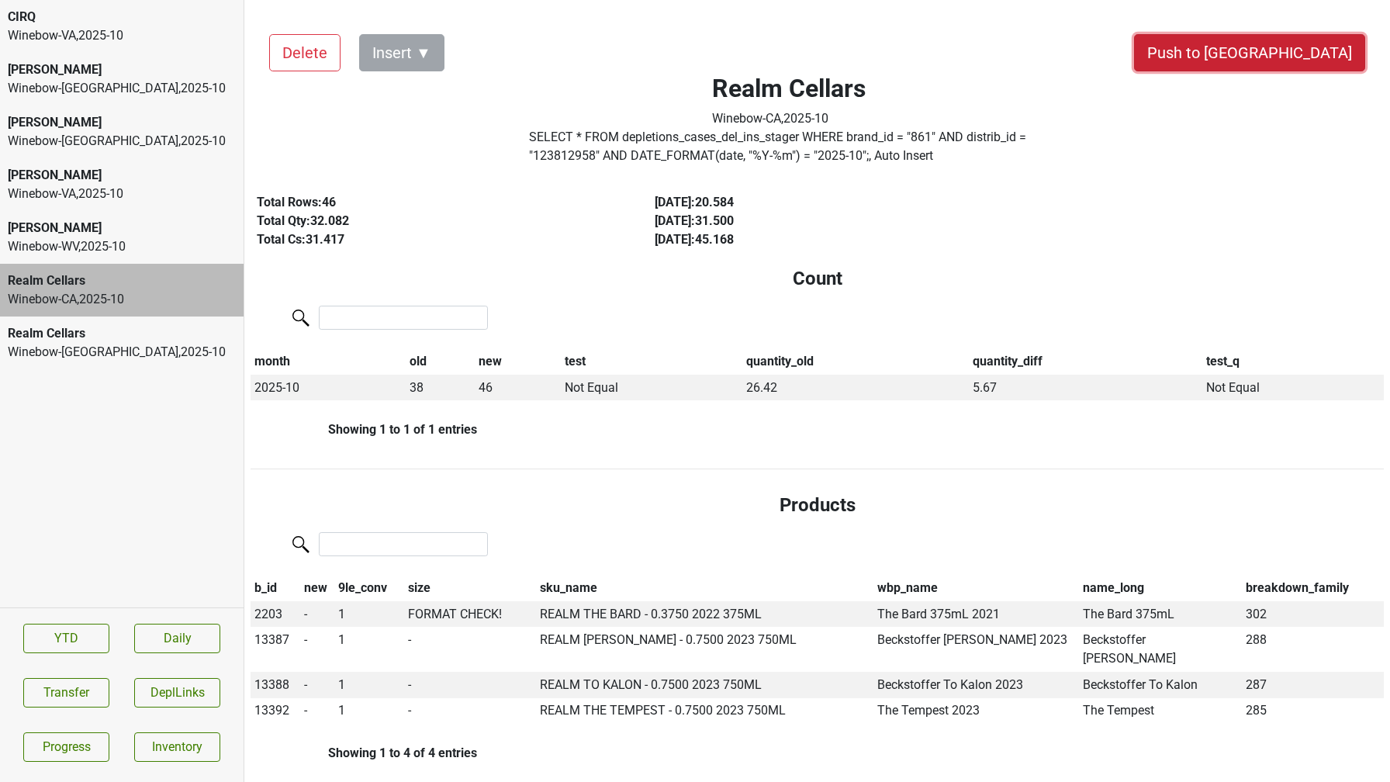
click at [1295, 43] on button "Push to [GEOGRAPHIC_DATA]" at bounding box center [1249, 52] width 231 height 37
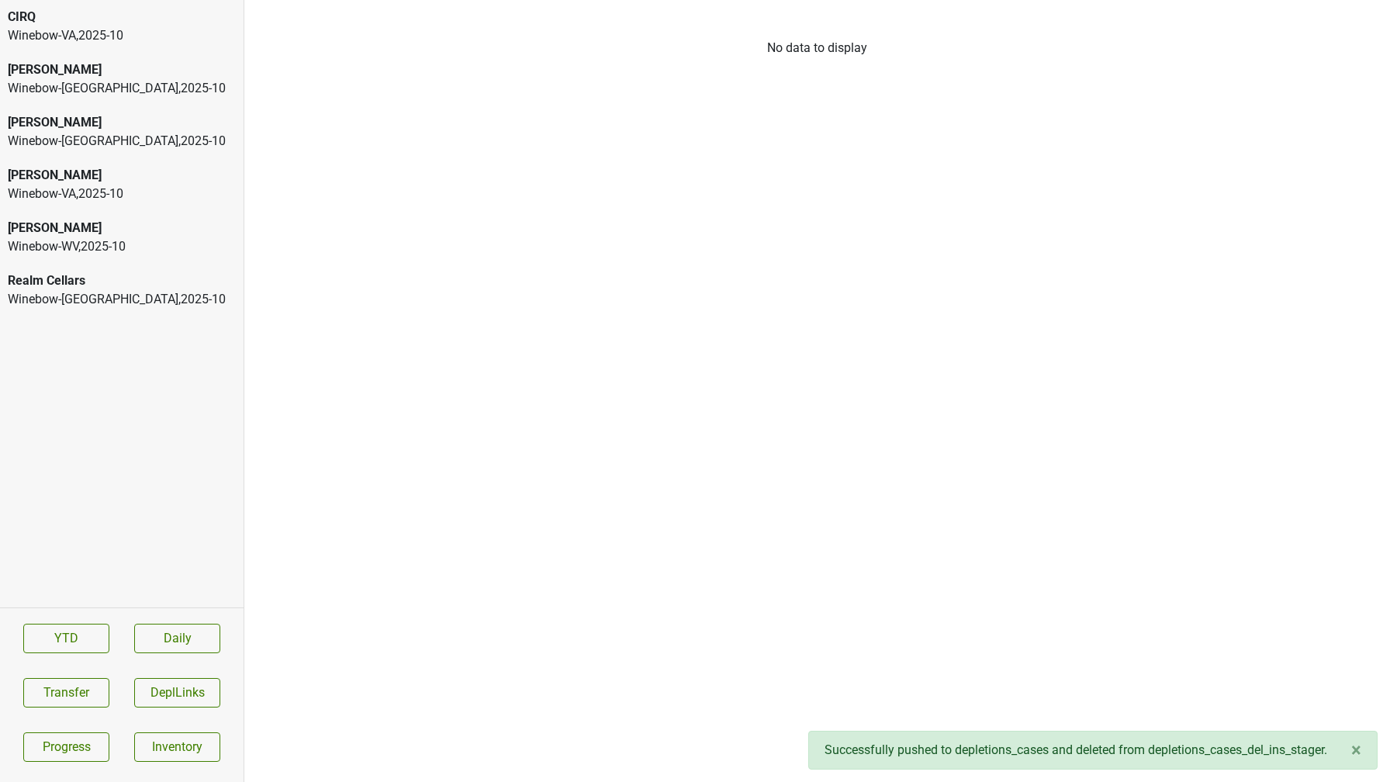
click at [117, 134] on div "Winebow-[GEOGRAPHIC_DATA] , 2025 - 10" at bounding box center [122, 141] width 228 height 19
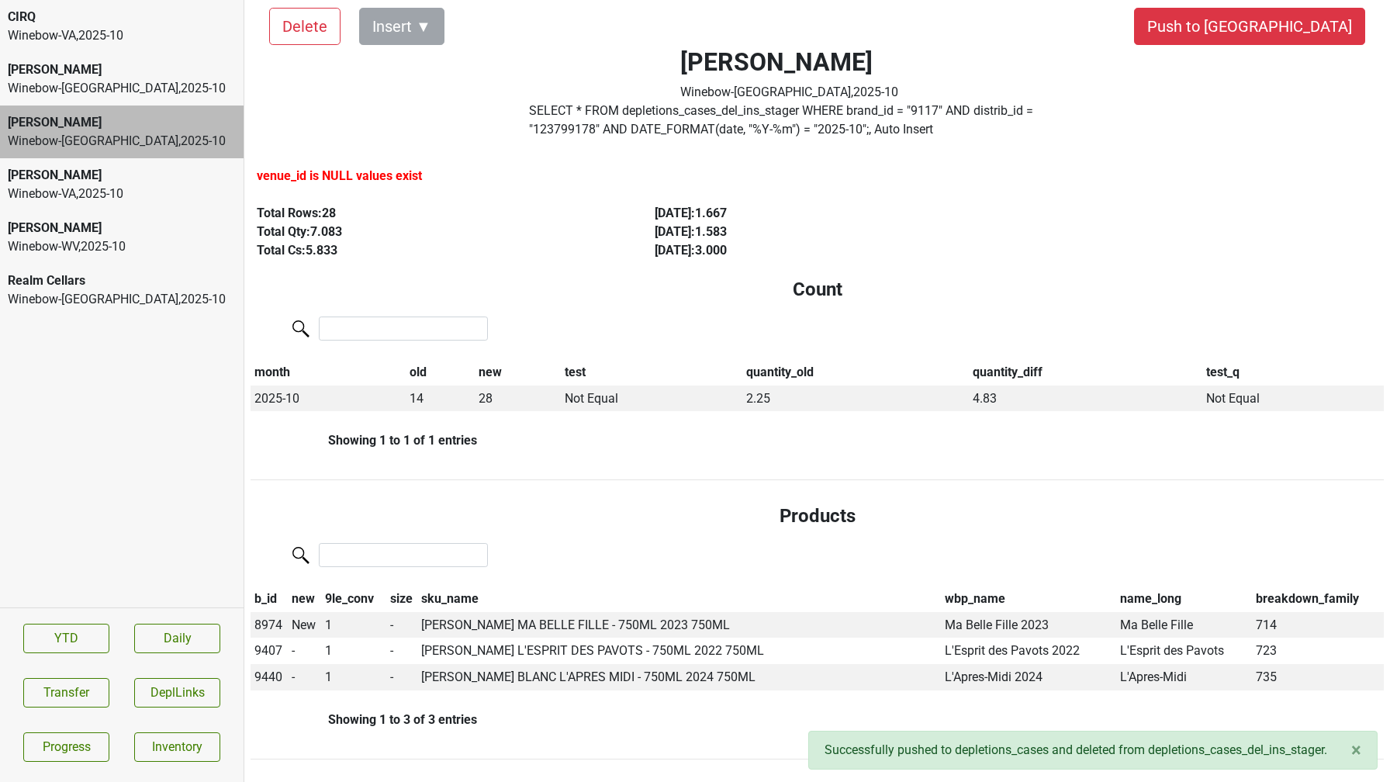
scroll to position [29, 0]
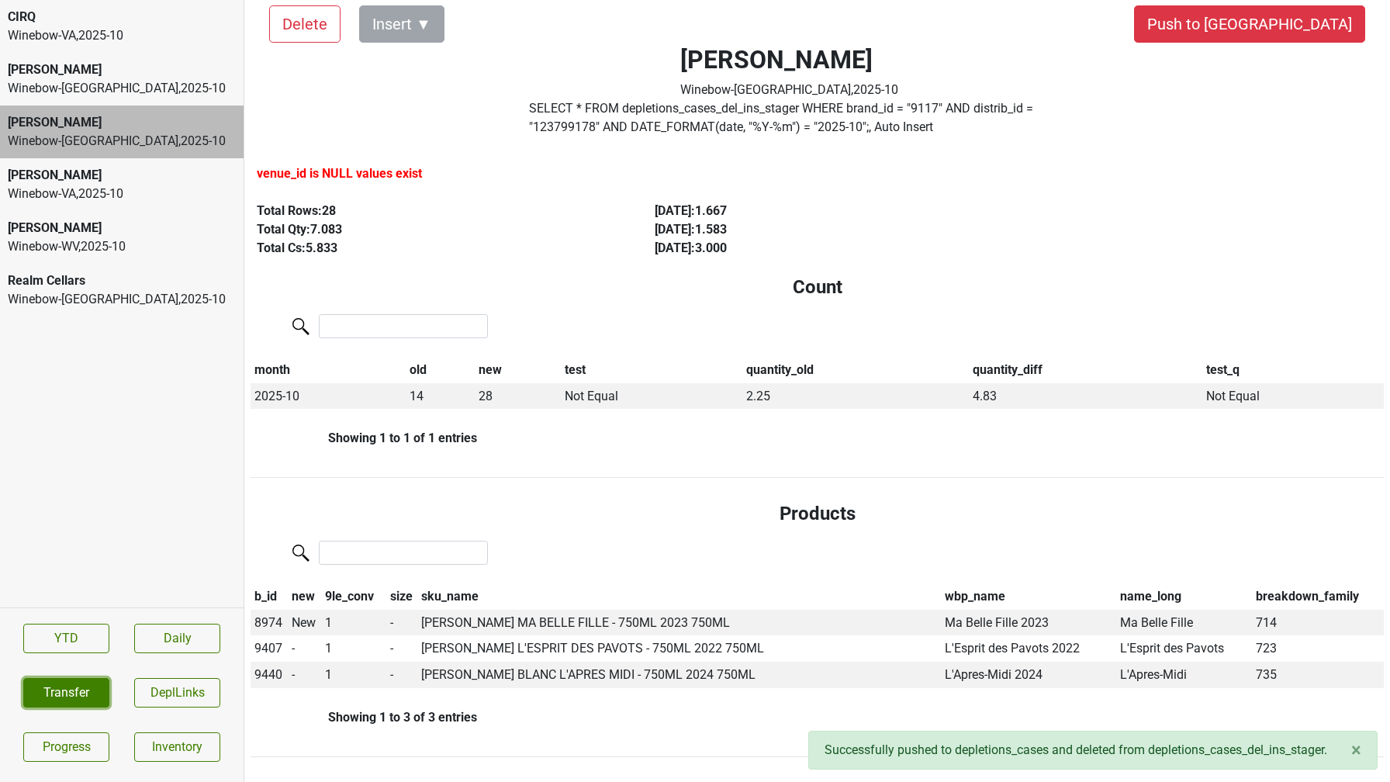
click at [80, 686] on button "Transfer" at bounding box center [66, 692] width 86 height 29
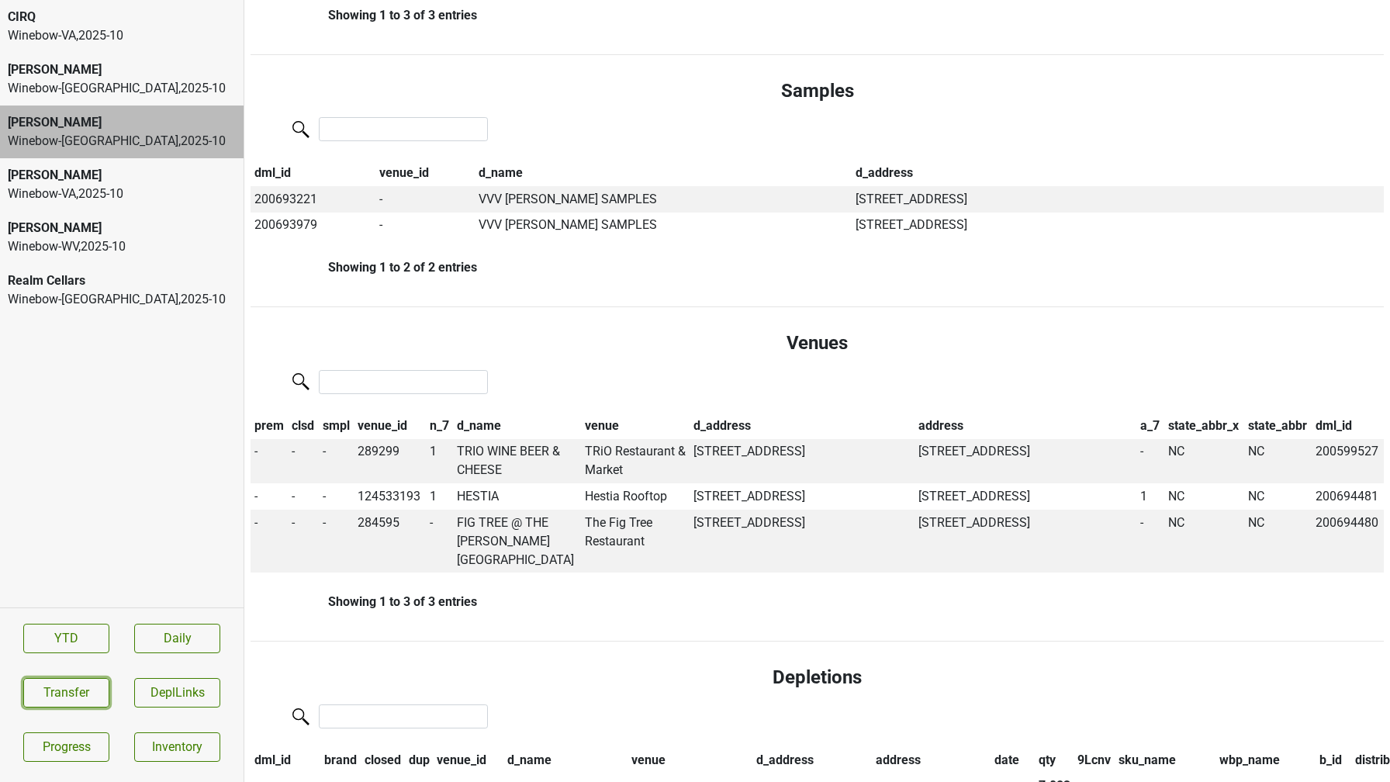
scroll to position [0, 0]
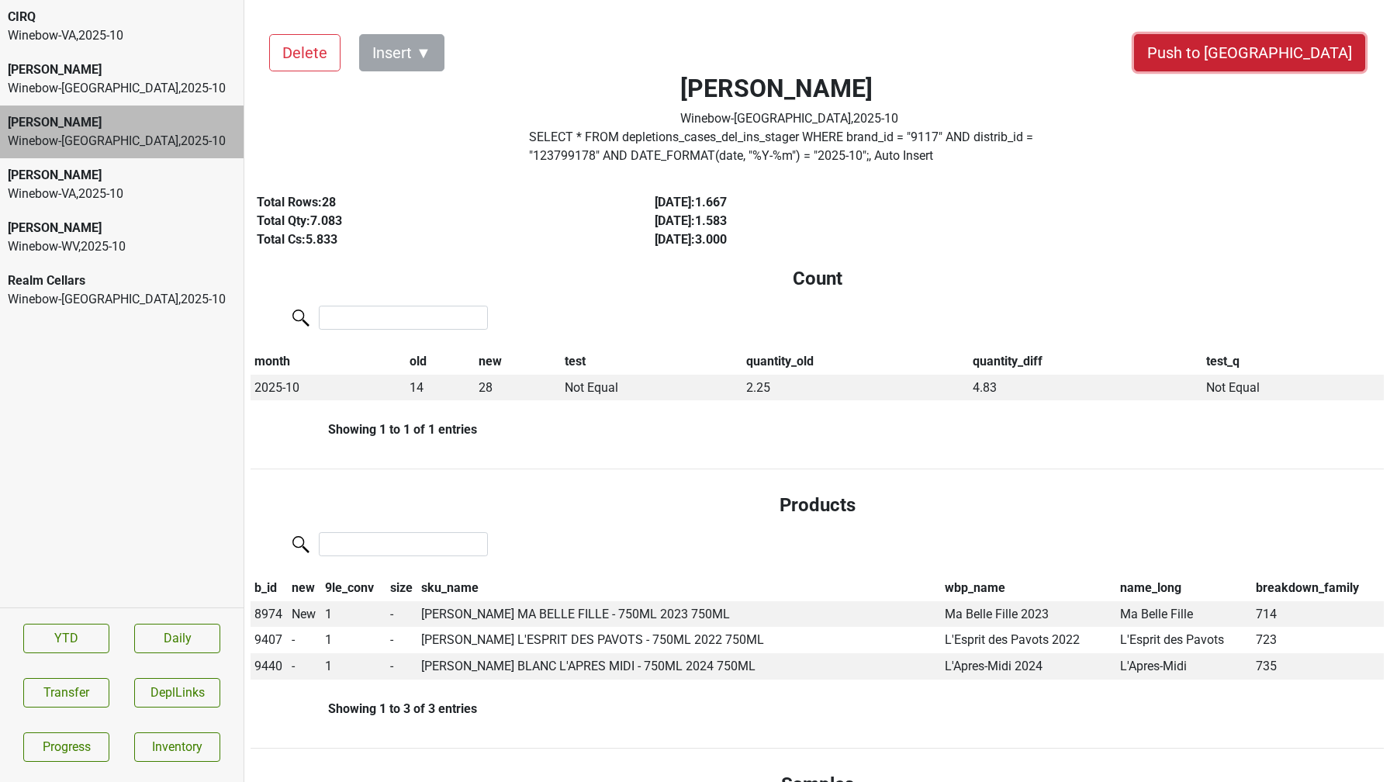
click at [1317, 54] on button "Push to [GEOGRAPHIC_DATA]" at bounding box center [1249, 52] width 231 height 37
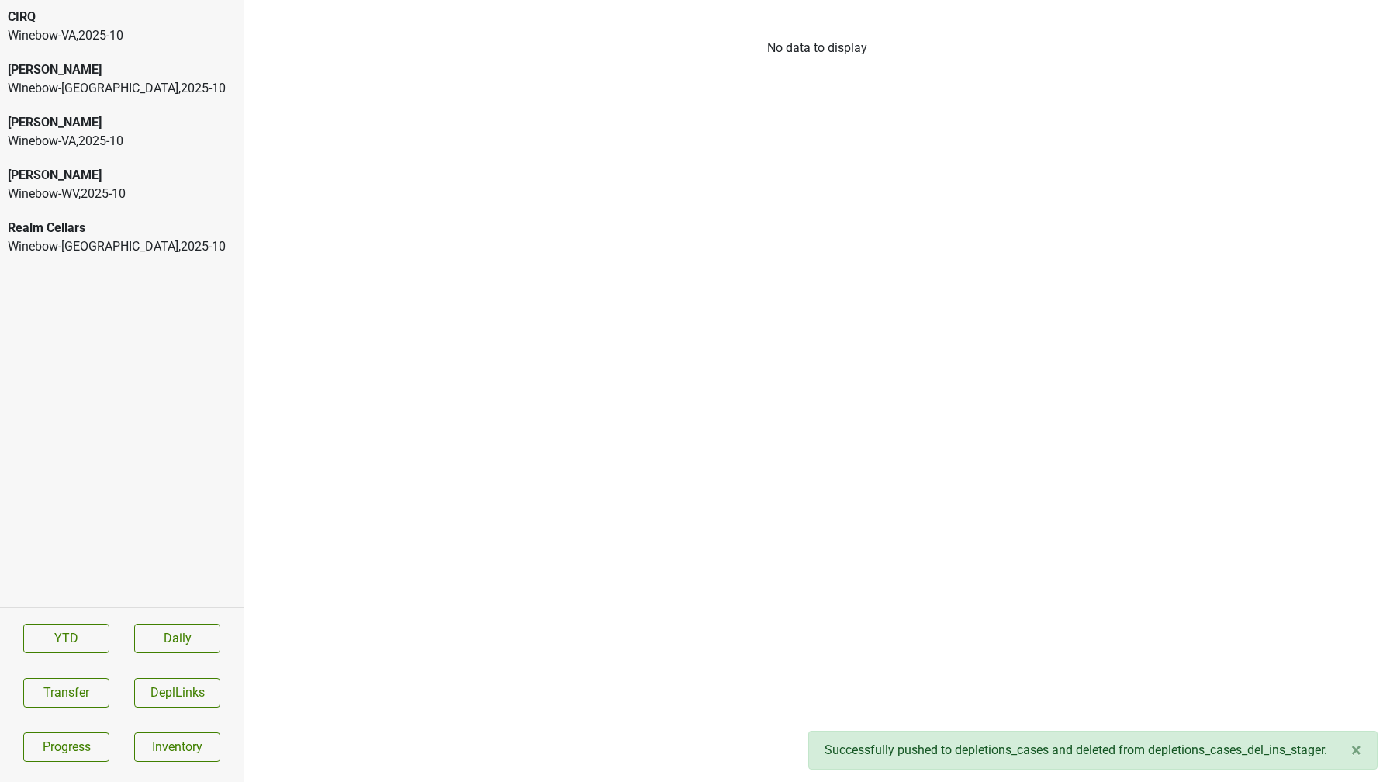
click at [85, 122] on div "[PERSON_NAME]" at bounding box center [122, 122] width 228 height 19
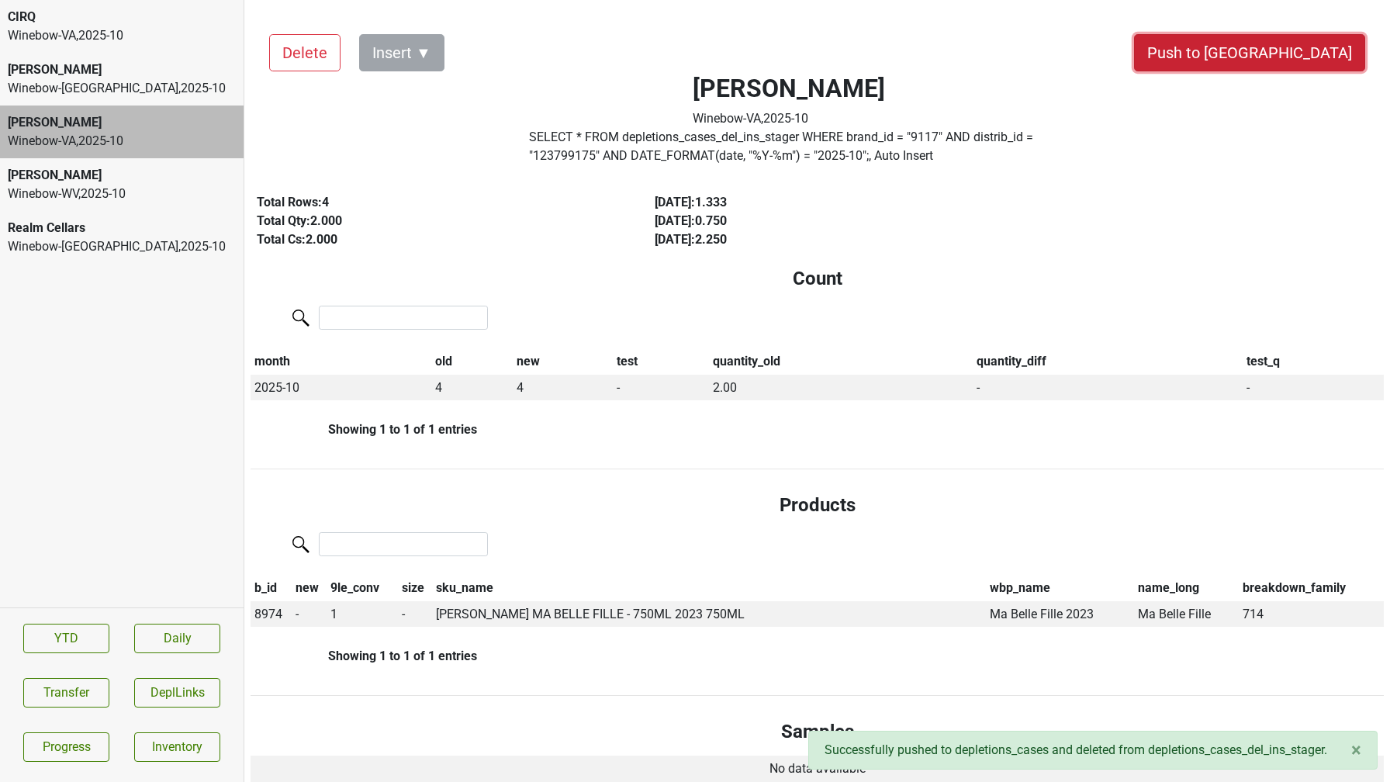
click at [1294, 51] on button "Push to [GEOGRAPHIC_DATA]" at bounding box center [1249, 52] width 231 height 37
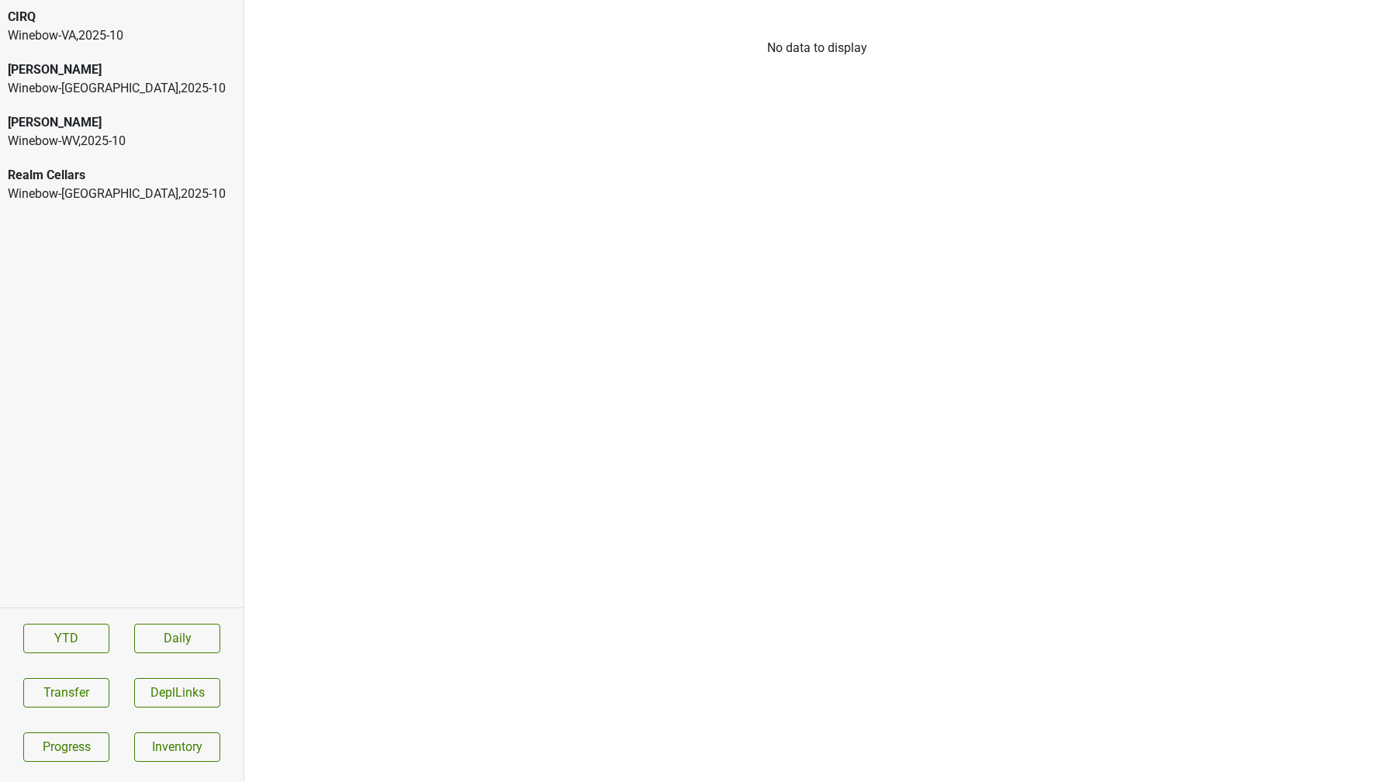
click at [75, 79] on div "Winebow-[GEOGRAPHIC_DATA] , 2025 - 10" at bounding box center [122, 88] width 228 height 19
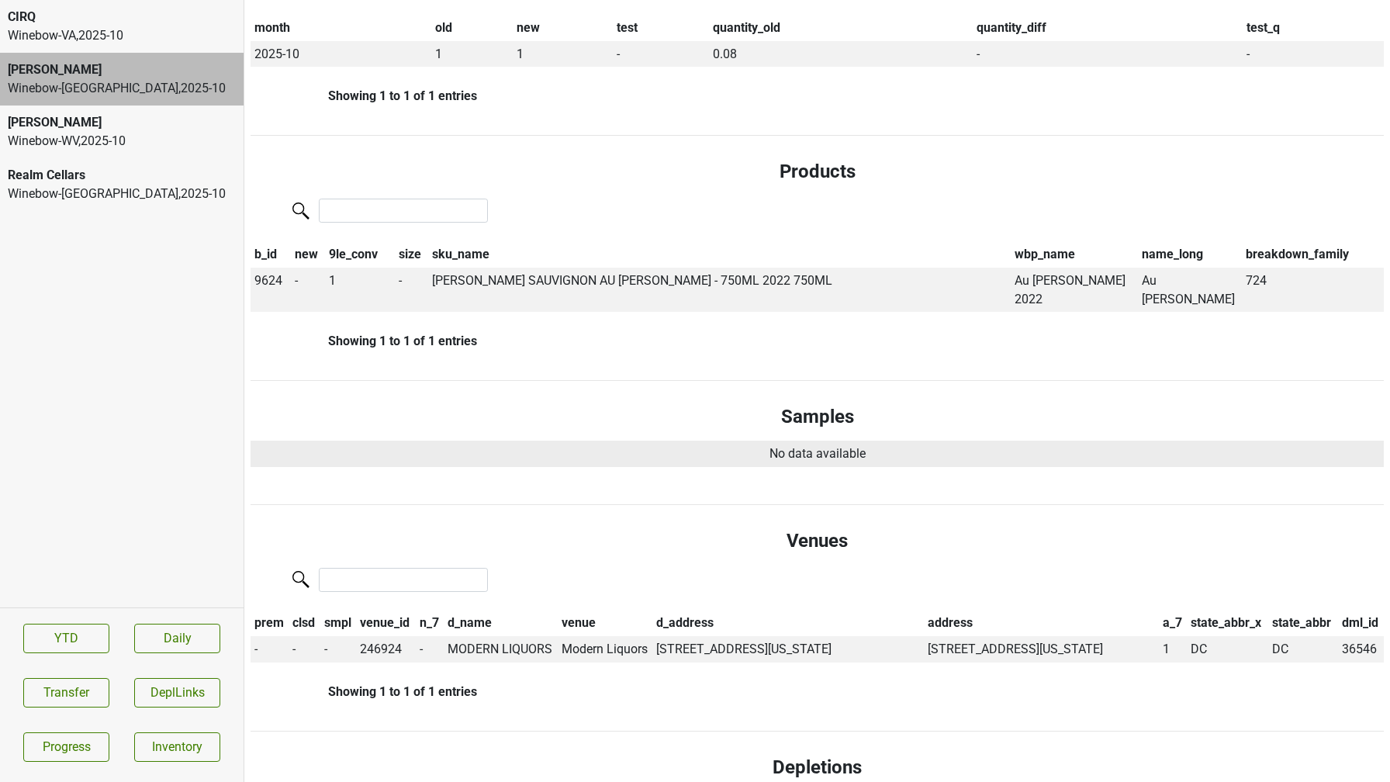
scroll to position [335, 0]
click at [117, 144] on div "Winebow-WV , 2025 - 10" at bounding box center [122, 141] width 228 height 19
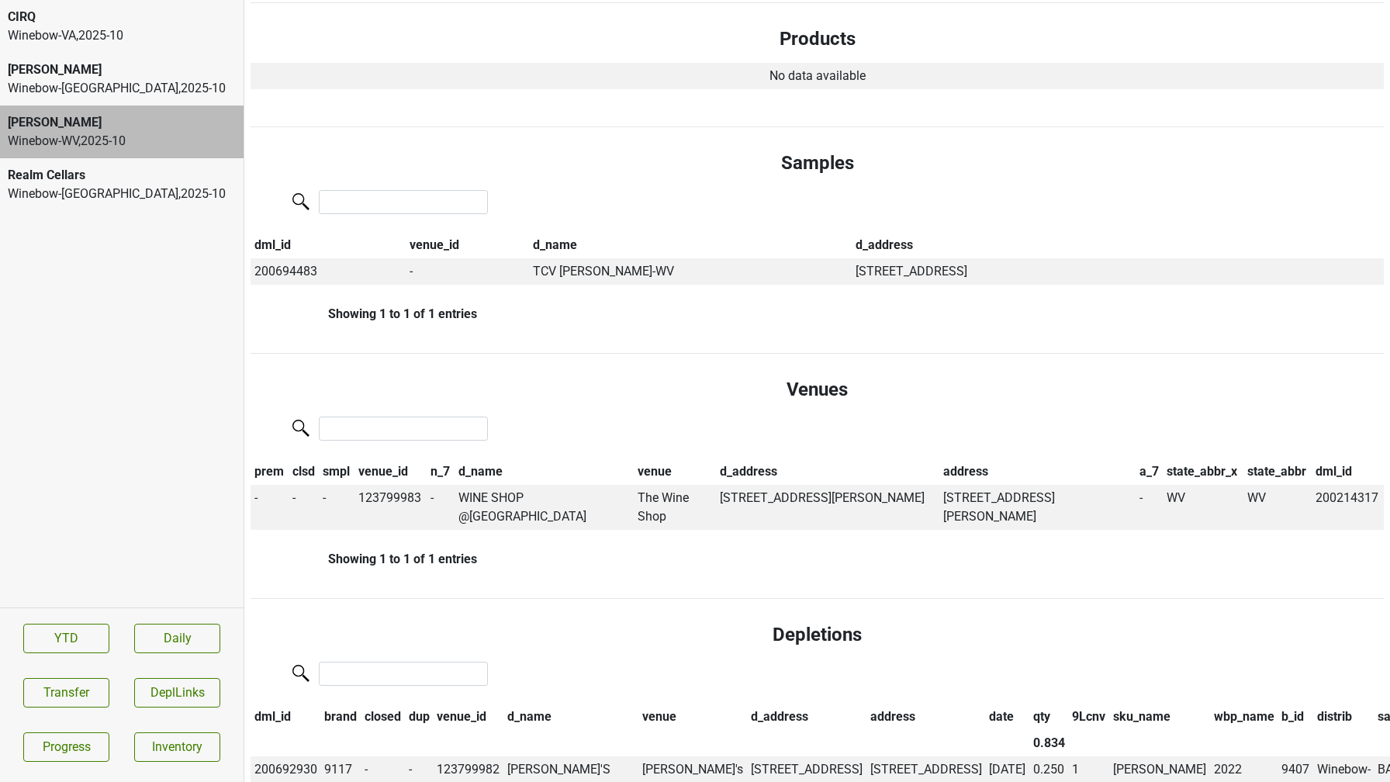
scroll to position [0, 0]
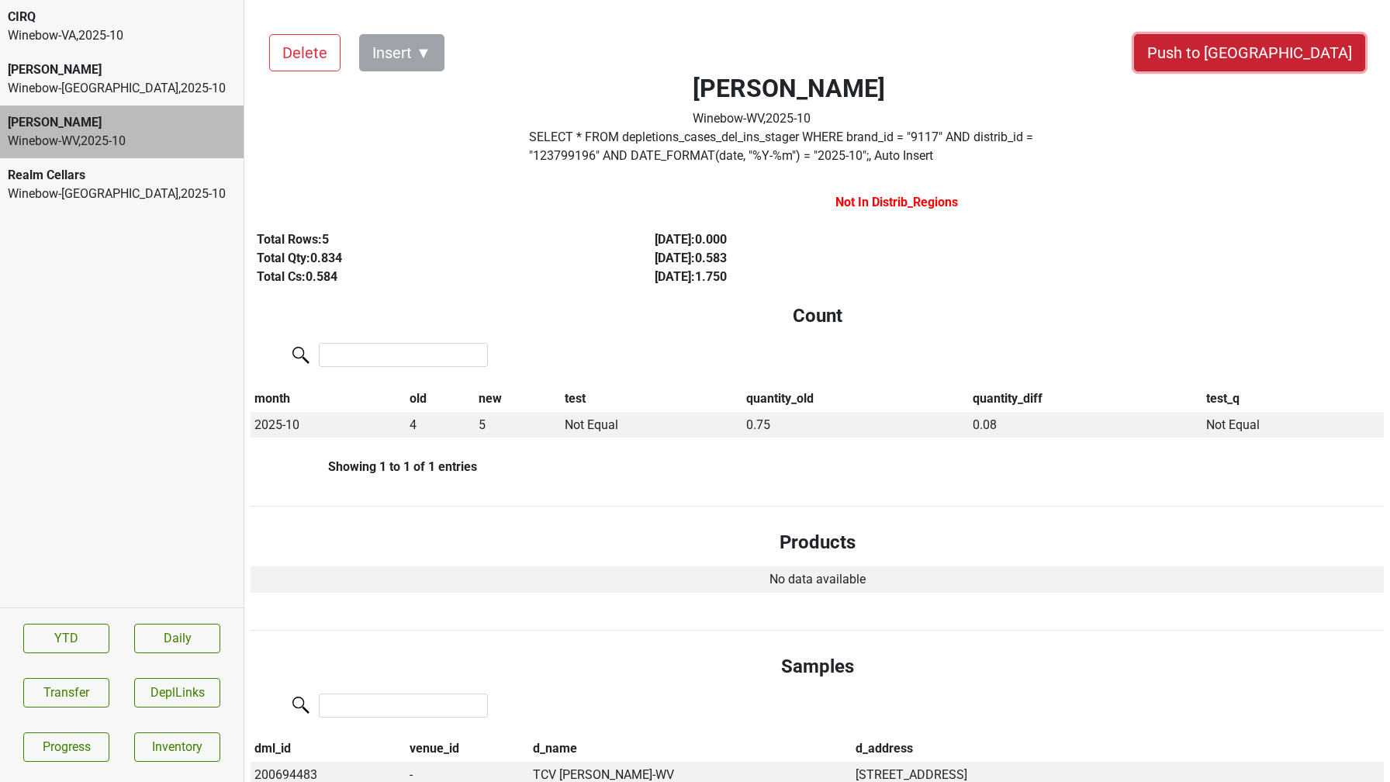
click at [1284, 47] on button "Push to [GEOGRAPHIC_DATA]" at bounding box center [1249, 52] width 231 height 37
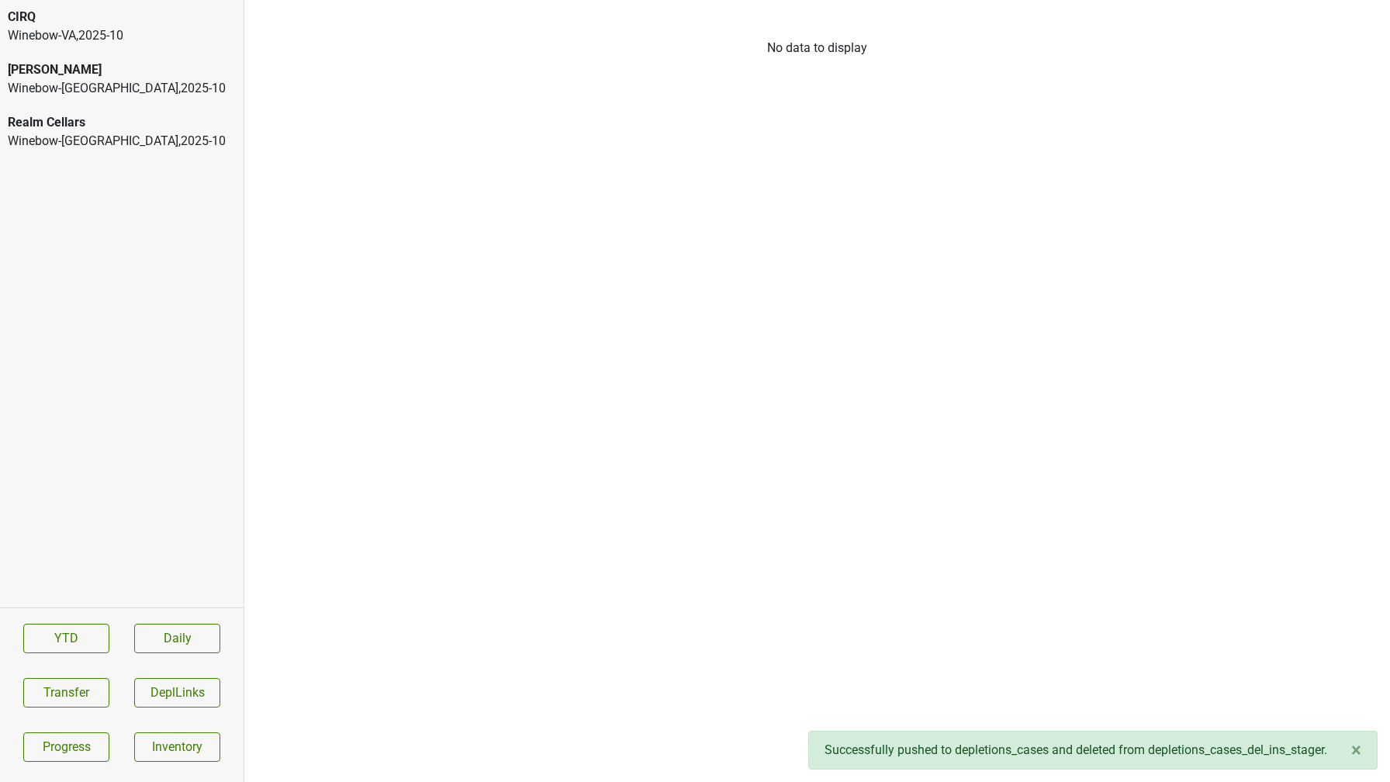
click at [102, 28] on div "Winebow-[GEOGRAPHIC_DATA] , 2025 - 10" at bounding box center [122, 35] width 228 height 19
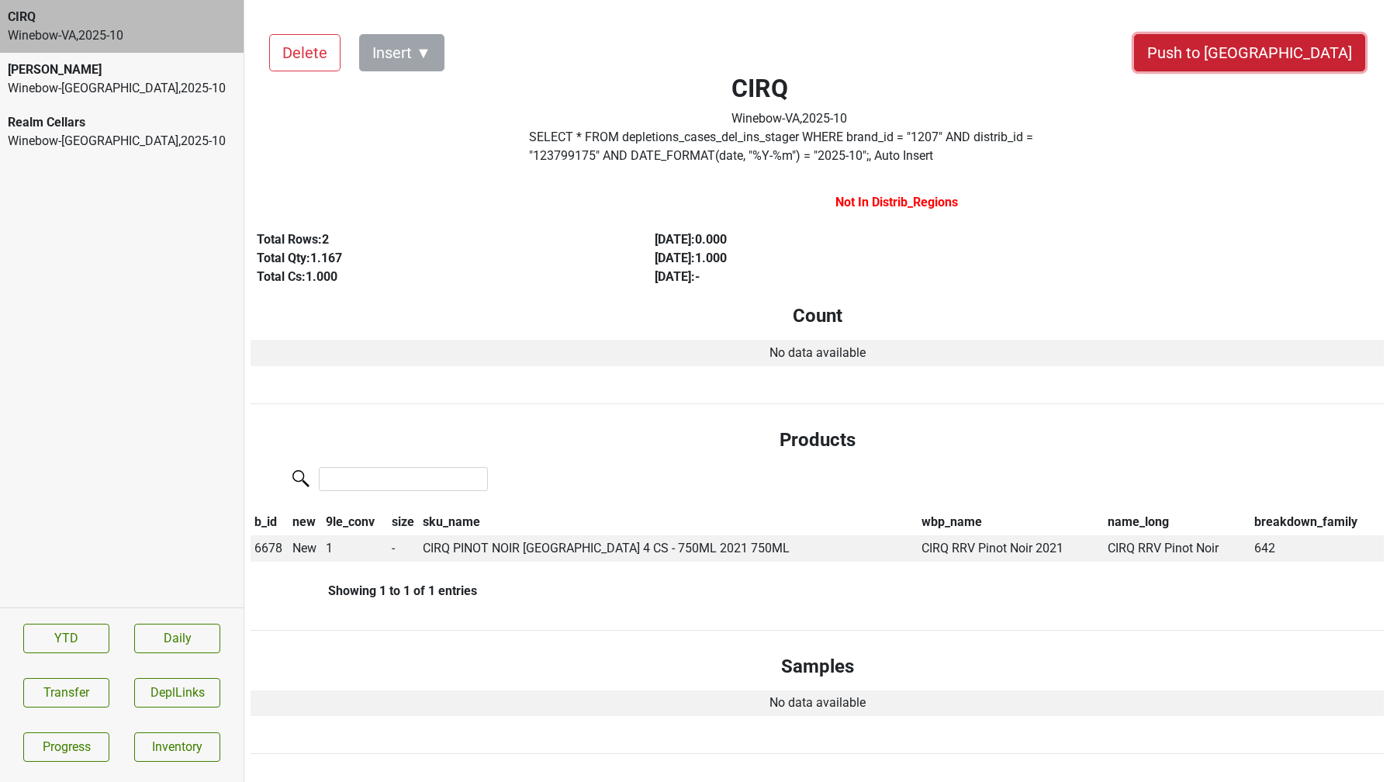
click at [1309, 47] on button "Push to [GEOGRAPHIC_DATA]" at bounding box center [1249, 52] width 231 height 37
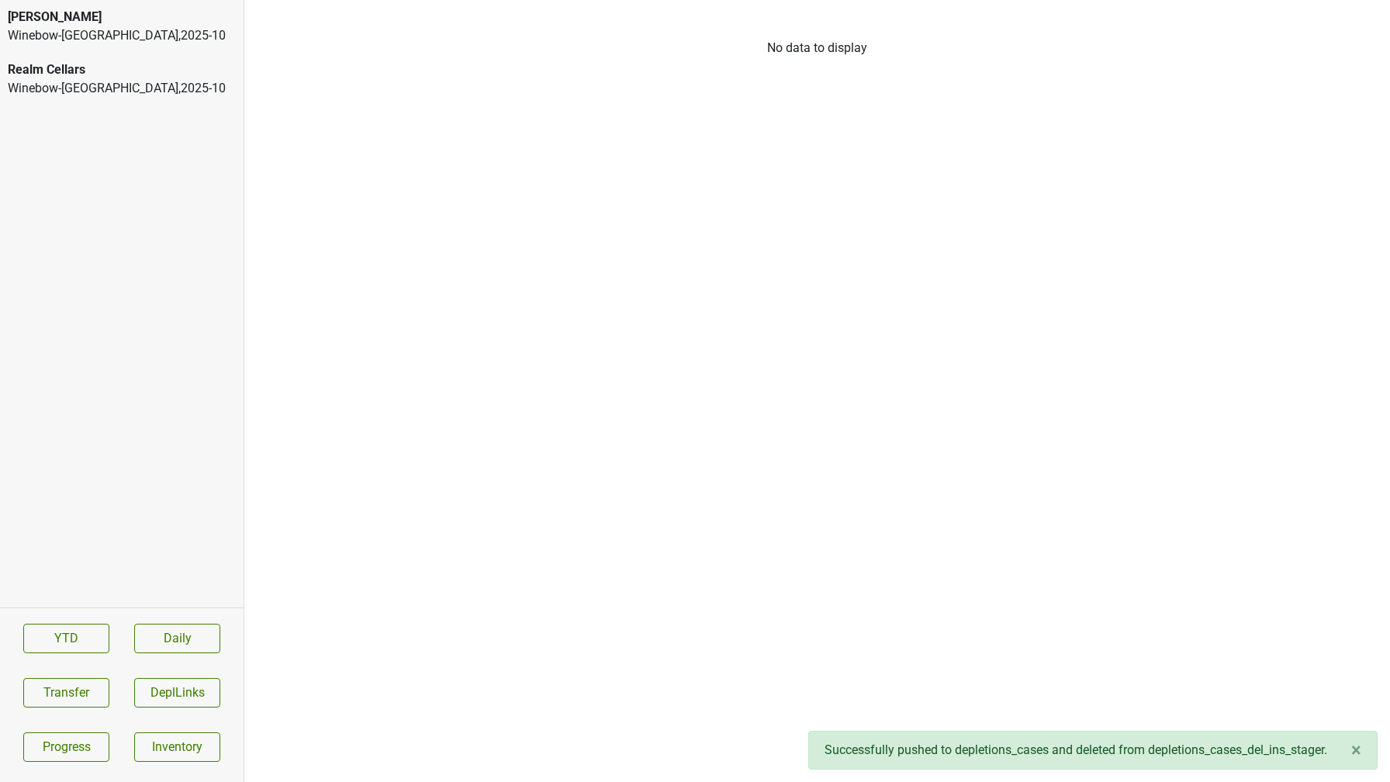
click at [124, 40] on div "Winebow-[GEOGRAPHIC_DATA] , 2025 - 10" at bounding box center [122, 35] width 228 height 19
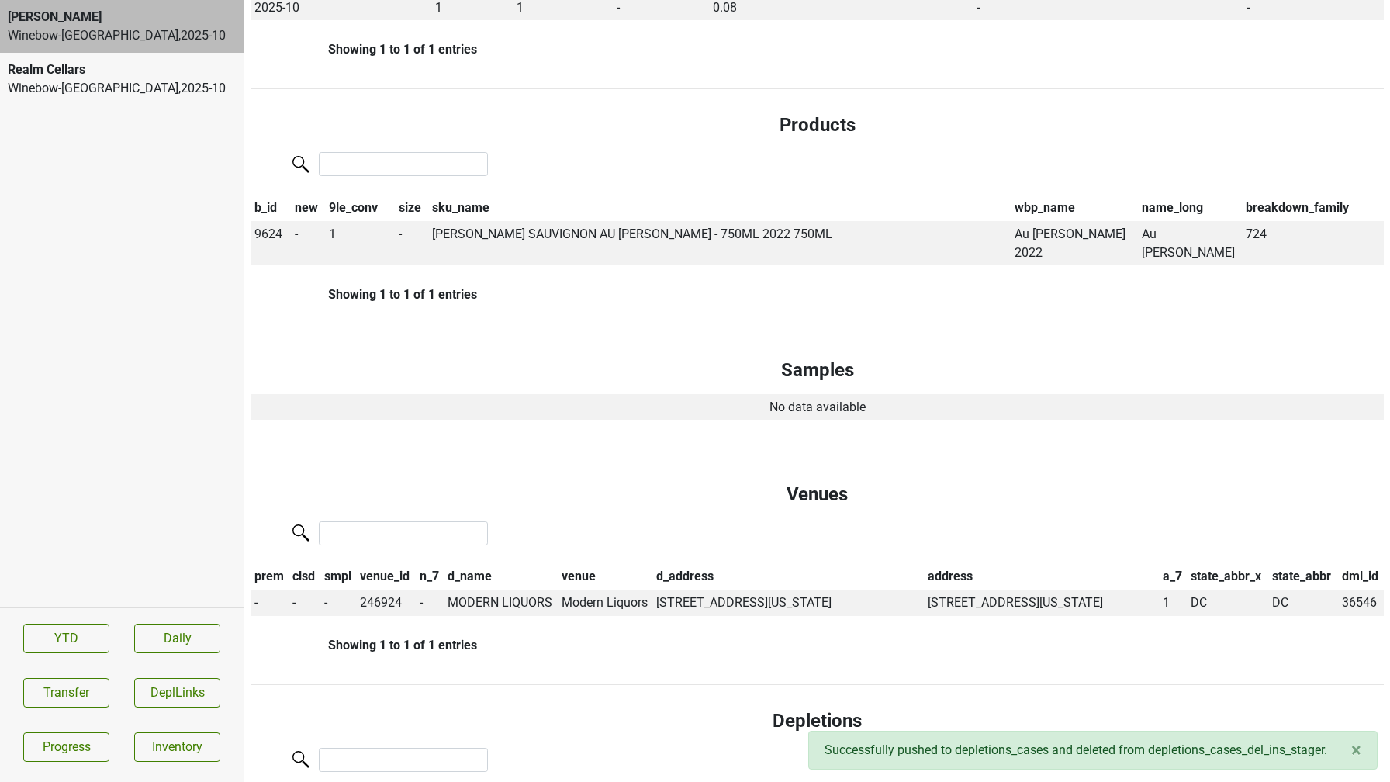
scroll to position [472, 0]
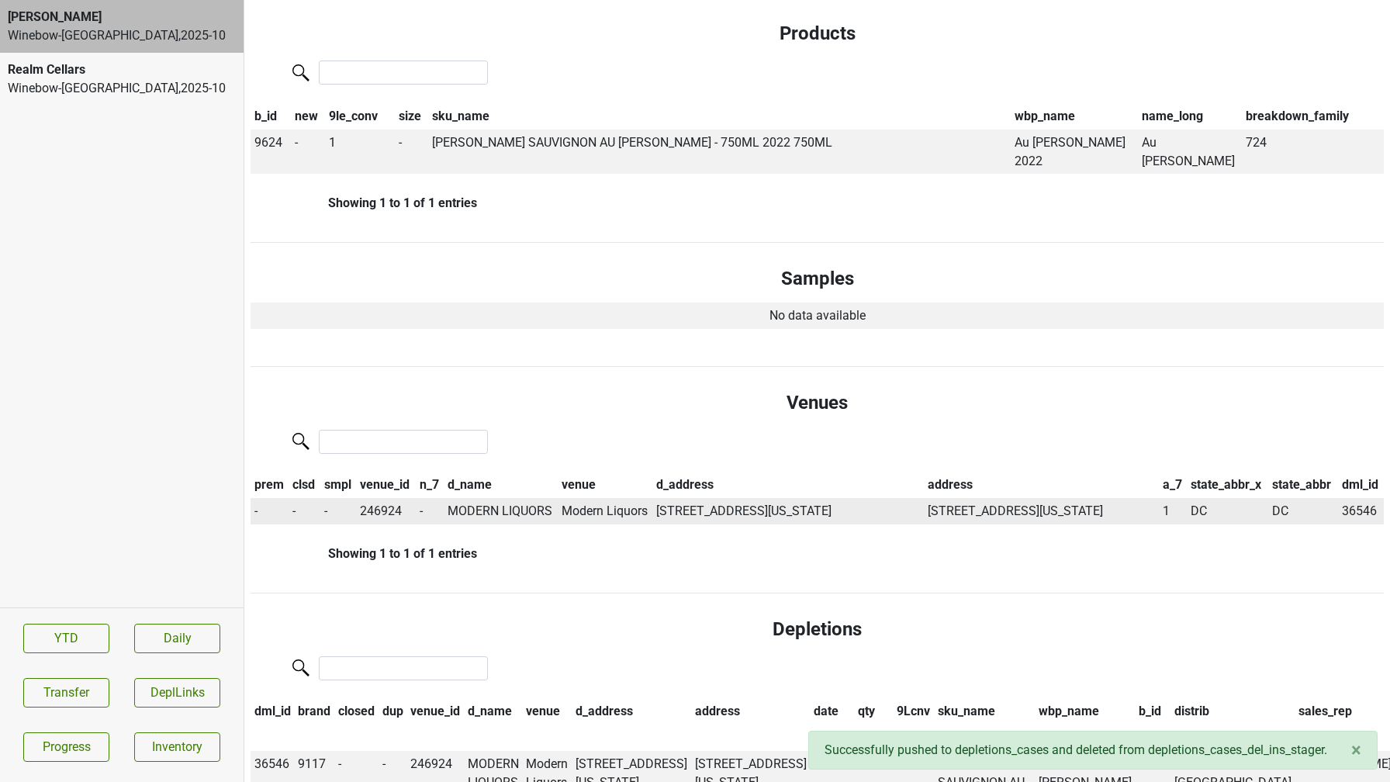
click at [479, 498] on td "MODERN LIQUORS" at bounding box center [501, 511] width 114 height 26
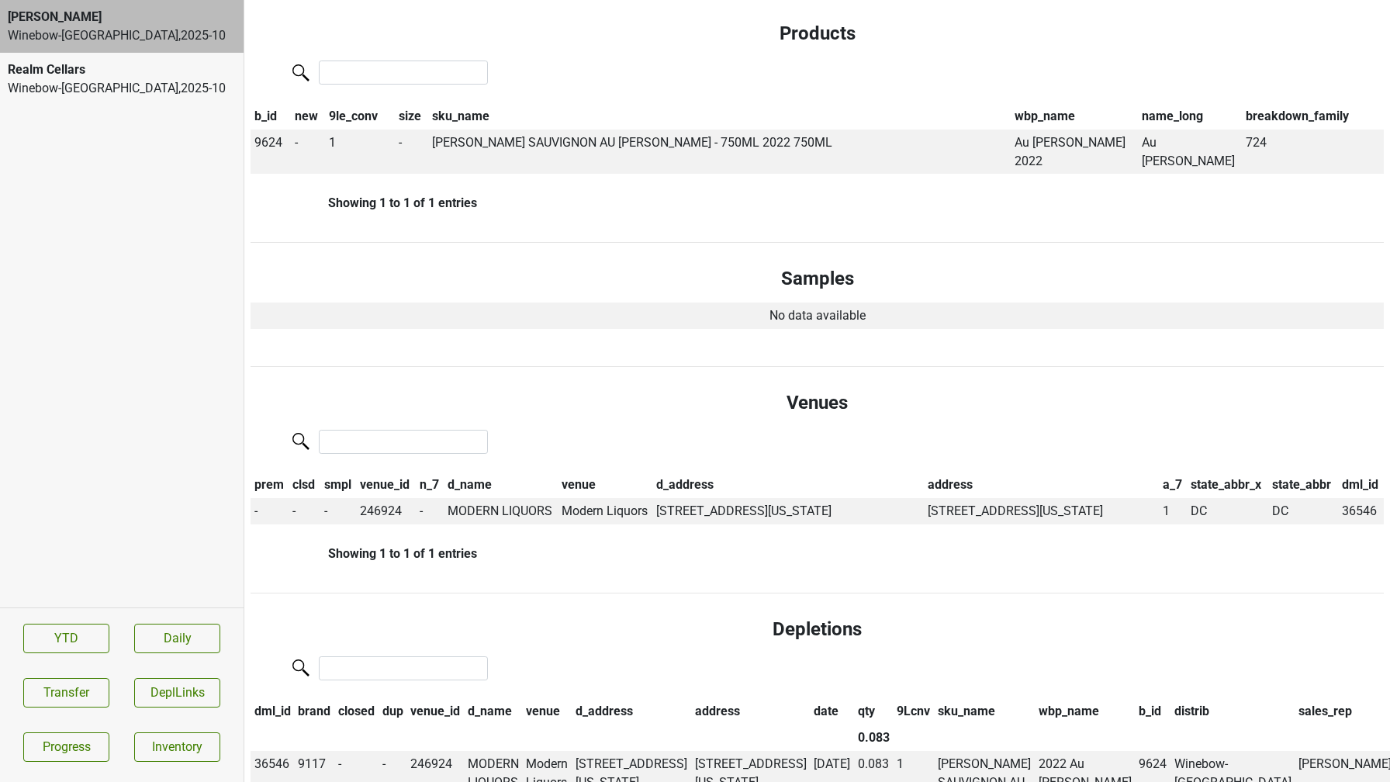
scroll to position [0, 0]
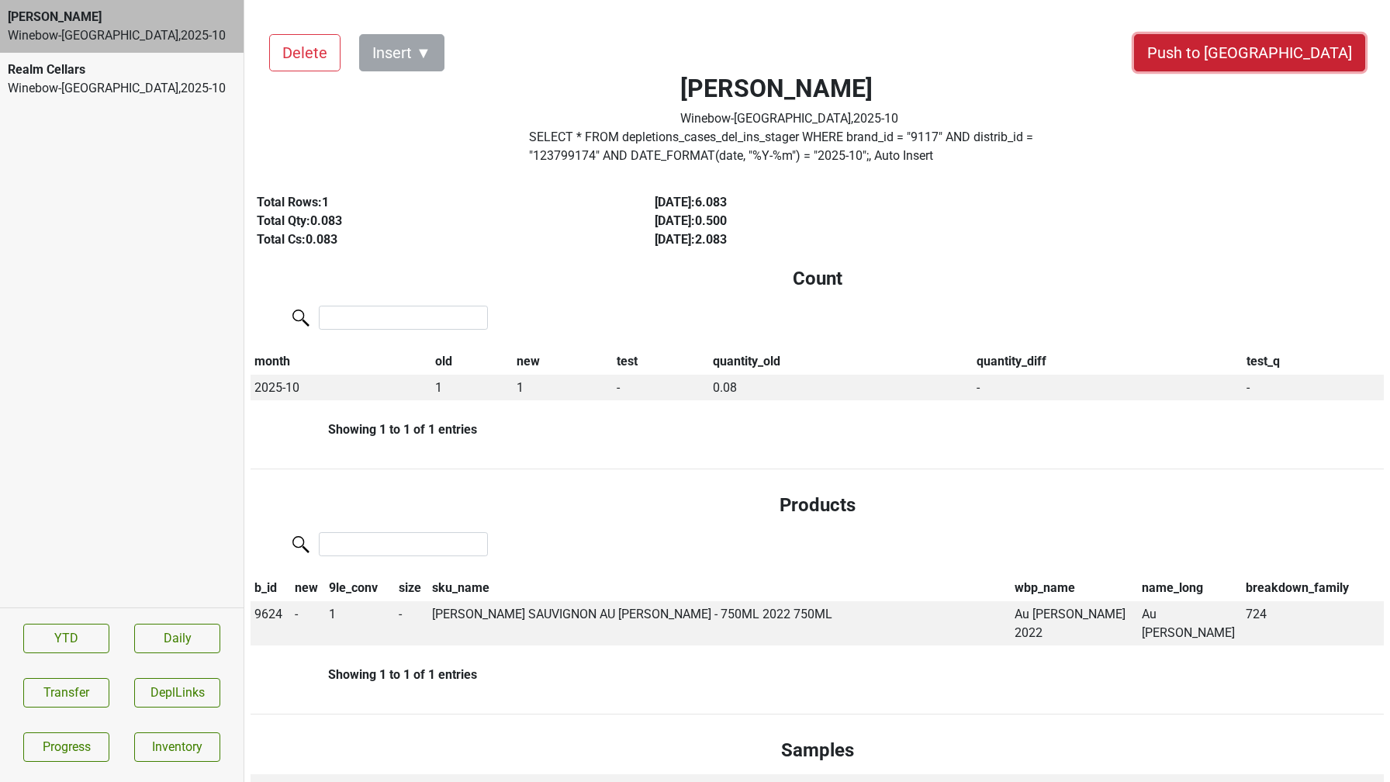
click at [1298, 57] on button "Push to [GEOGRAPHIC_DATA]" at bounding box center [1249, 52] width 231 height 37
